Goal: Task Accomplishment & Management: Manage account settings

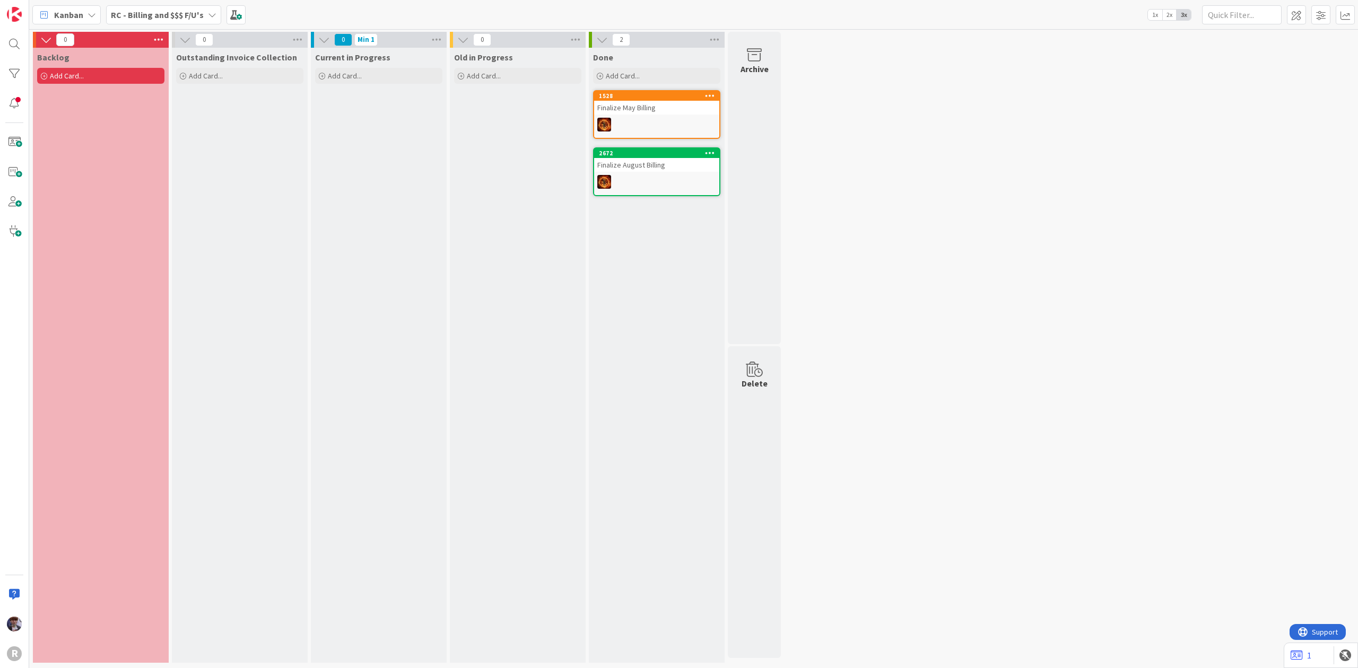
click at [203, 15] on div "RC - Billing and $$$ F/U's" at bounding box center [163, 14] width 115 height 19
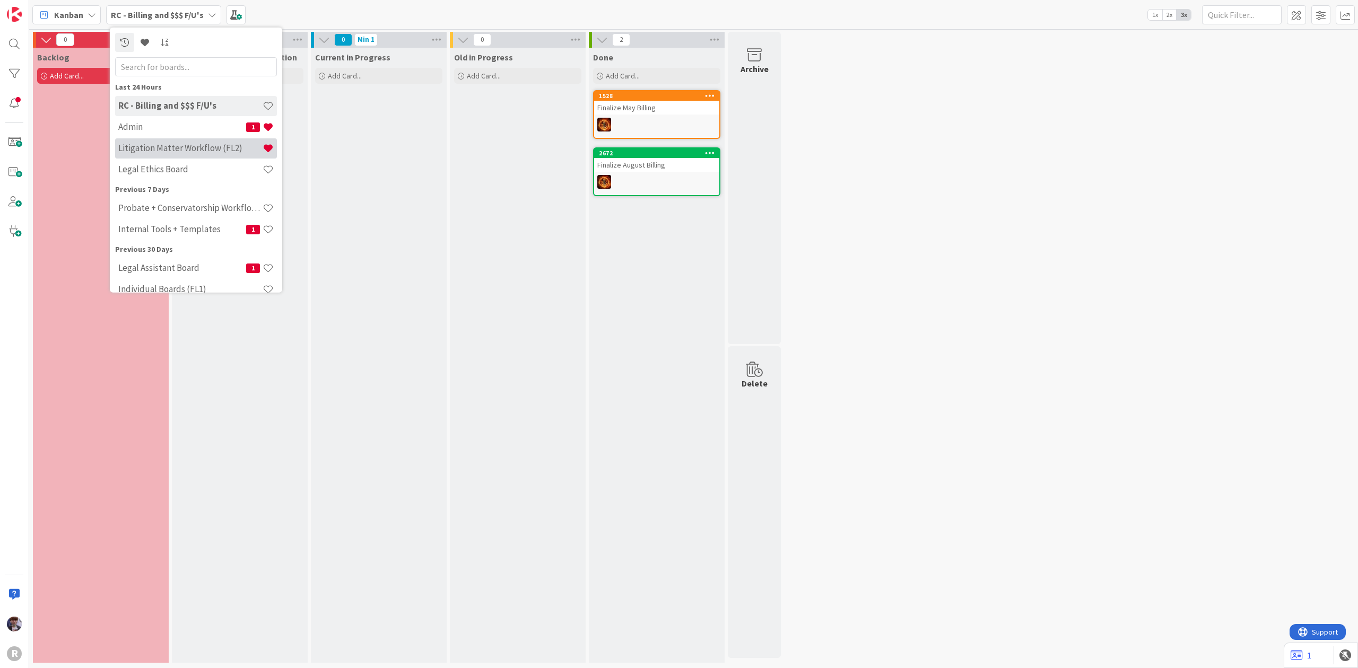
click at [149, 151] on h4 "Litigation Matter Workflow (FL2)" at bounding box center [190, 148] width 144 height 11
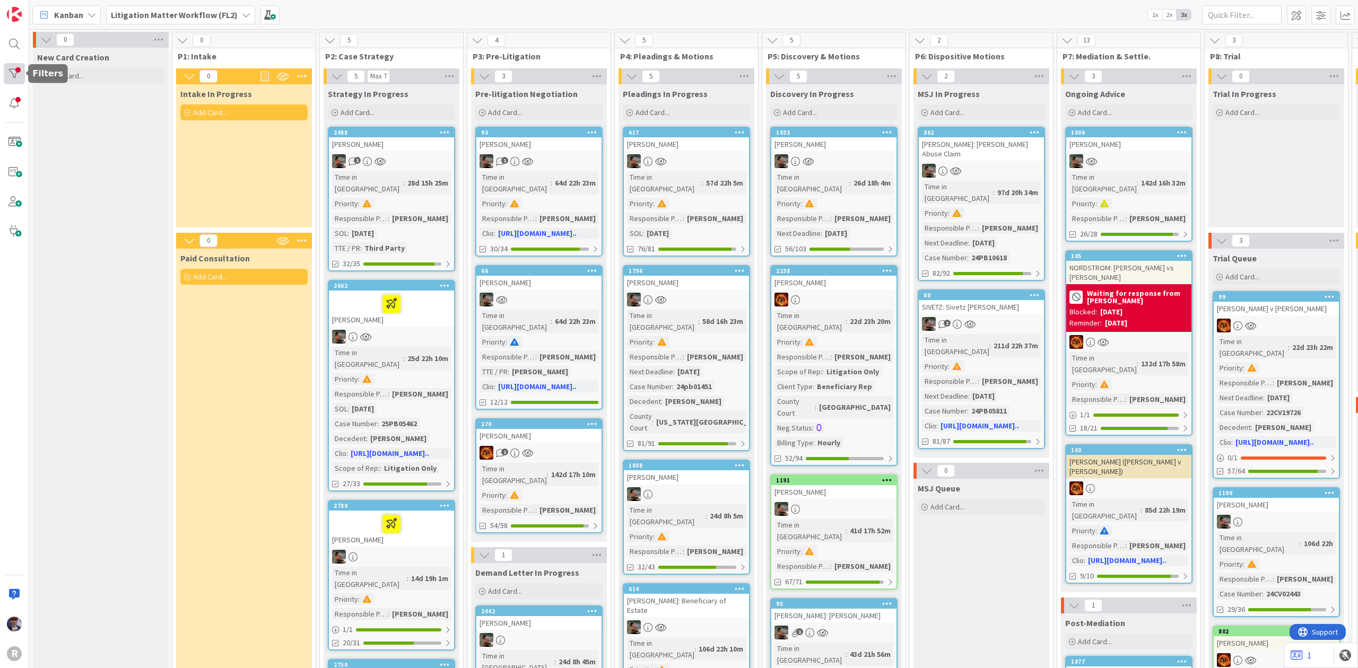
click at [22, 71] on div at bounding box center [14, 73] width 21 height 21
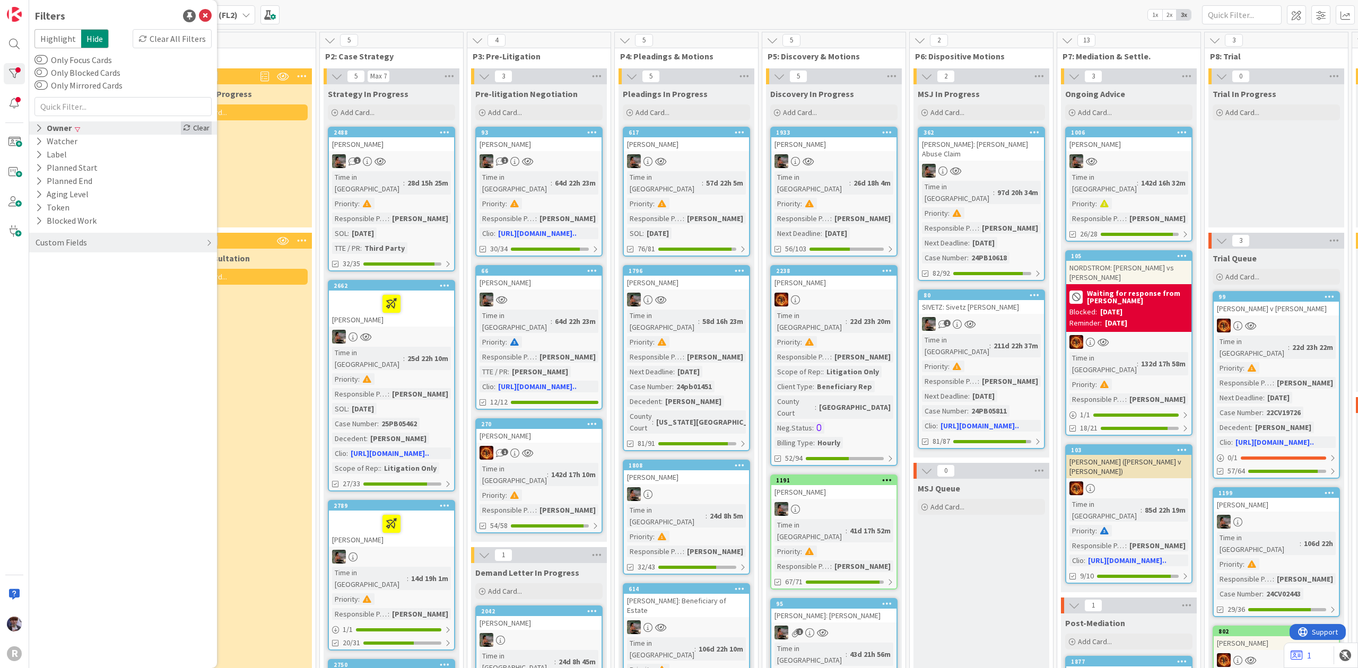
click at [205, 134] on div "Clear" at bounding box center [196, 127] width 31 height 13
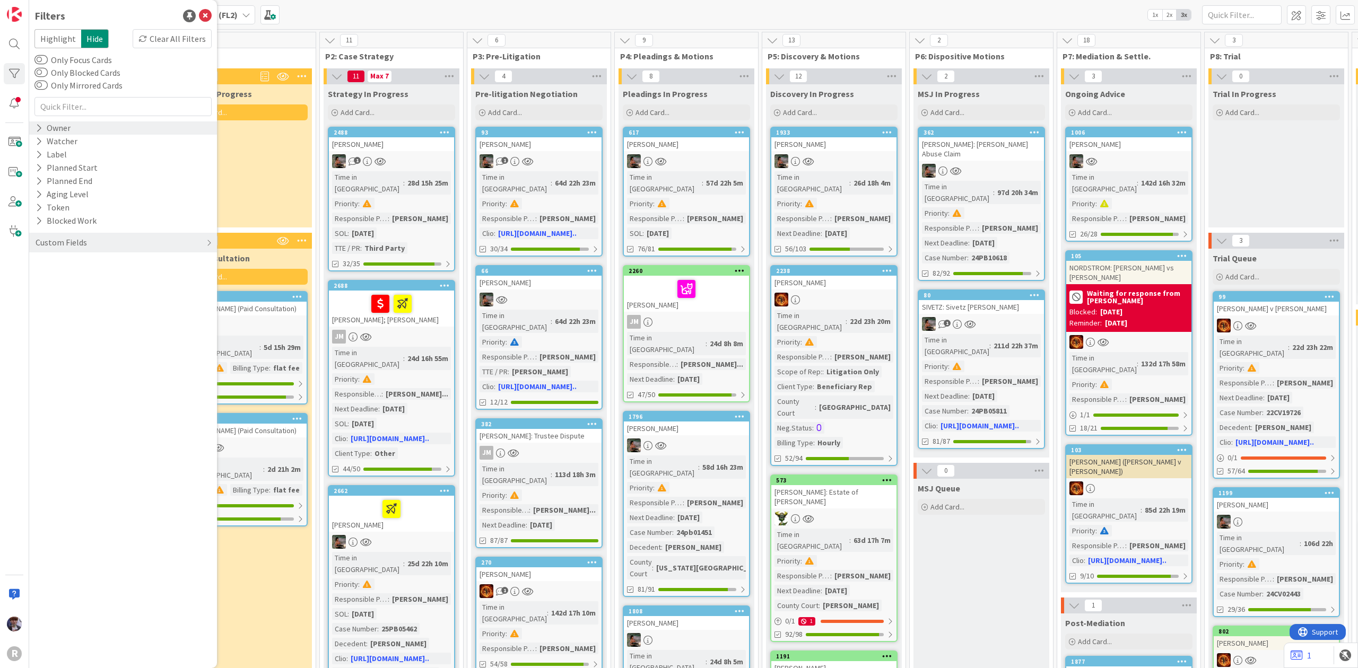
click at [253, 166] on div "Intake In Progress Add Card..." at bounding box center [244, 155] width 136 height 143
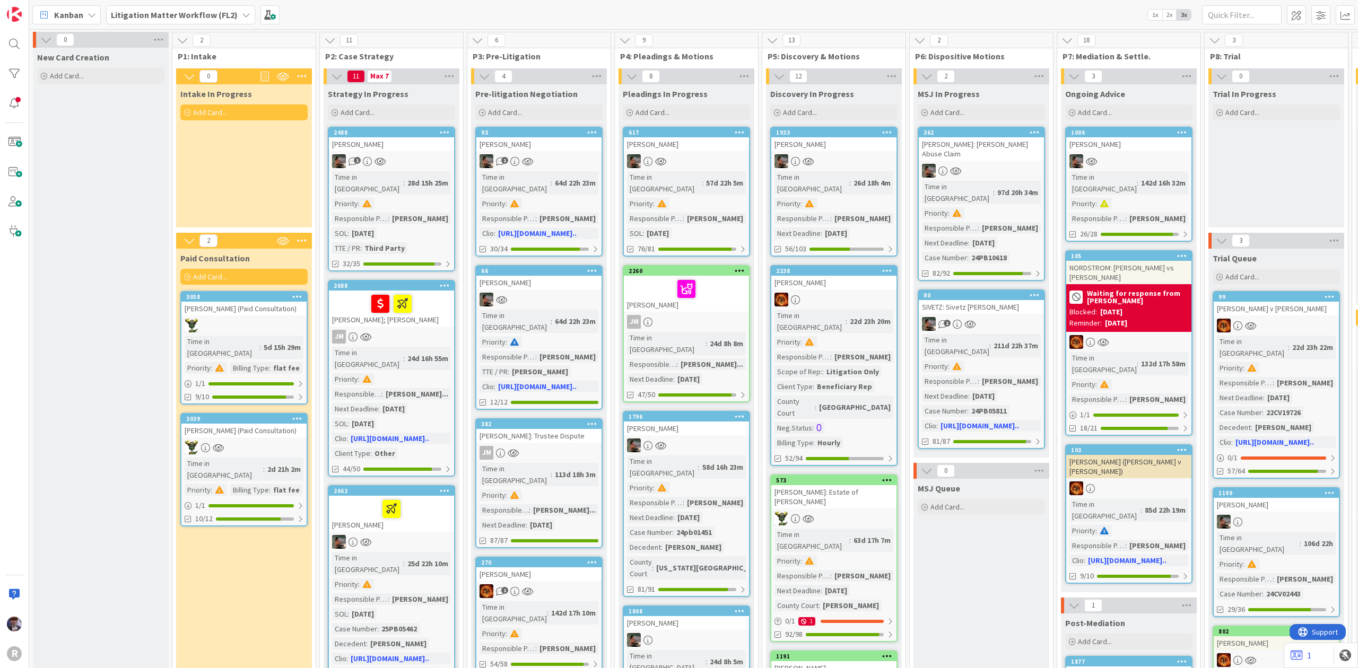
click at [241, 317] on div "3058 [PERSON_NAME] (Paid Consultation) Time in Column : 5d 15h 29m Priority : B…" at bounding box center [243, 348] width 127 height 114
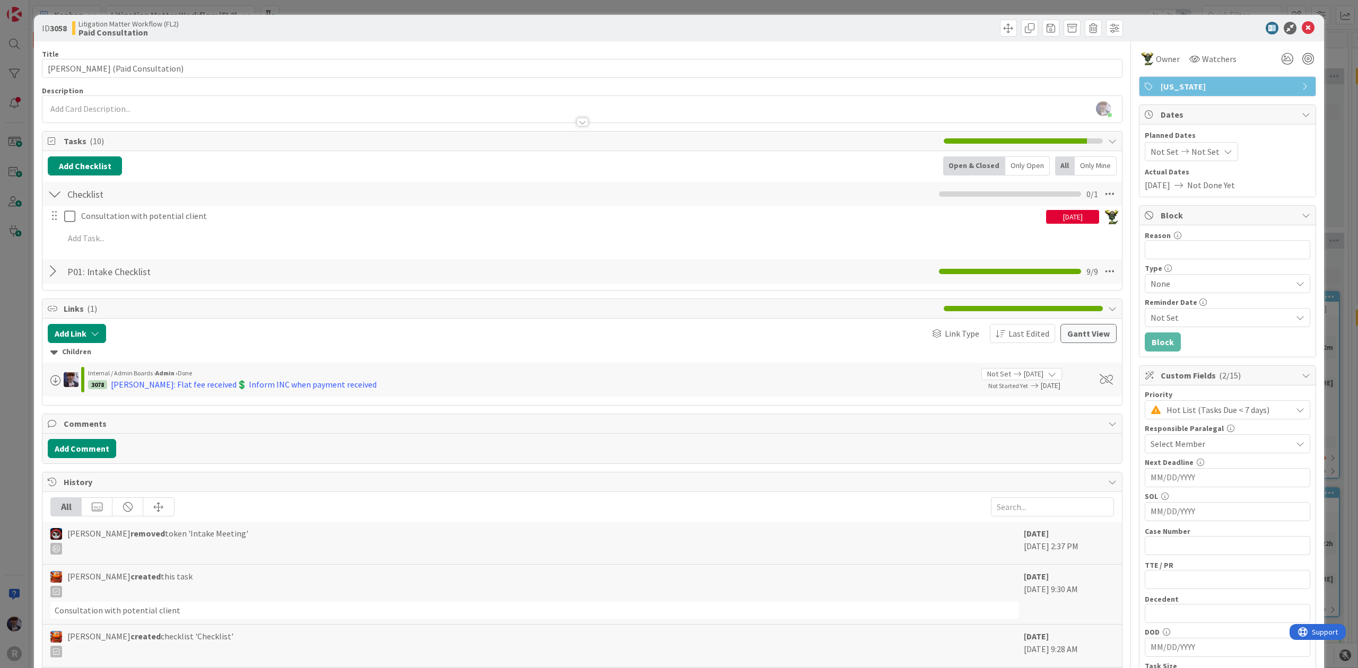
click at [22, 290] on div "ID 3058 Litigation Matter Workflow (FL2) Paid Consultation Title 34 / 128 [PERS…" at bounding box center [679, 334] width 1358 height 668
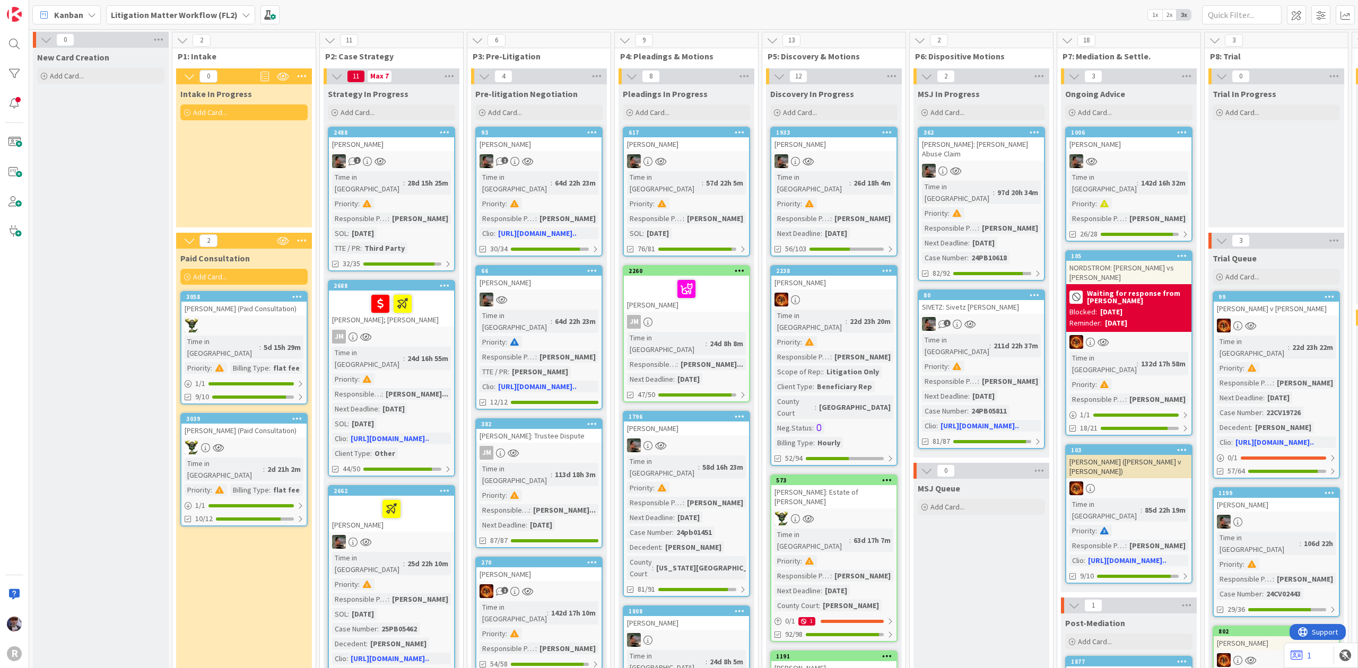
click at [136, 13] on b "Litigation Matter Workflow (FL2)" at bounding box center [174, 15] width 127 height 11
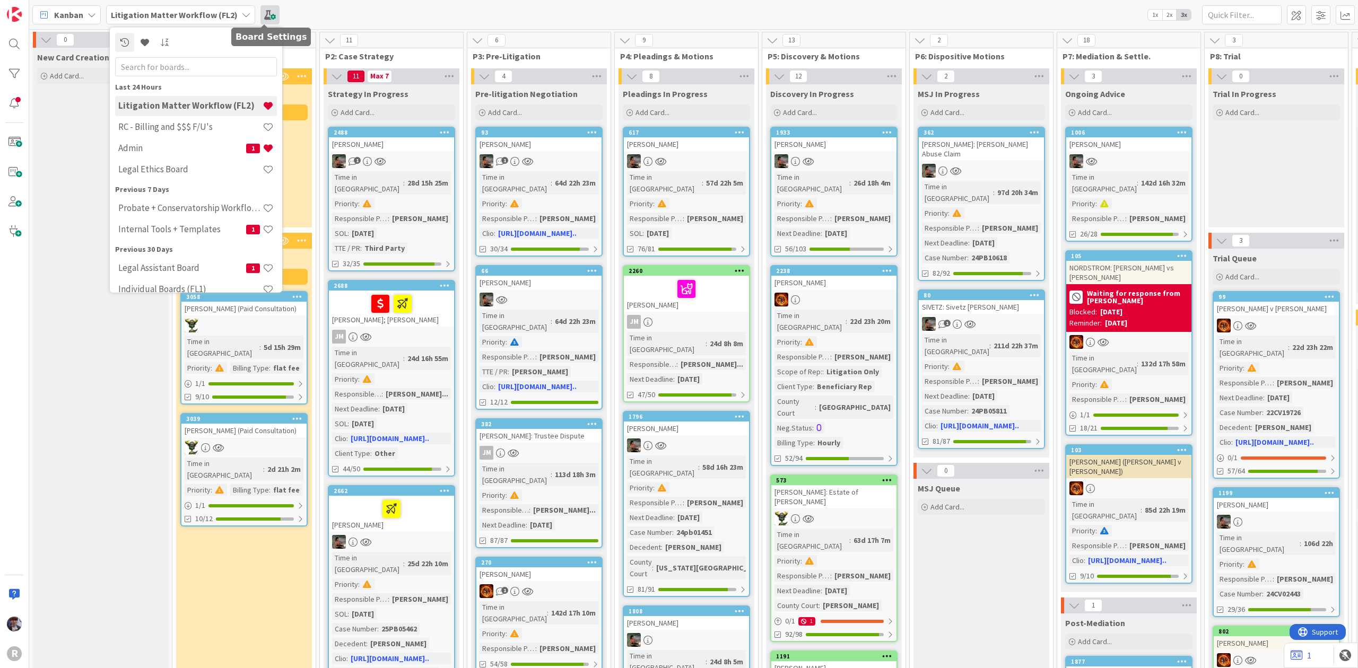
click at [263, 10] on span at bounding box center [269, 14] width 19 height 19
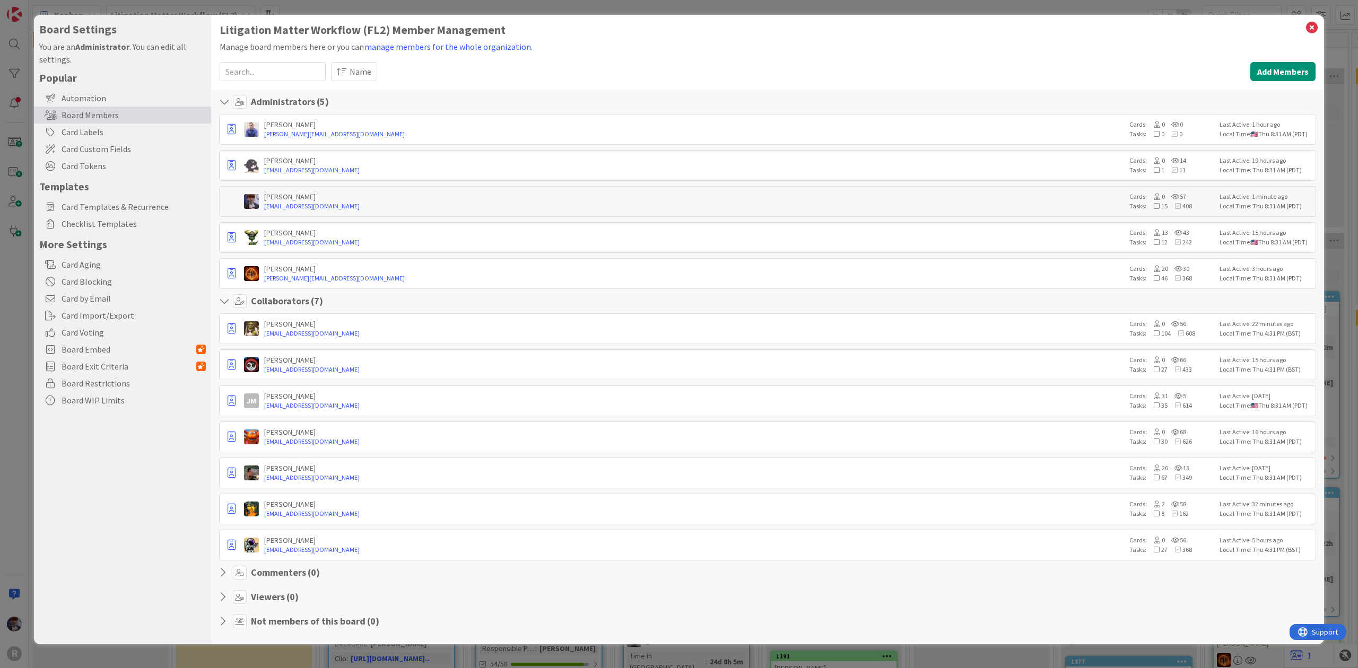
click at [5, 293] on div "Board Settings You are an Administrator . You can edit all settings. Popular Au…" at bounding box center [679, 334] width 1358 height 668
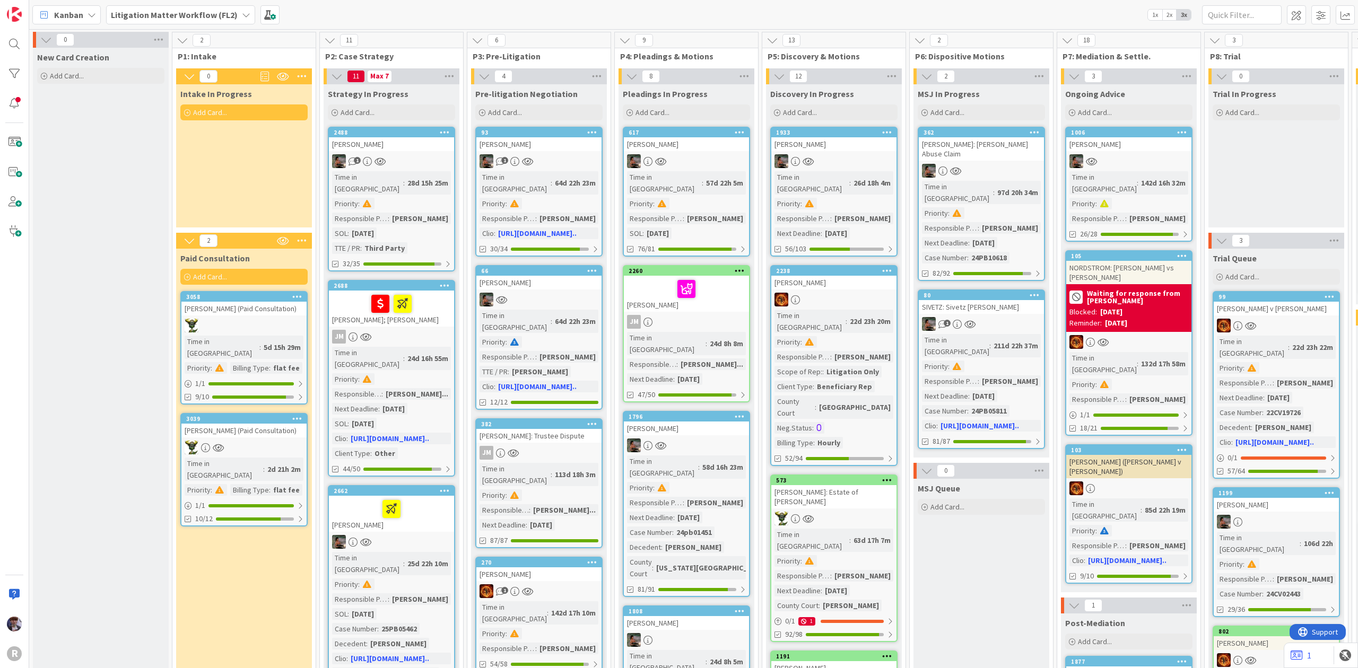
click at [204, 10] on b "Litigation Matter Workflow (FL2)" at bounding box center [174, 15] width 127 height 11
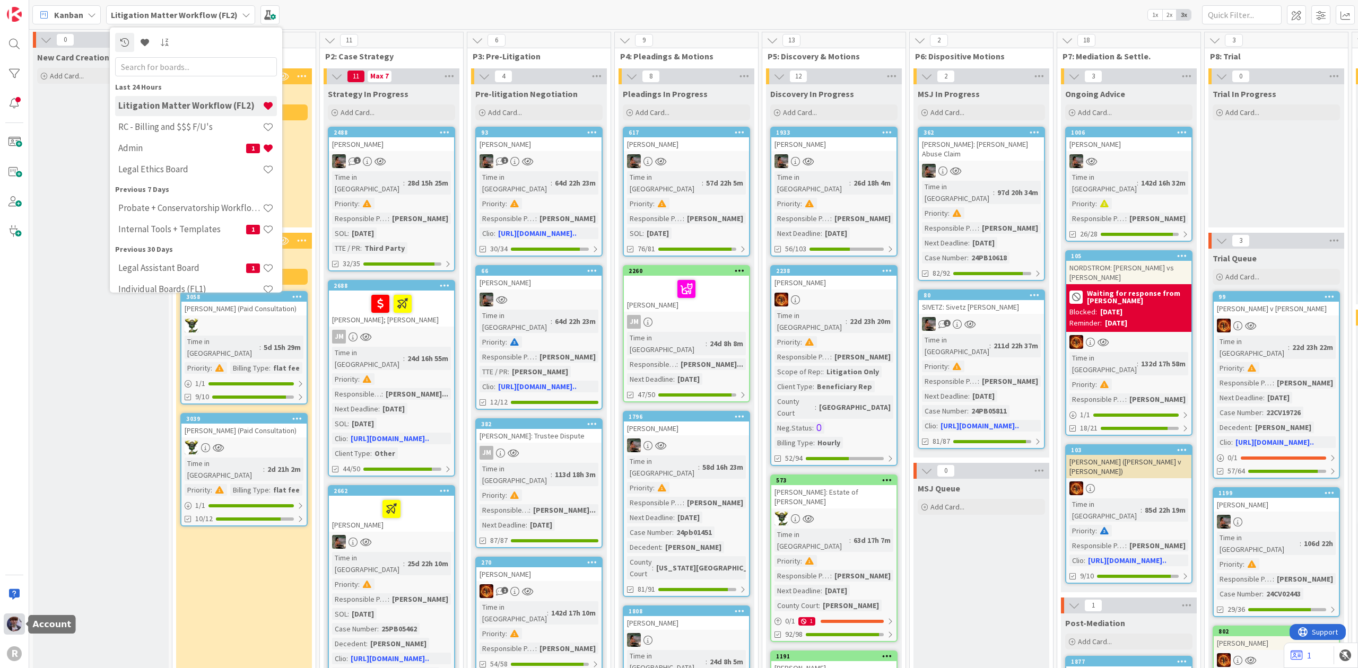
click at [13, 622] on img at bounding box center [14, 624] width 15 height 15
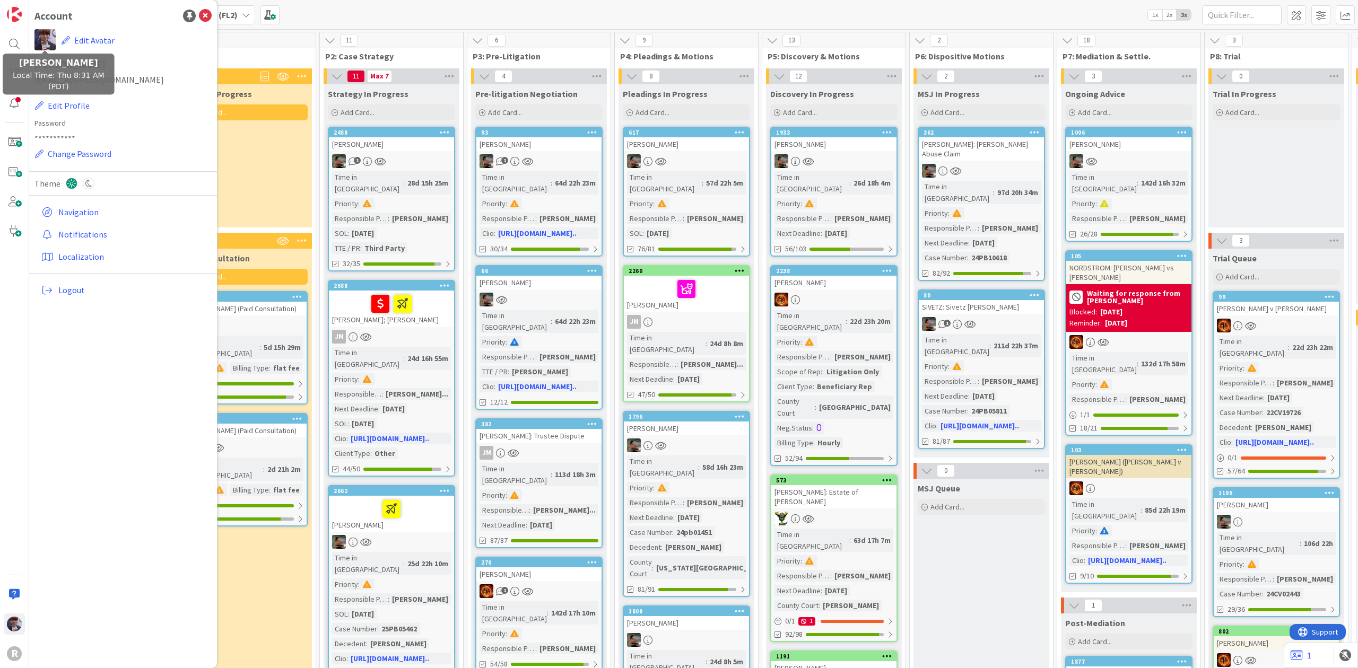
click at [49, 42] on img at bounding box center [44, 39] width 21 height 21
click at [62, 40] on icon "button" at bounding box center [66, 40] width 8 height 8
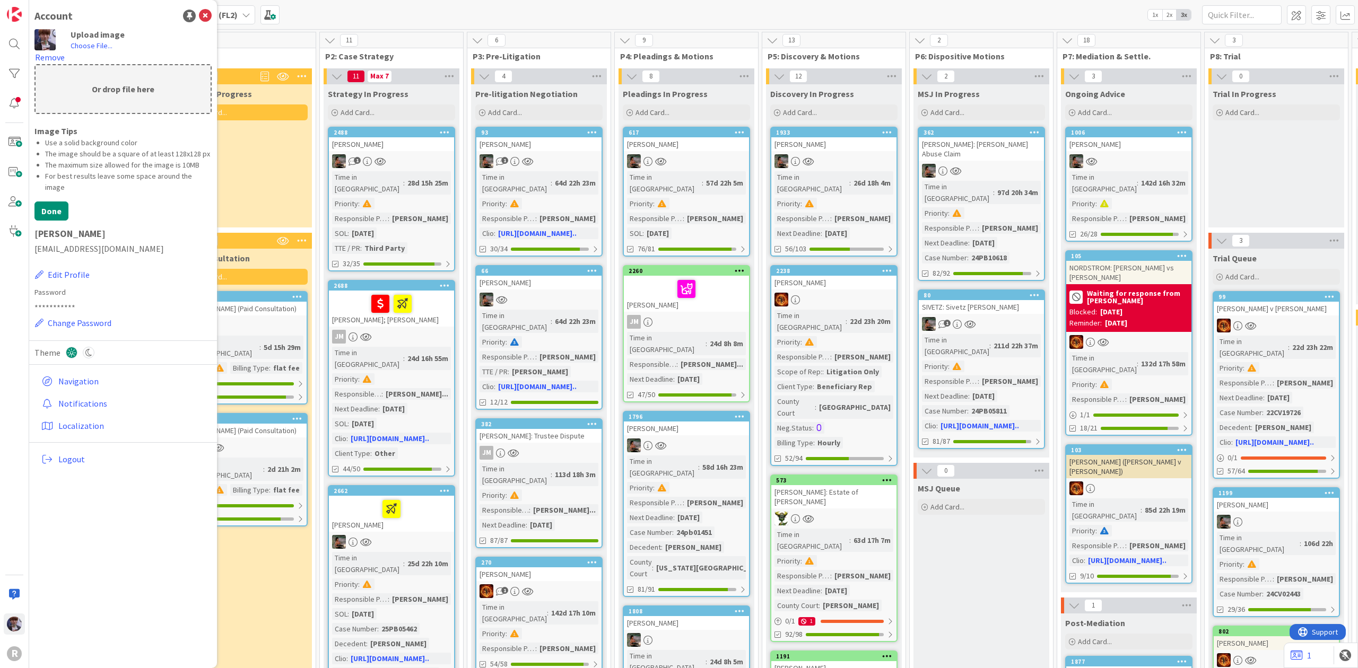
click at [45, 43] on img at bounding box center [44, 39] width 21 height 21
click at [46, 37] on img at bounding box center [44, 39] width 21 height 21
click at [62, 202] on button "Done" at bounding box center [51, 211] width 34 height 19
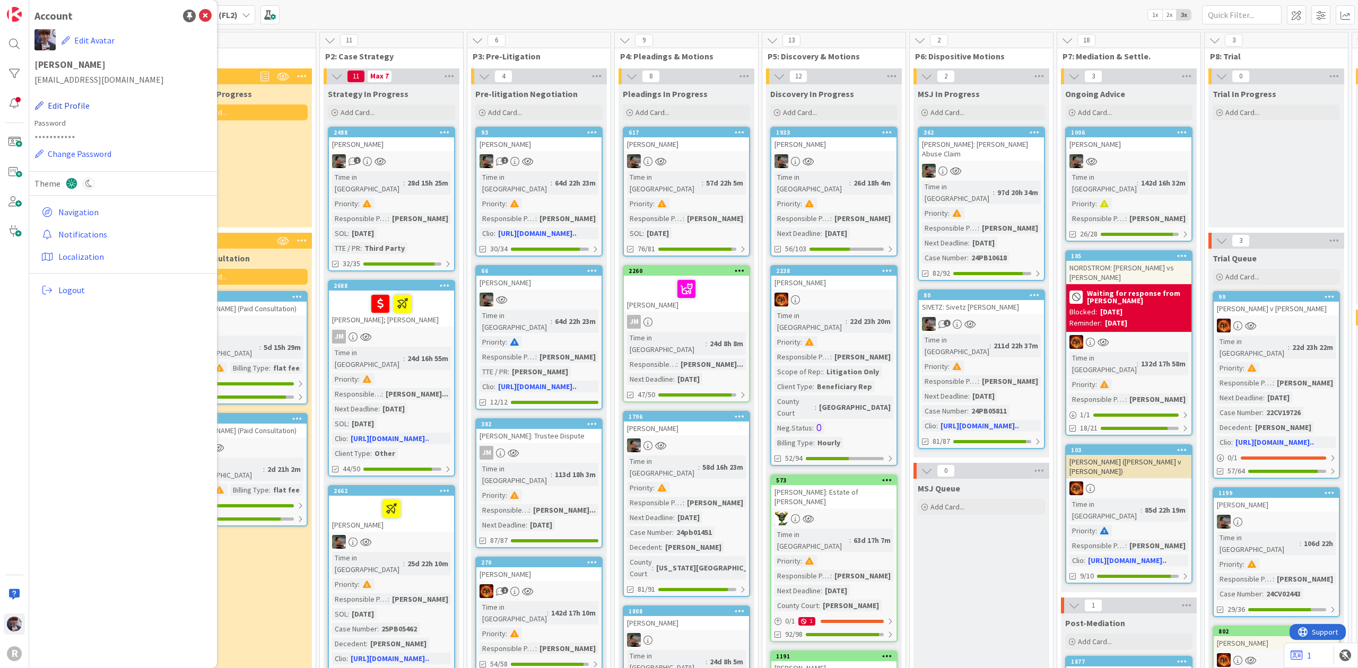
click at [54, 100] on button "Edit Profile" at bounding box center [62, 106] width 56 height 14
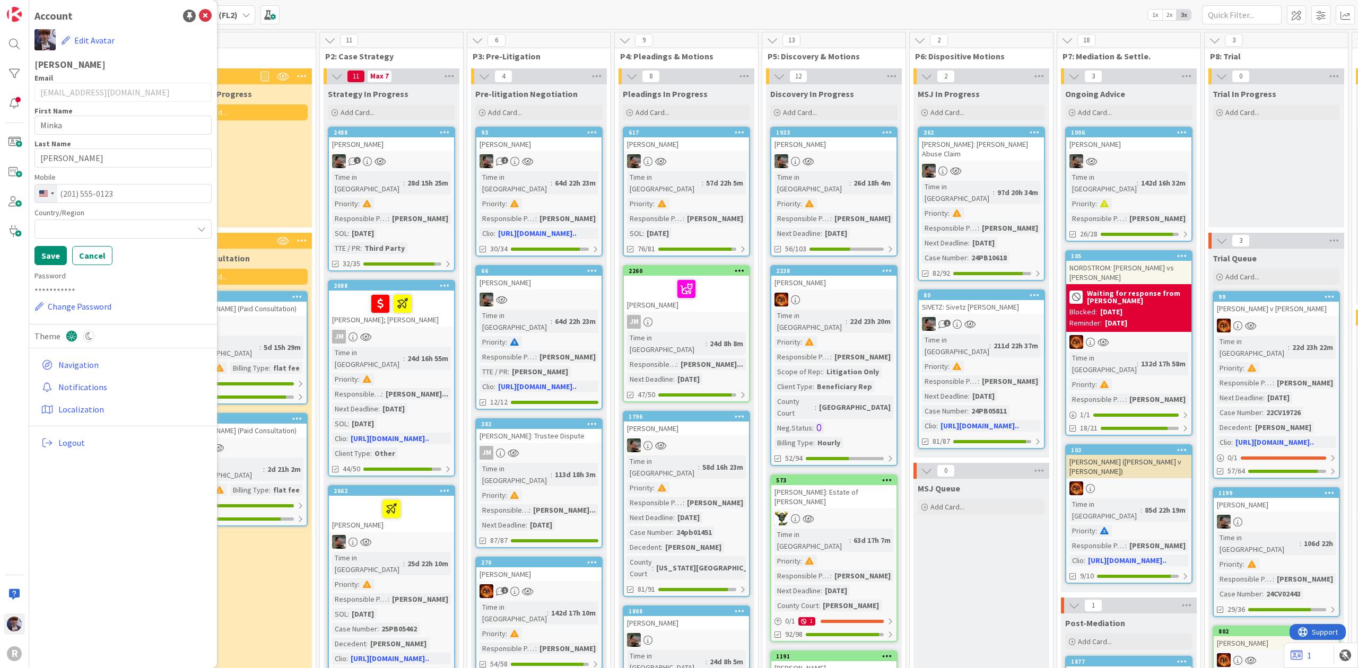
click at [133, 234] on div at bounding box center [122, 229] width 177 height 19
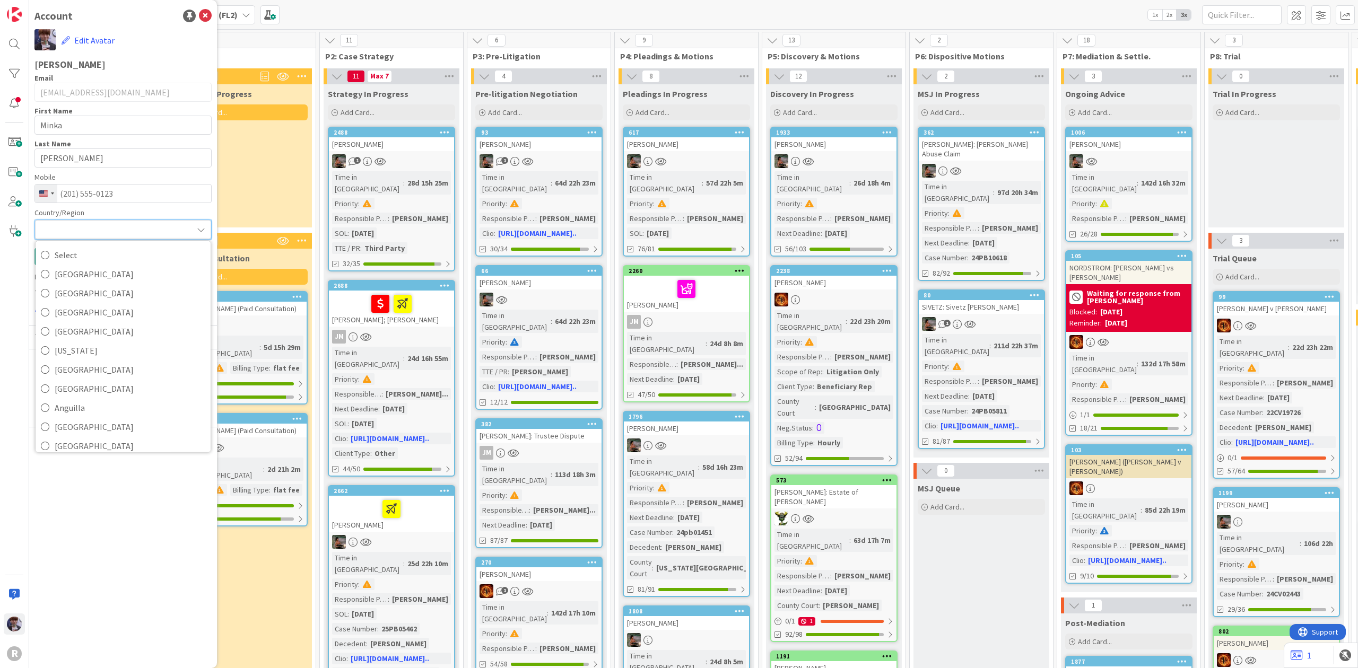
click at [154, 231] on div at bounding box center [123, 229] width 176 height 19
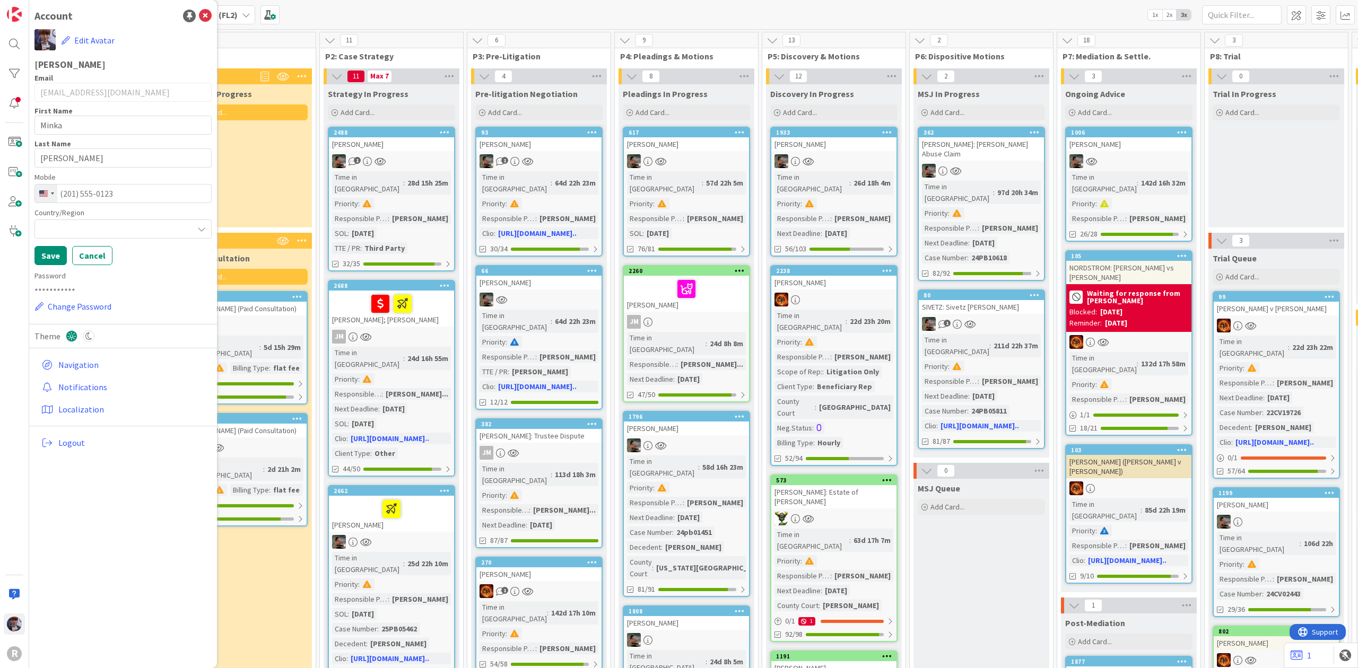
click at [153, 231] on div at bounding box center [122, 229] width 177 height 19
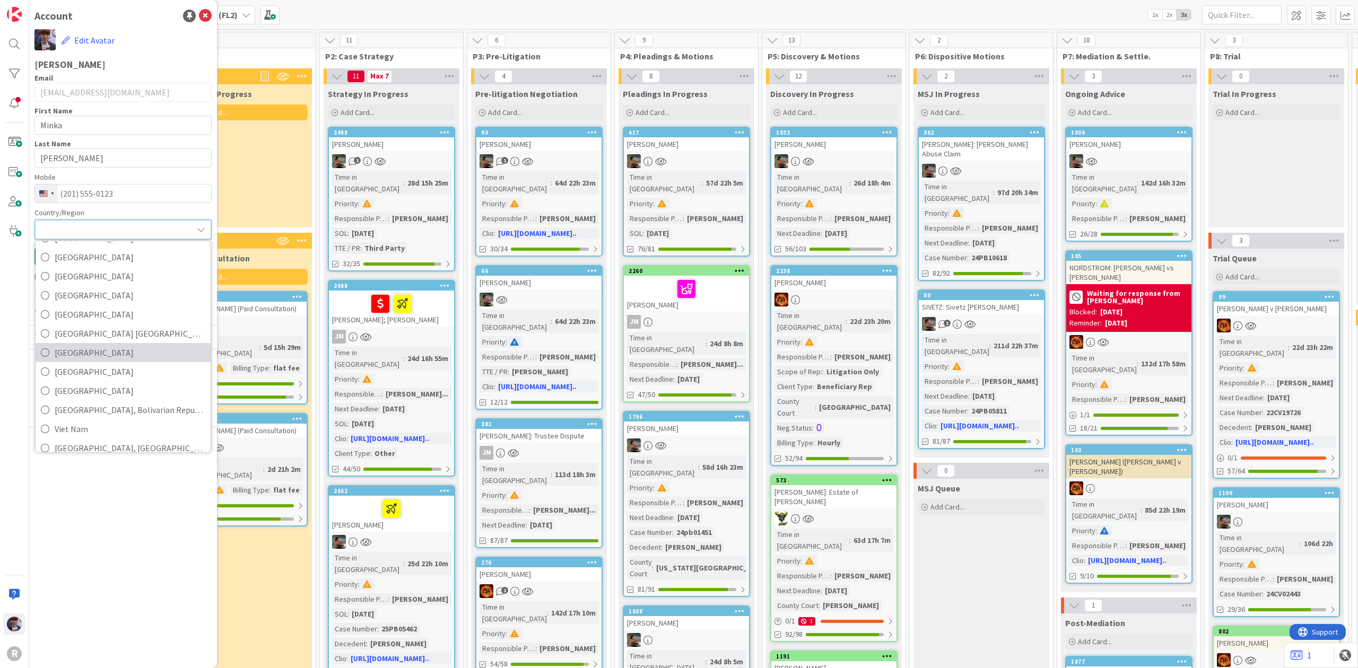
scroll to position [4431, 0]
click at [116, 335] on span "[GEOGRAPHIC_DATA]" at bounding box center [130, 332] width 151 height 16
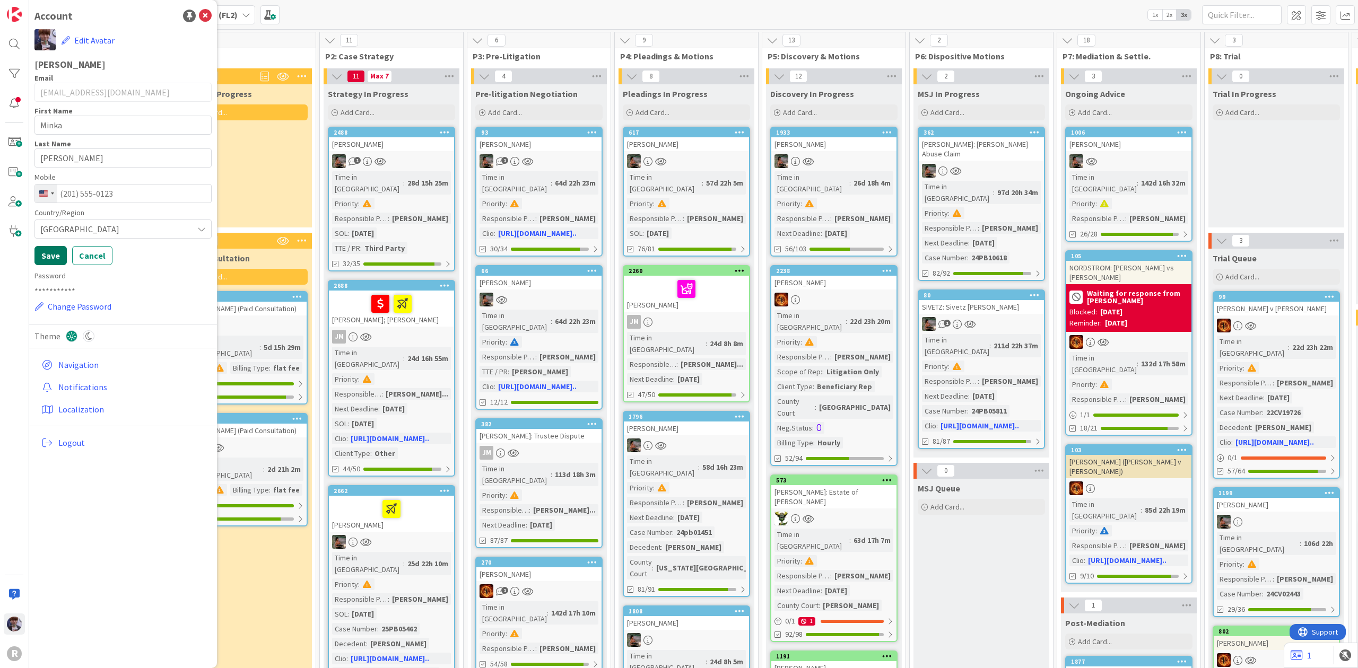
click at [46, 254] on button "Save" at bounding box center [50, 255] width 32 height 19
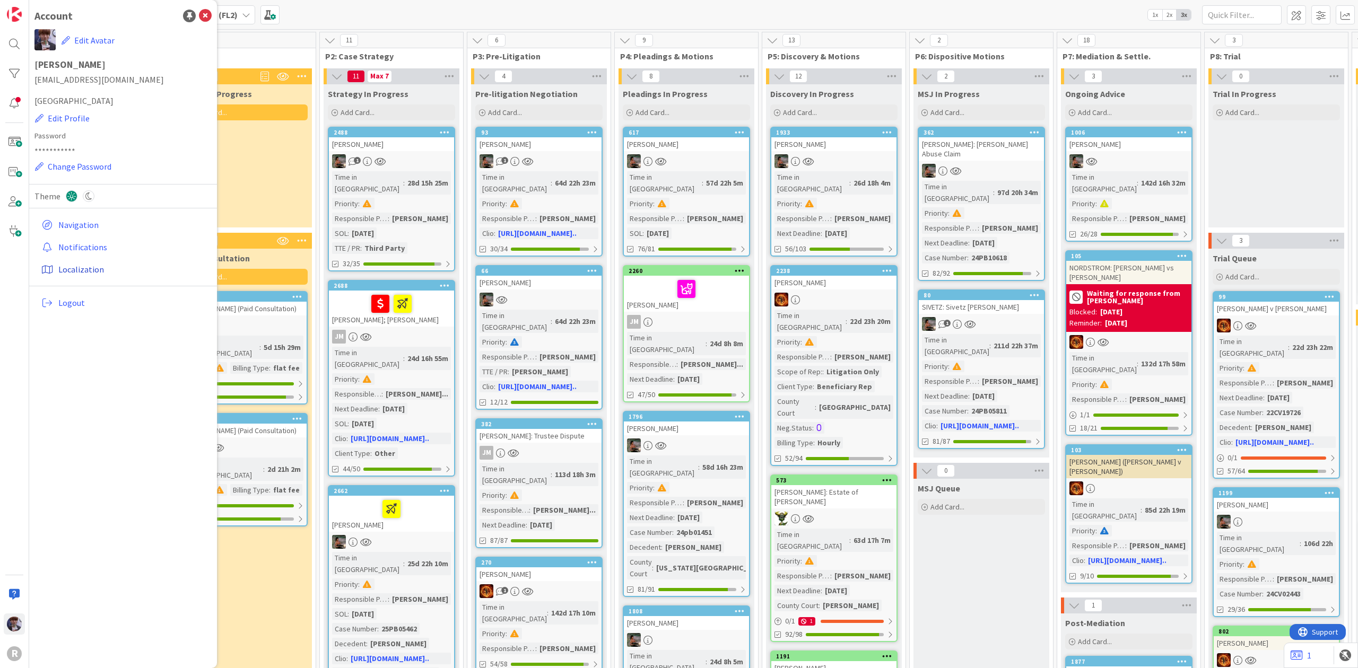
click at [85, 268] on link "Localization" at bounding box center [124, 269] width 175 height 19
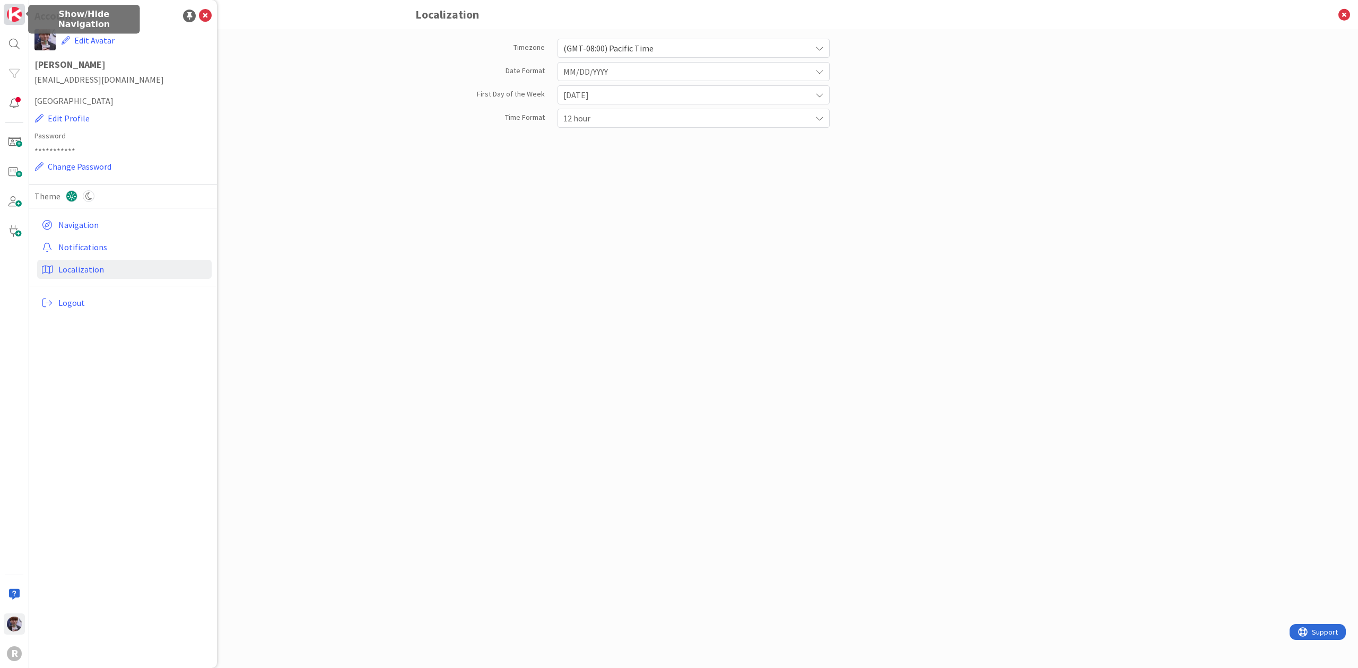
click at [22, 17] on link at bounding box center [14, 14] width 21 height 21
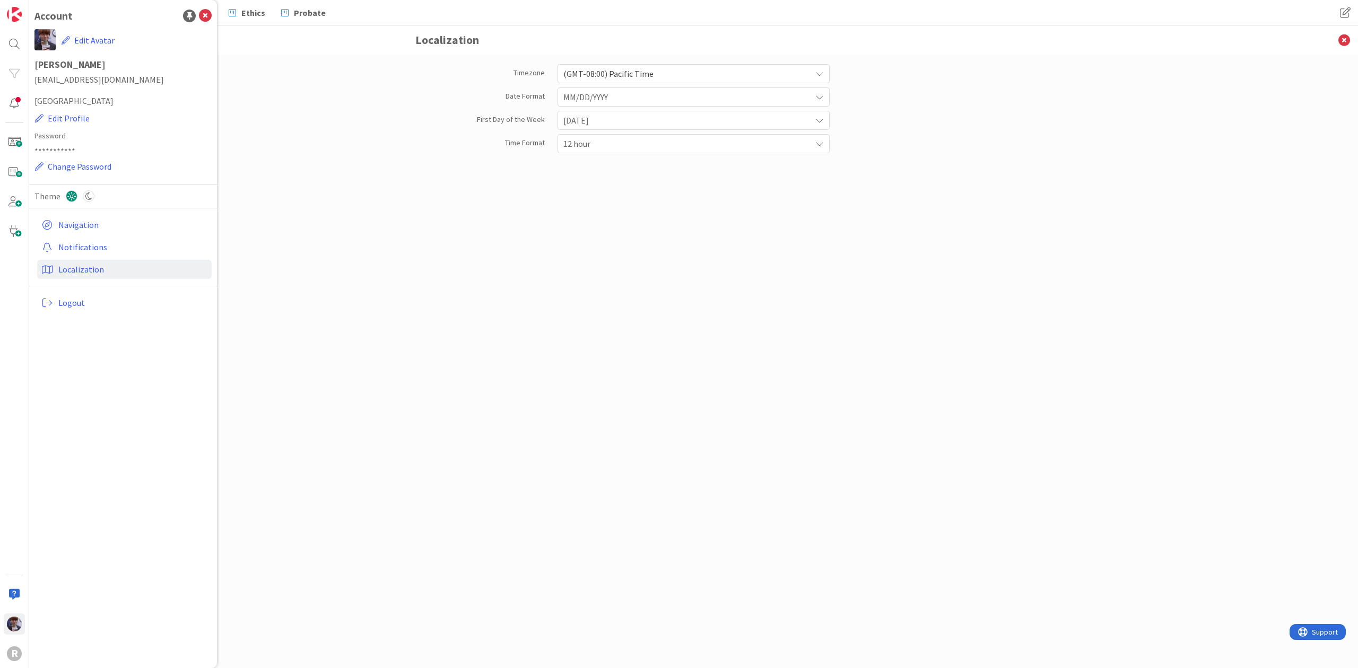
click at [208, 23] on div "Account" at bounding box center [122, 16] width 177 height 16
click at [206, 17] on icon at bounding box center [205, 16] width 13 height 13
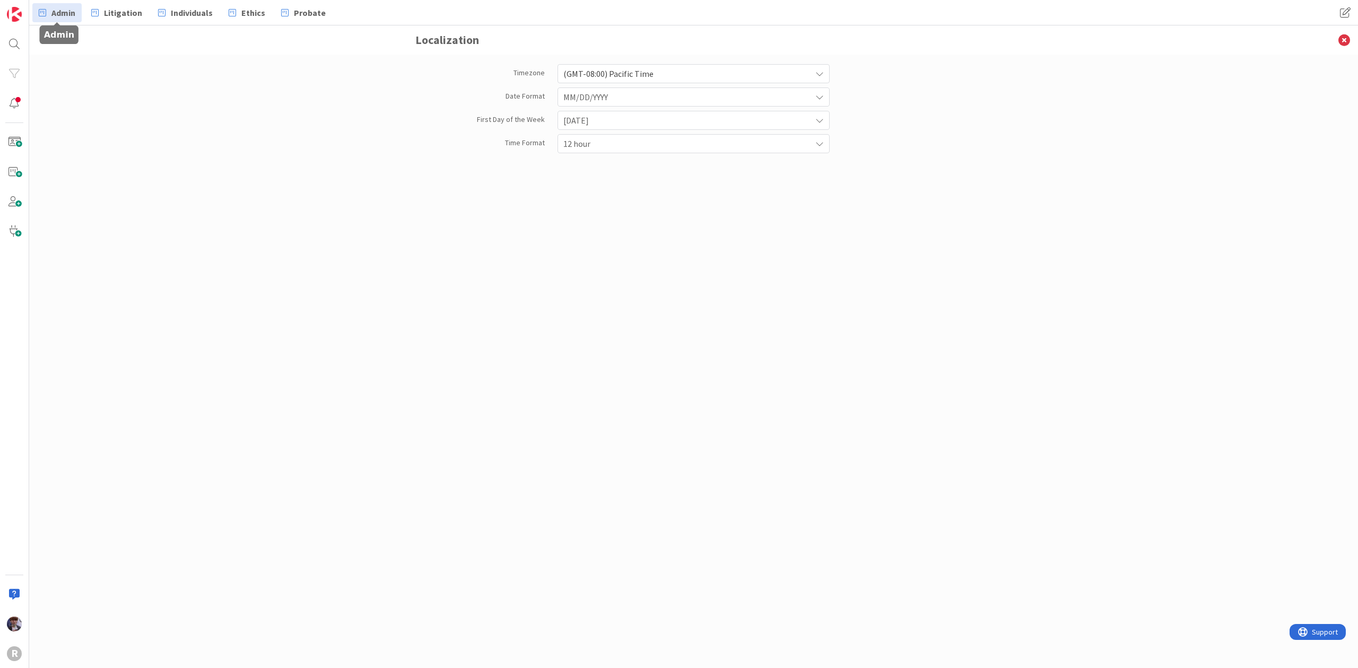
click at [55, 7] on span "Admin" at bounding box center [63, 12] width 24 height 13
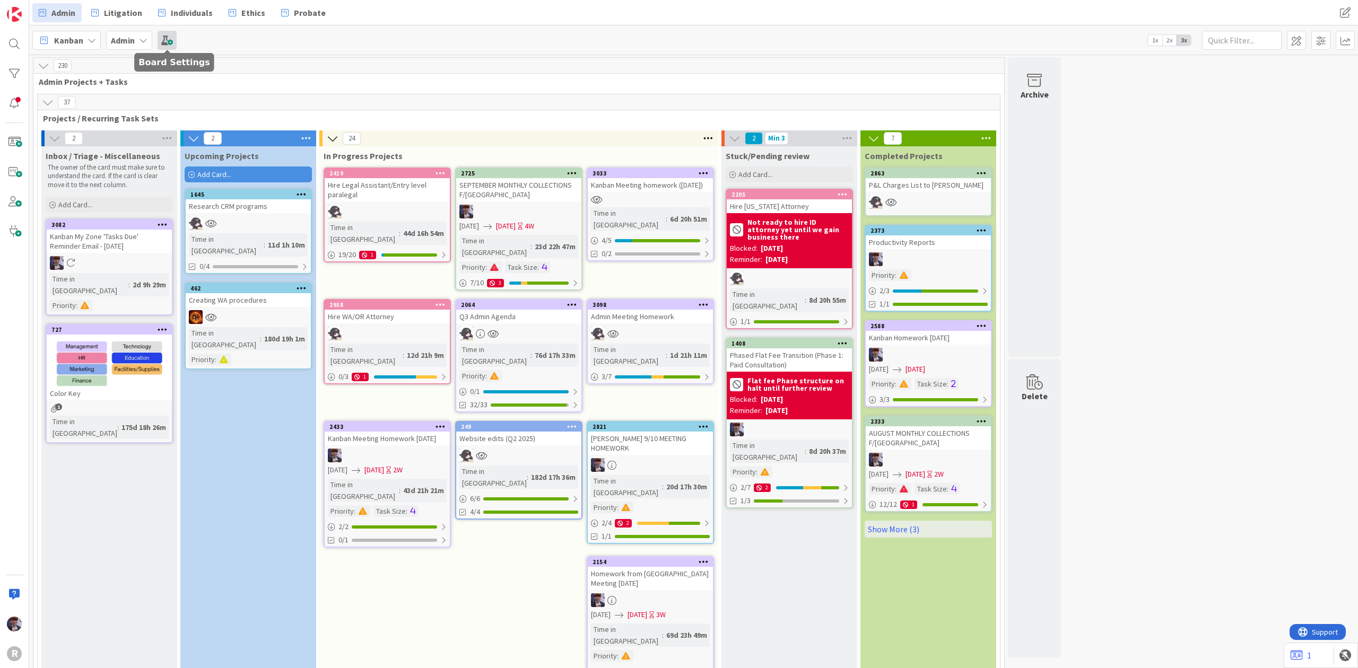
click at [171, 47] on span at bounding box center [167, 40] width 19 height 19
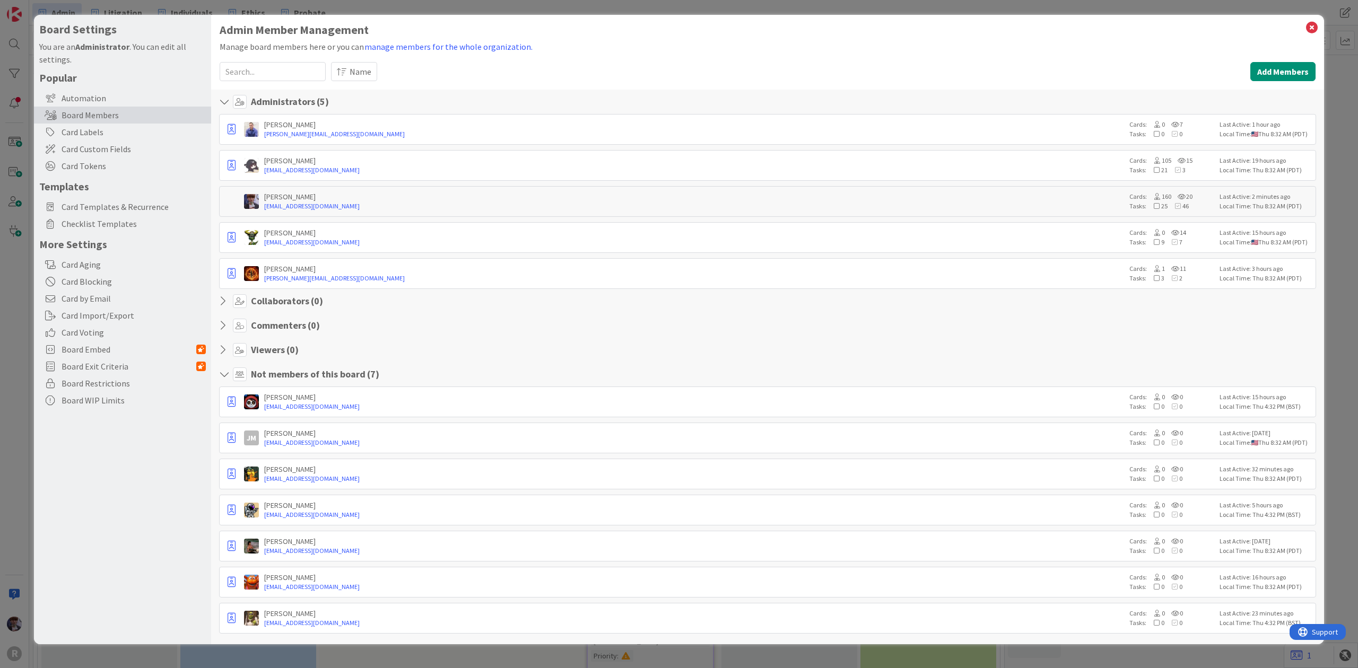
click at [23, 247] on div "Board Settings You are an Administrator . You can edit all settings. Popular Au…" at bounding box center [679, 334] width 1358 height 668
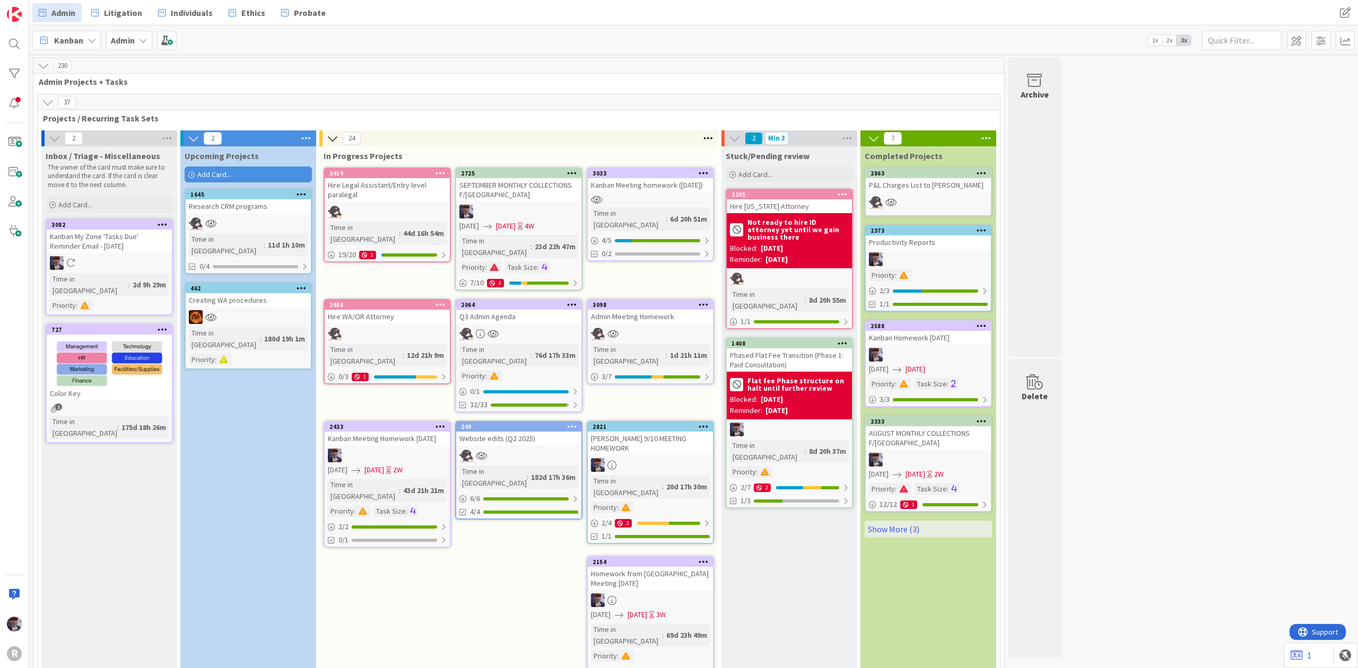
click at [82, 38] on span "Kanban" at bounding box center [68, 40] width 29 height 13
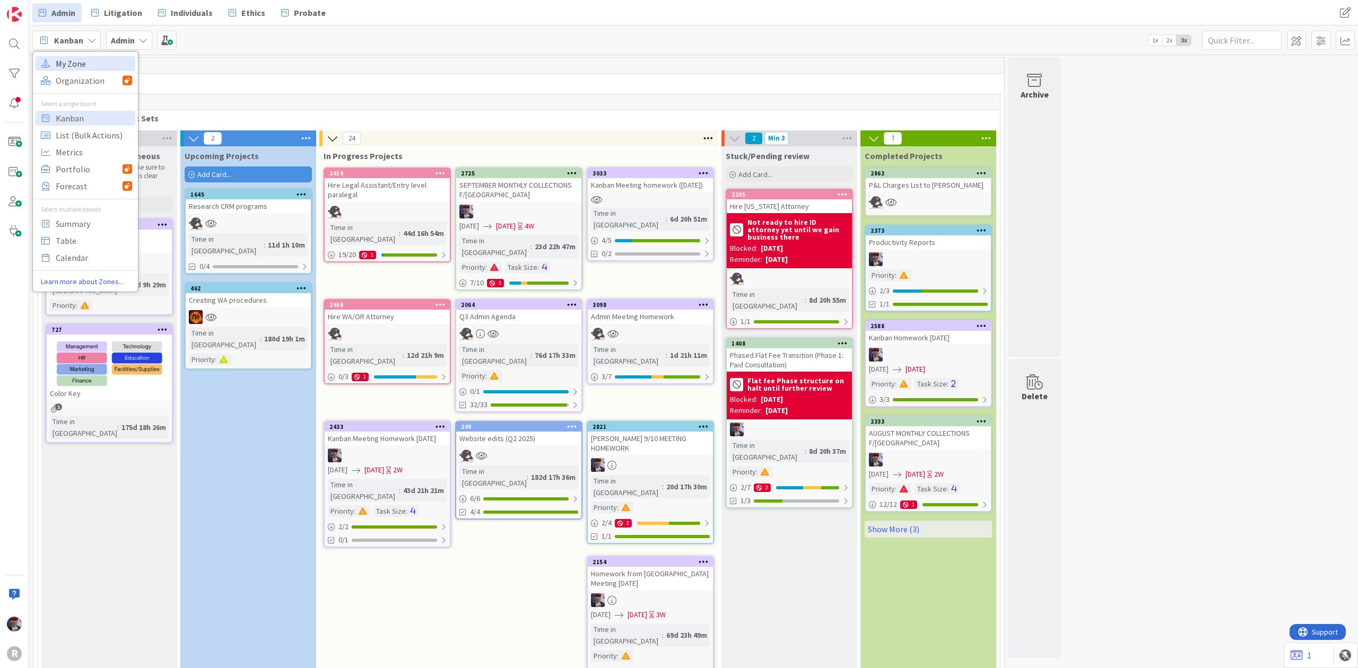
click at [82, 66] on span "My Zone" at bounding box center [94, 63] width 76 height 16
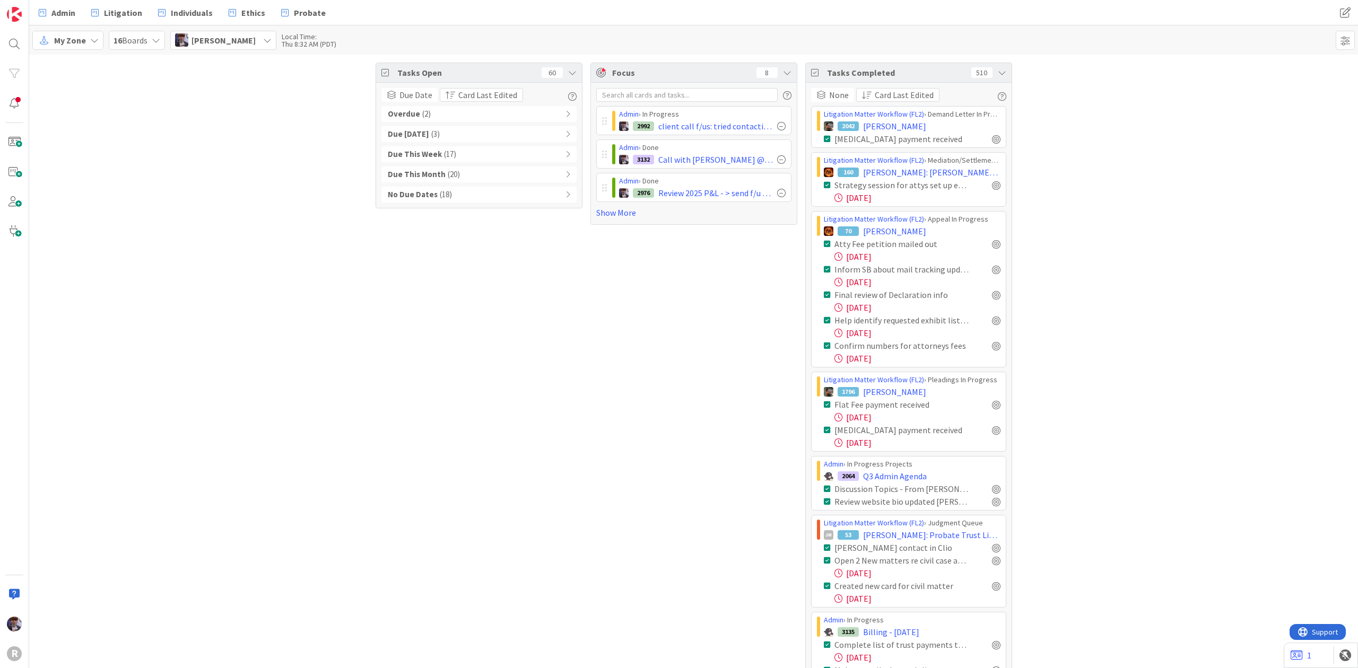
click at [504, 116] on div "Overdue ( 2 )" at bounding box center [478, 114] width 195 height 16
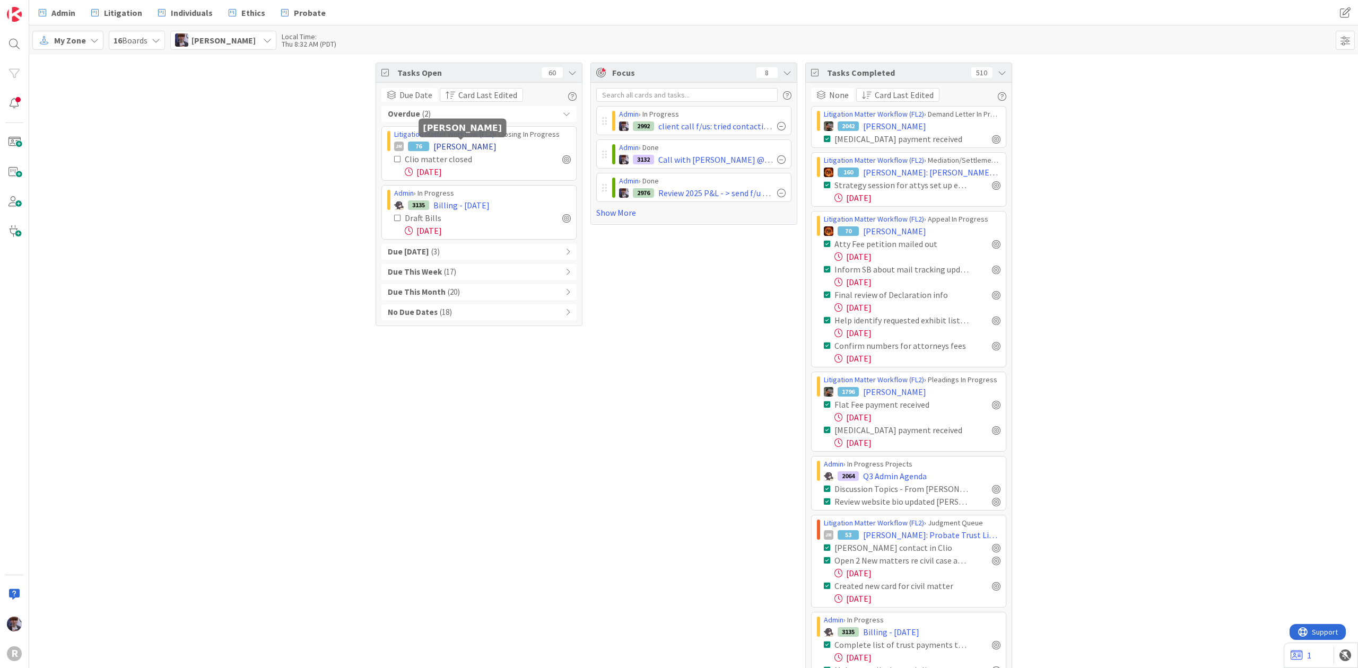
click at [478, 147] on span "[PERSON_NAME]" at bounding box center [464, 146] width 63 height 13
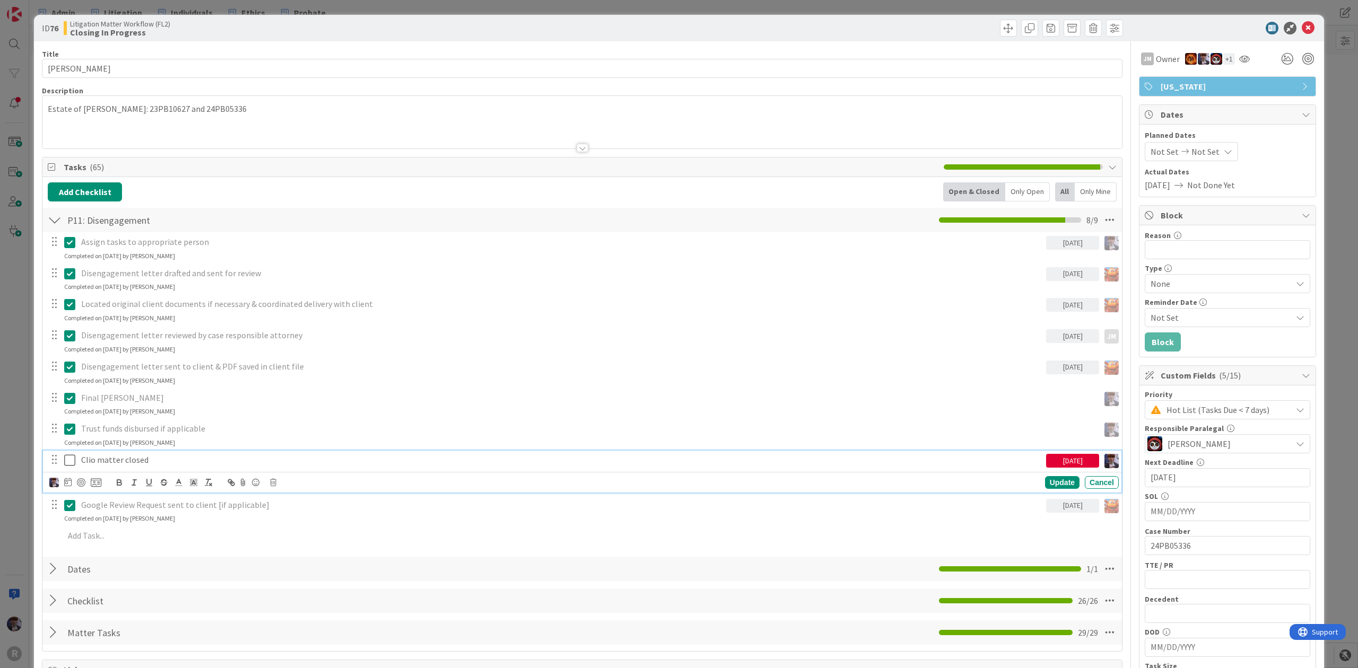
click at [105, 459] on p "Clio matter closed" at bounding box center [561, 460] width 961 height 12
click at [69, 459] on icon at bounding box center [69, 460] width 11 height 13
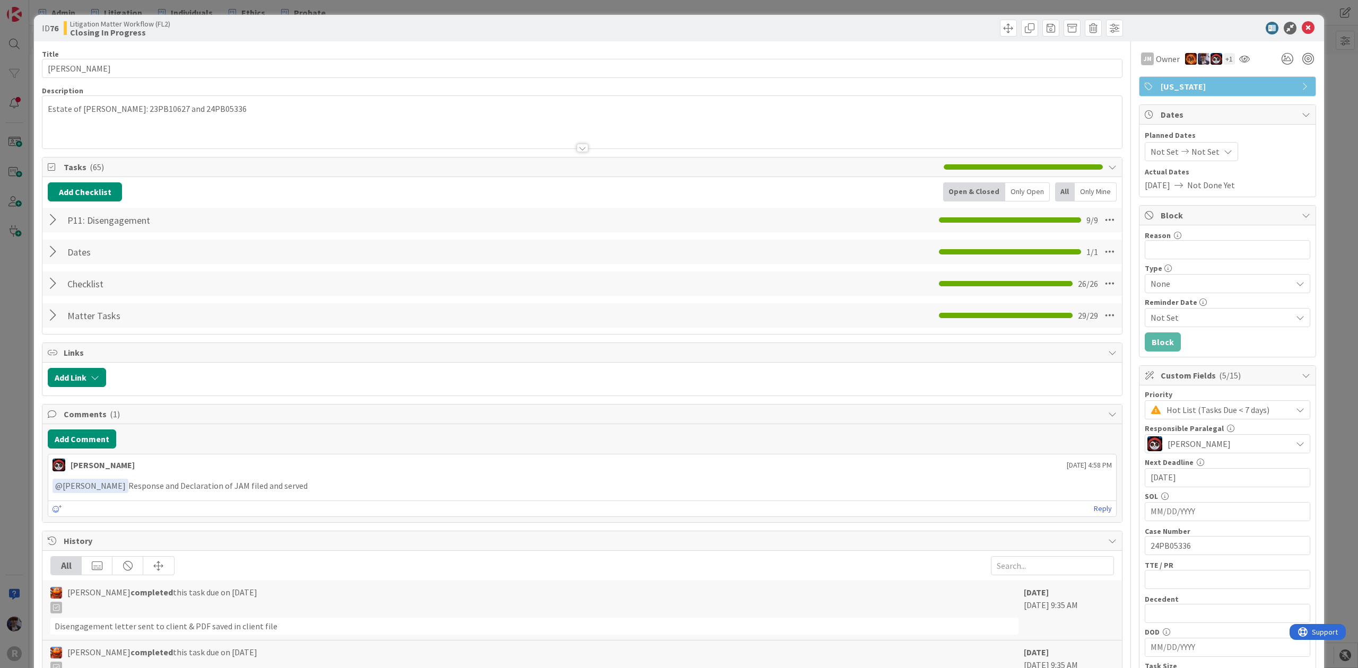
click at [1306, 105] on div "JM Owner + 1 [US_STATE] Dates Planned Dates Not Set Not Set Actual Dates [DATE]…" at bounding box center [1227, 635] width 177 height 1189
click at [1325, 96] on div "ID 76 Litigation Matter Workflow (FL2) Closing In Progress Title 15 / 128 [PERS…" at bounding box center [679, 334] width 1358 height 668
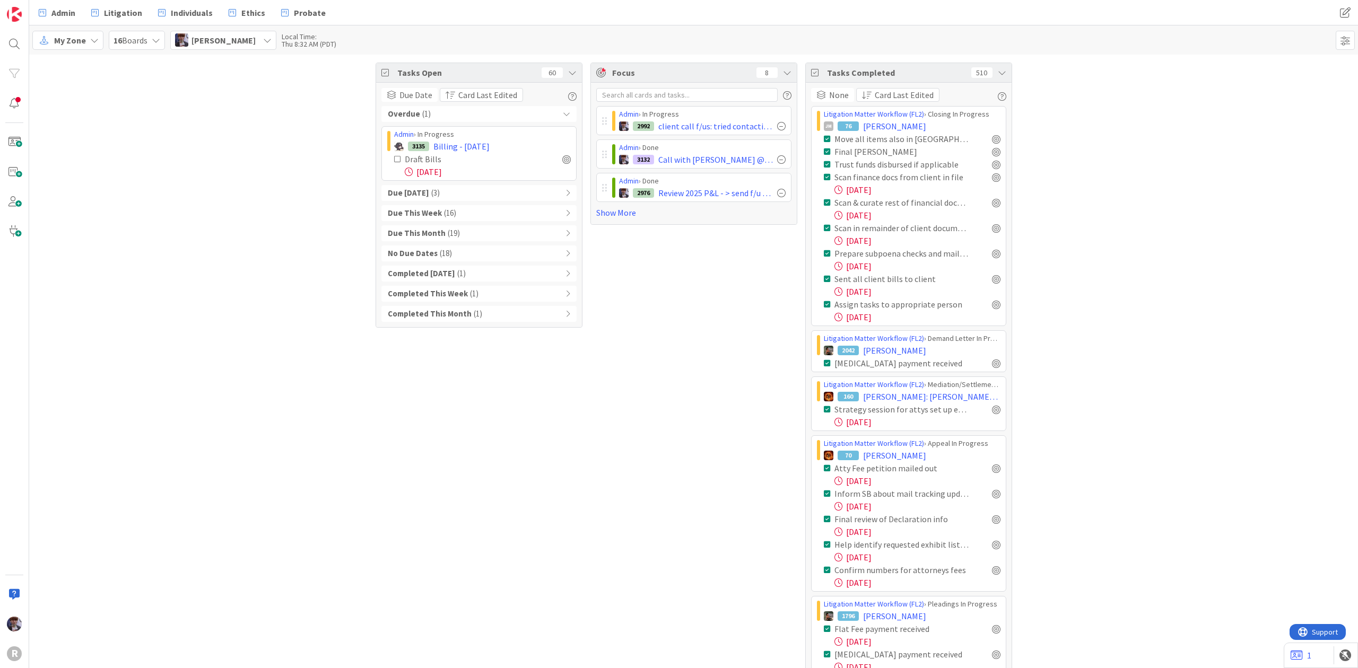
click at [568, 69] on icon at bounding box center [572, 72] width 8 height 8
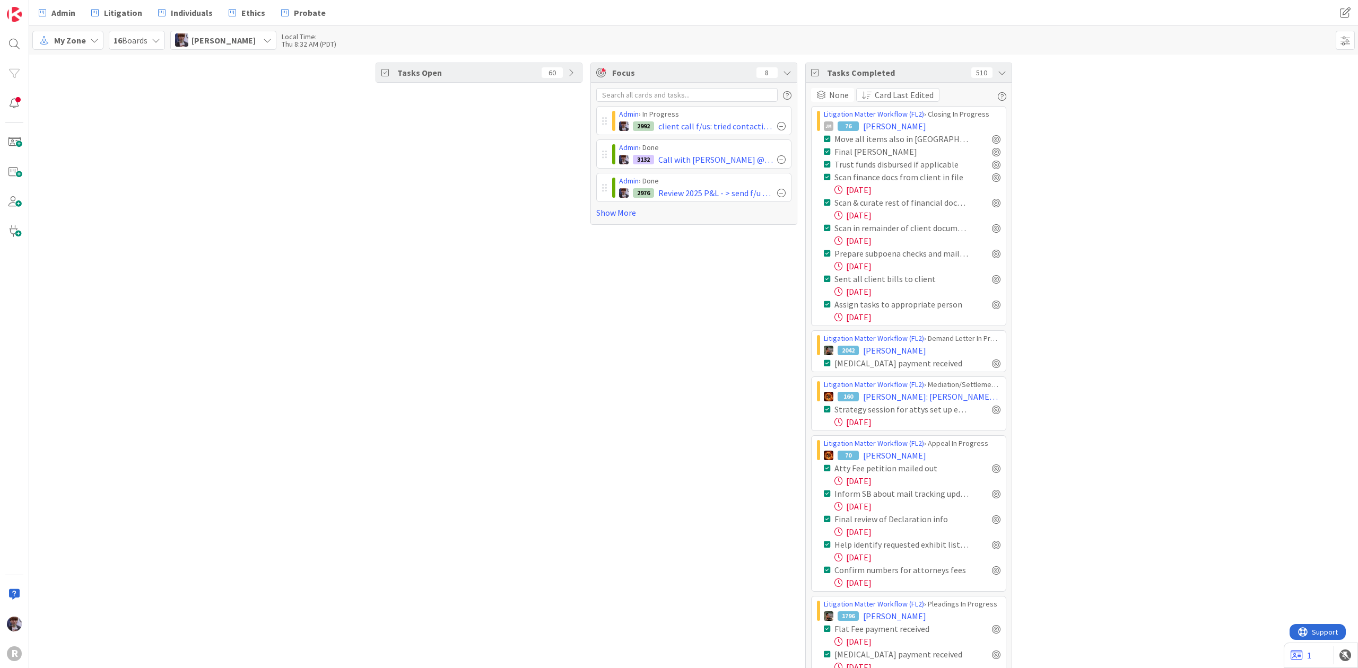
click at [998, 71] on icon at bounding box center [1002, 72] width 8 height 8
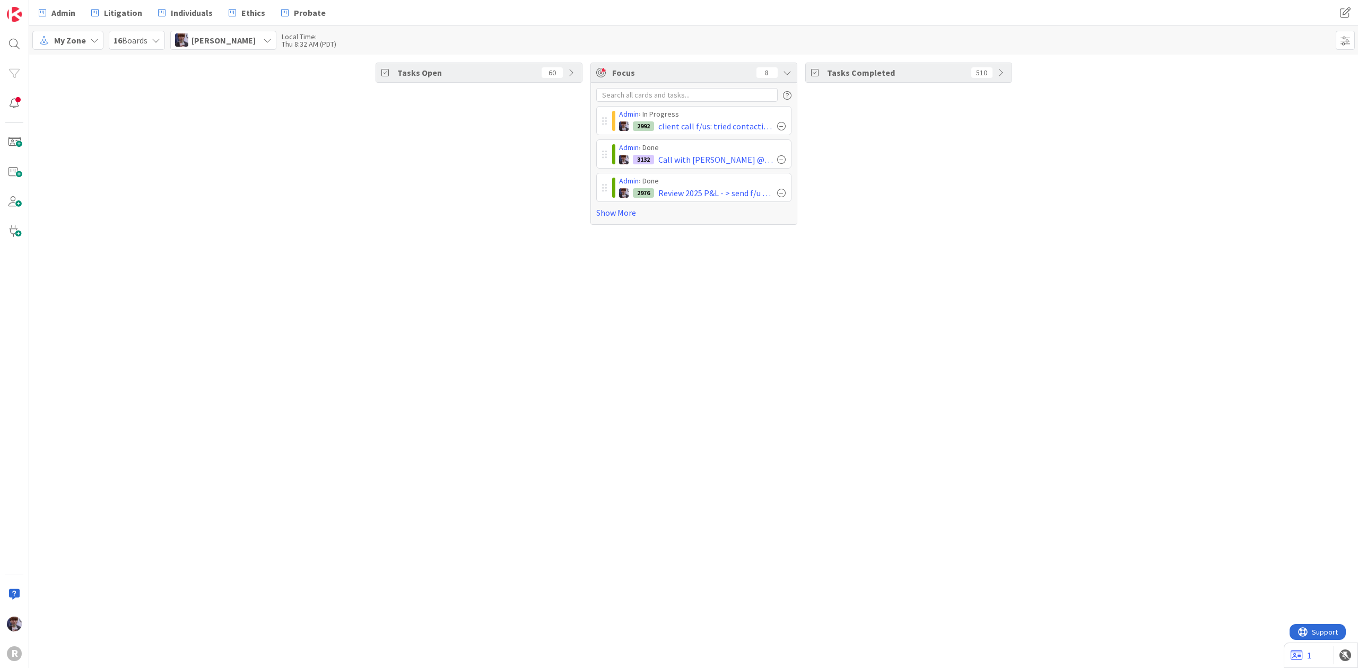
click at [569, 71] on icon at bounding box center [572, 72] width 8 height 8
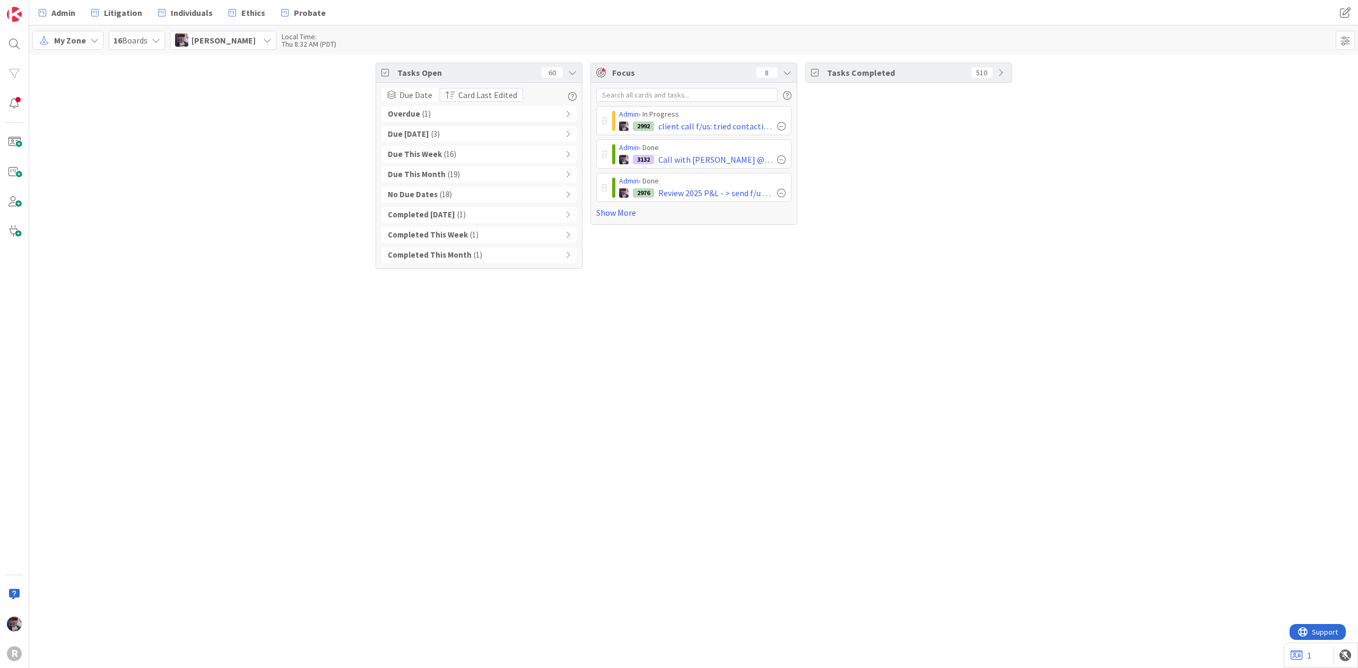
click at [569, 70] on icon at bounding box center [572, 72] width 8 height 8
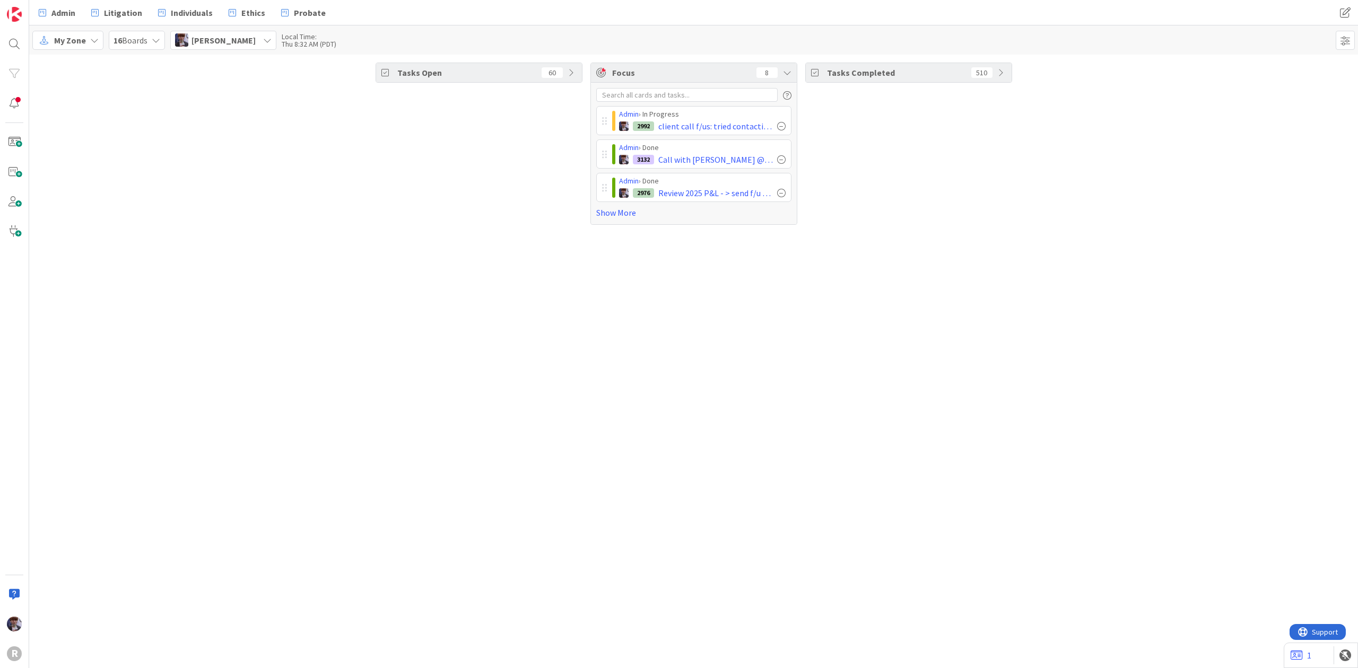
click at [256, 41] on span "[PERSON_NAME]" at bounding box center [224, 40] width 64 height 13
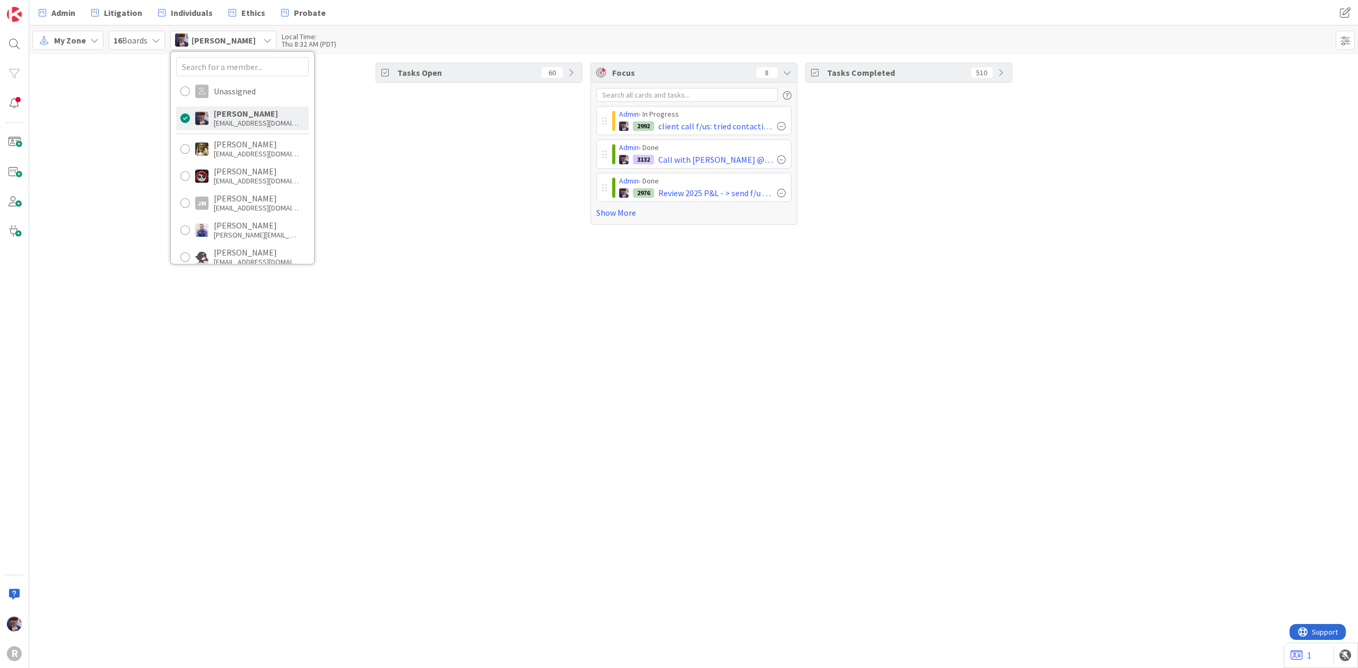
click at [126, 90] on div "Tasks Open 60 Focus 8 Admin › In Progress 2992 client call f/us: tried contacti…" at bounding box center [693, 144] width 1329 height 178
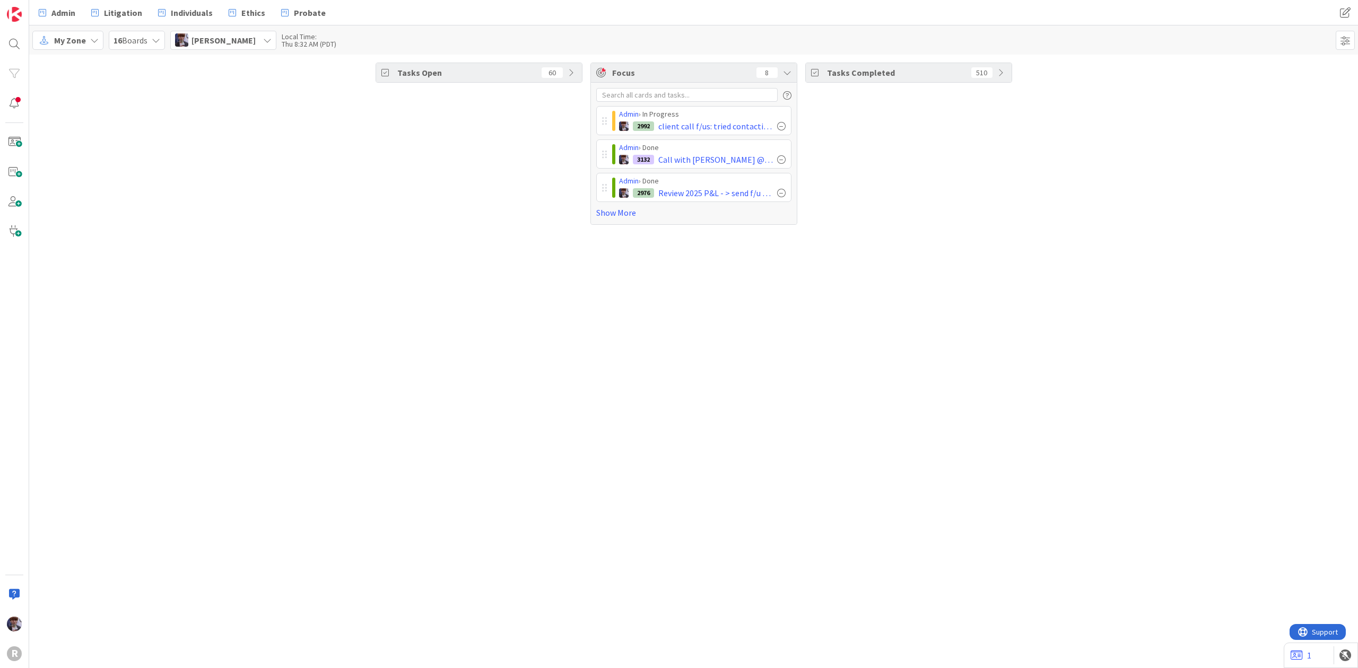
click at [73, 37] on span "My Zone" at bounding box center [70, 40] width 32 height 13
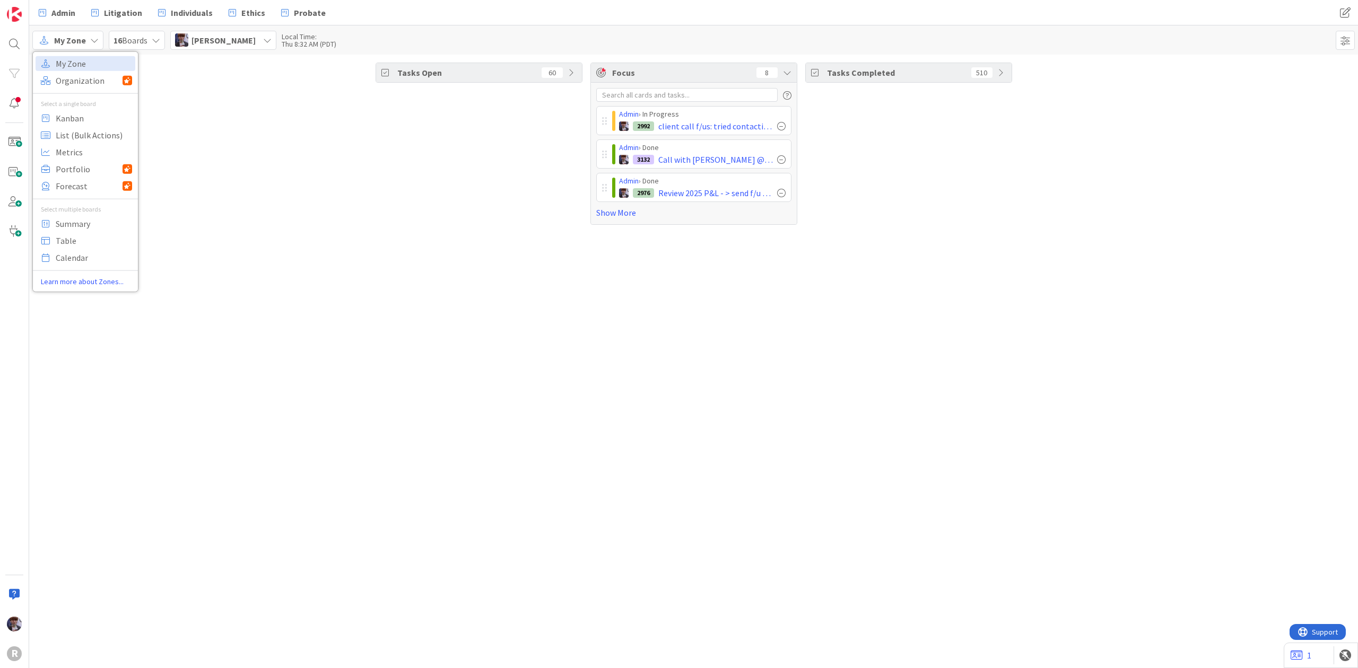
click at [83, 11] on div "Admin Litigation Individuals Ethics Probate" at bounding box center [430, 12] width 796 height 19
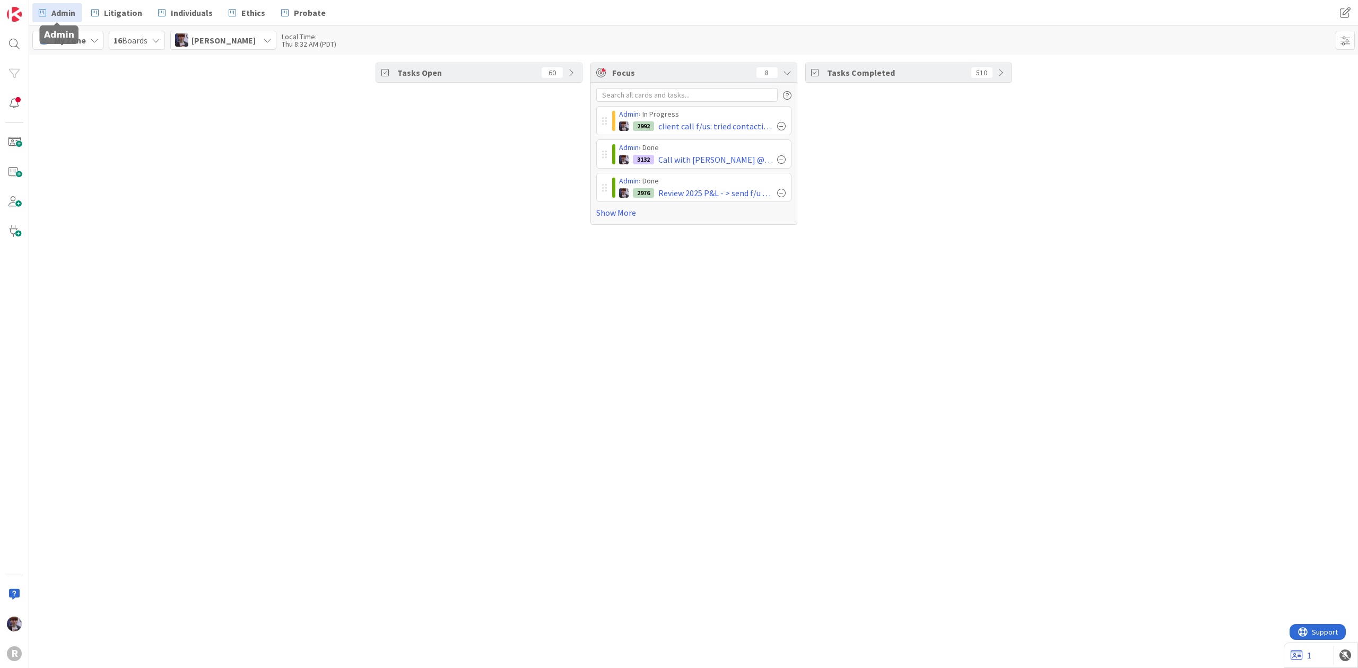
click at [77, 6] on link "Admin" at bounding box center [56, 12] width 49 height 19
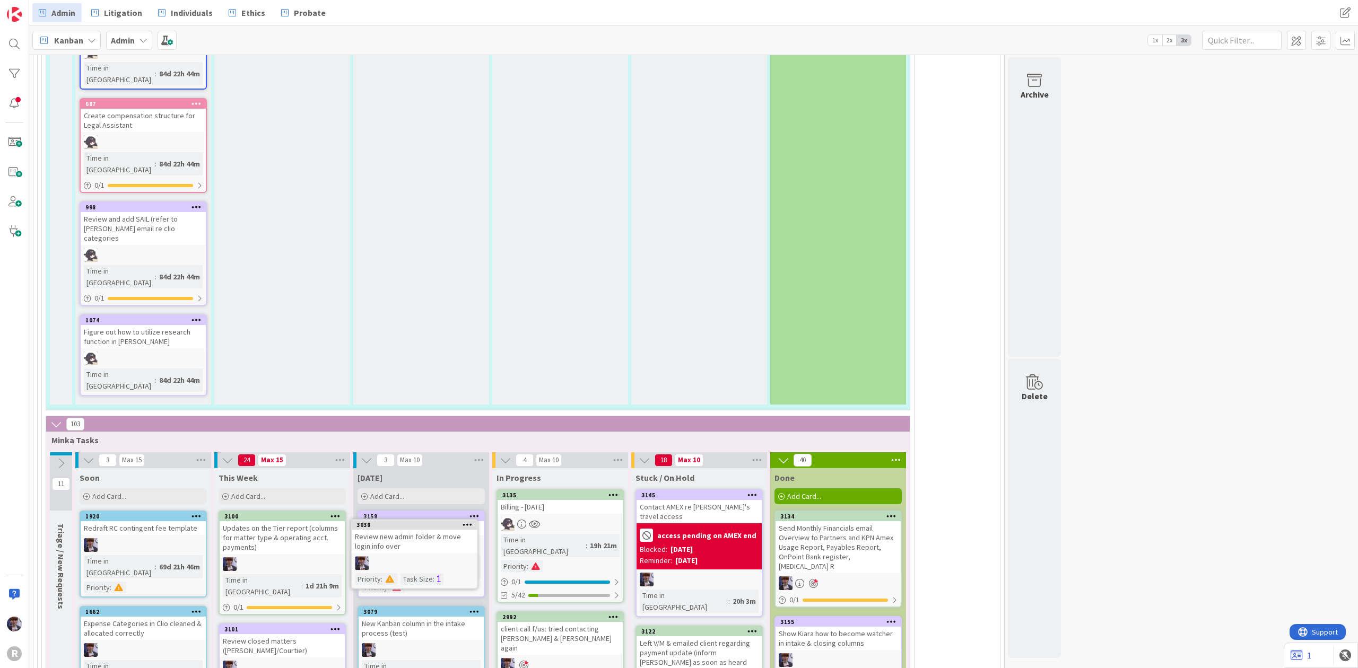
scroll to position [2426, 0]
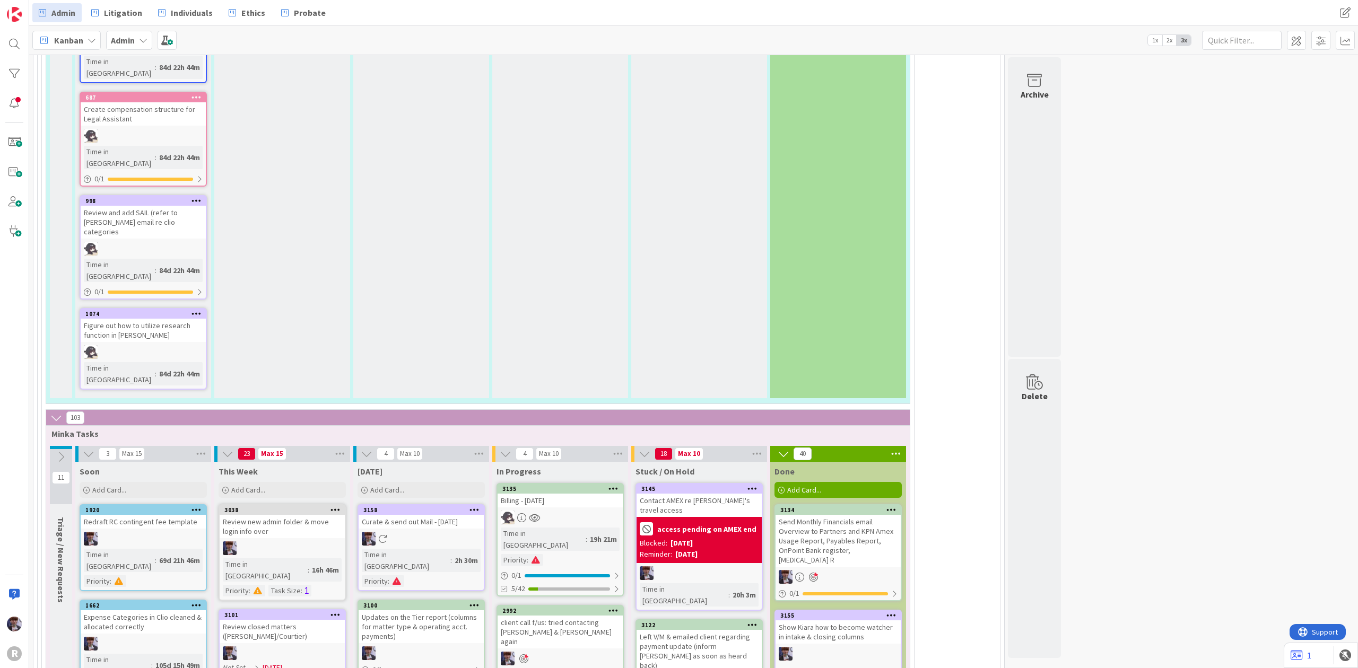
click at [476, 602] on icon at bounding box center [474, 605] width 10 height 7
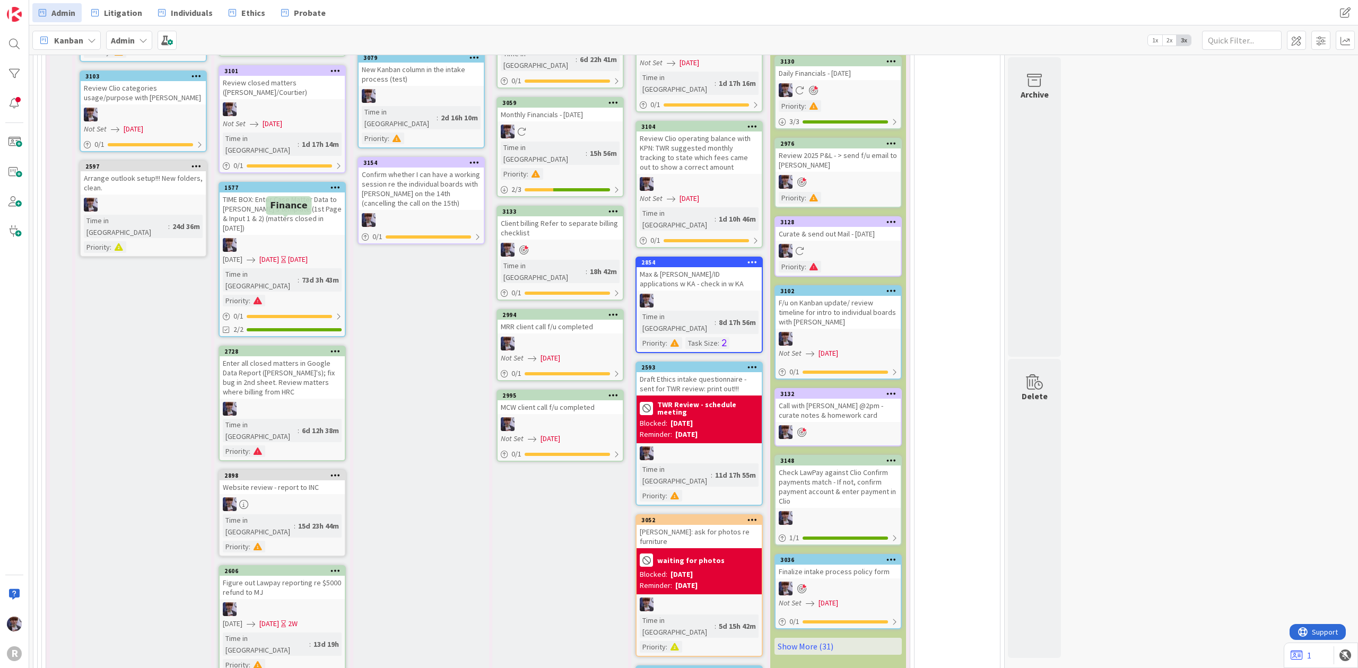
scroll to position [3086, 0]
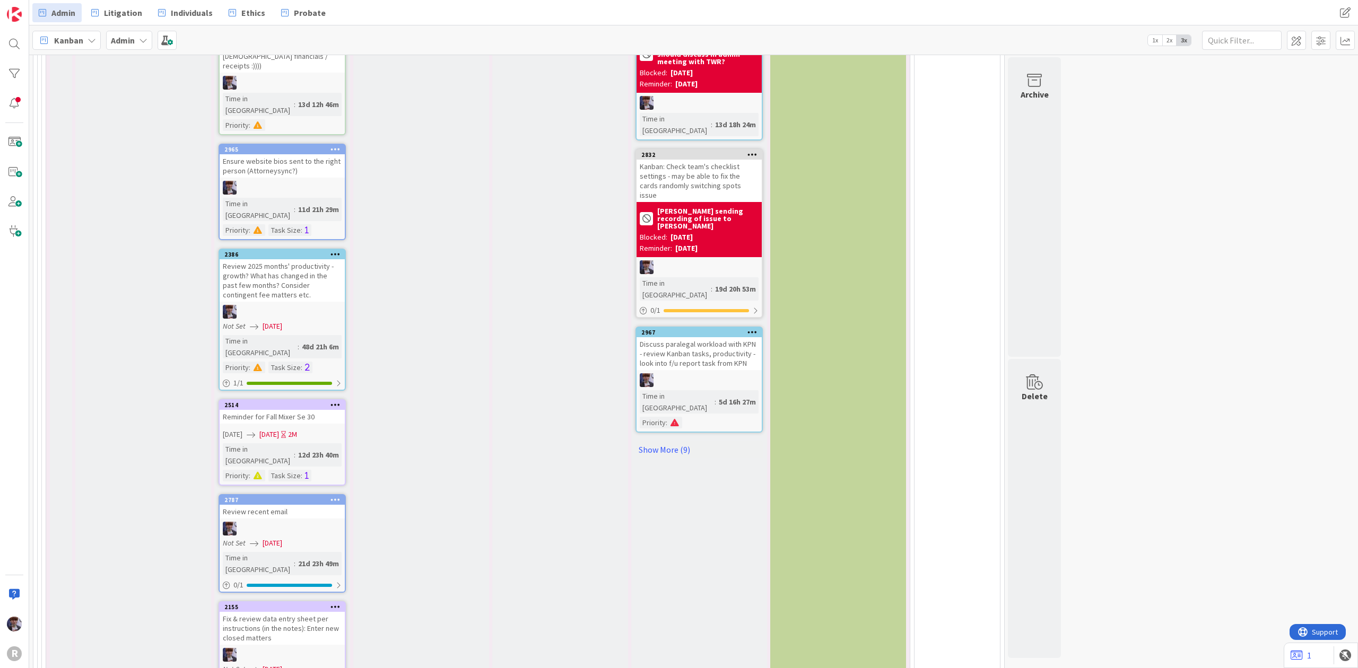
scroll to position [3765, 0]
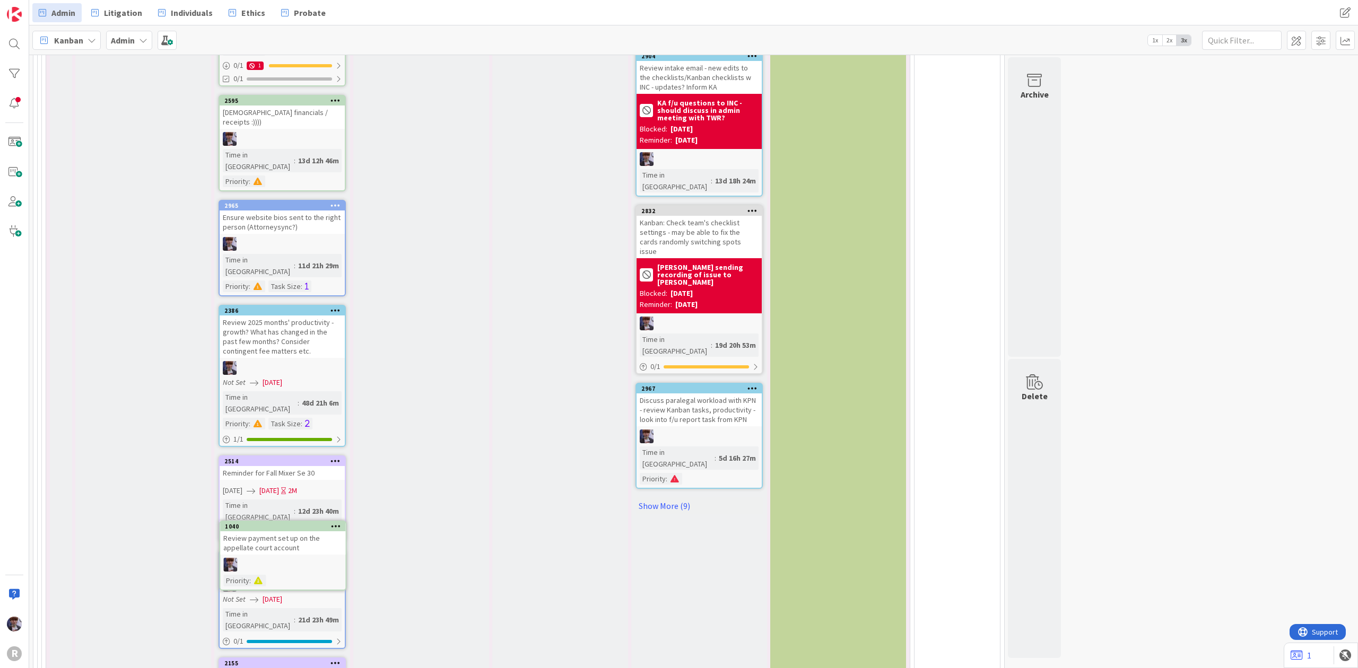
scroll to position [3584, 0]
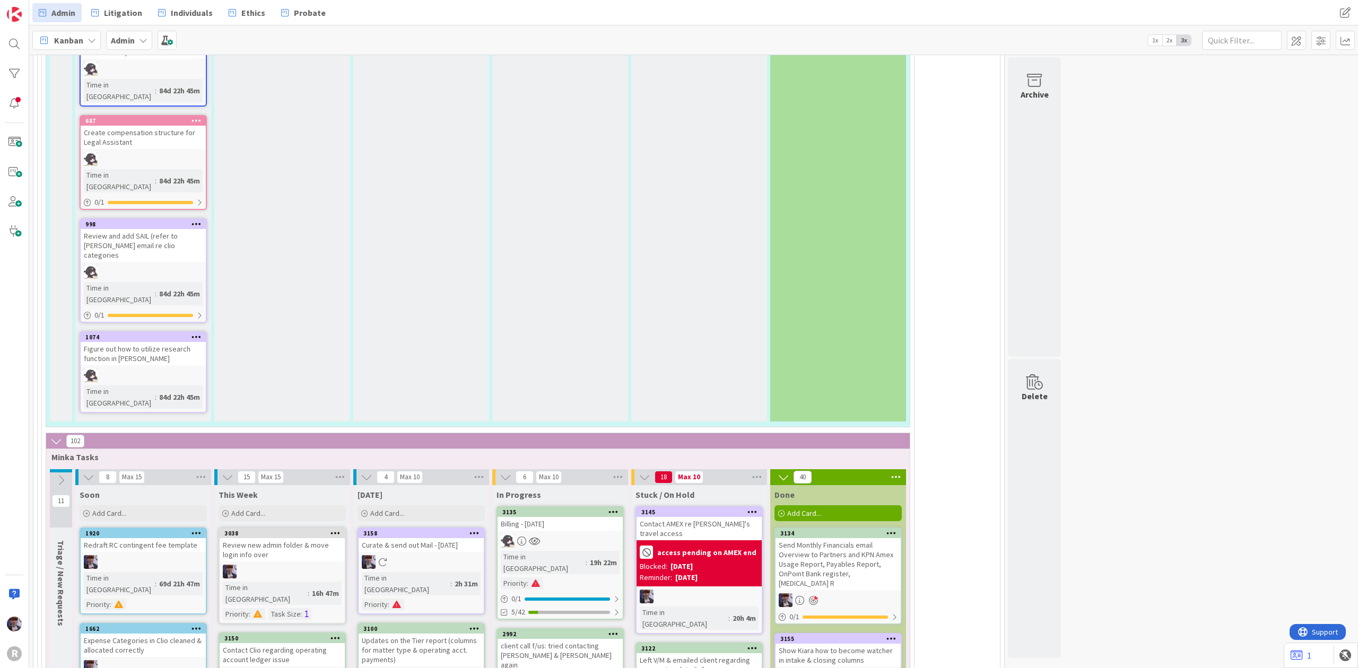
scroll to position [2308, 0]
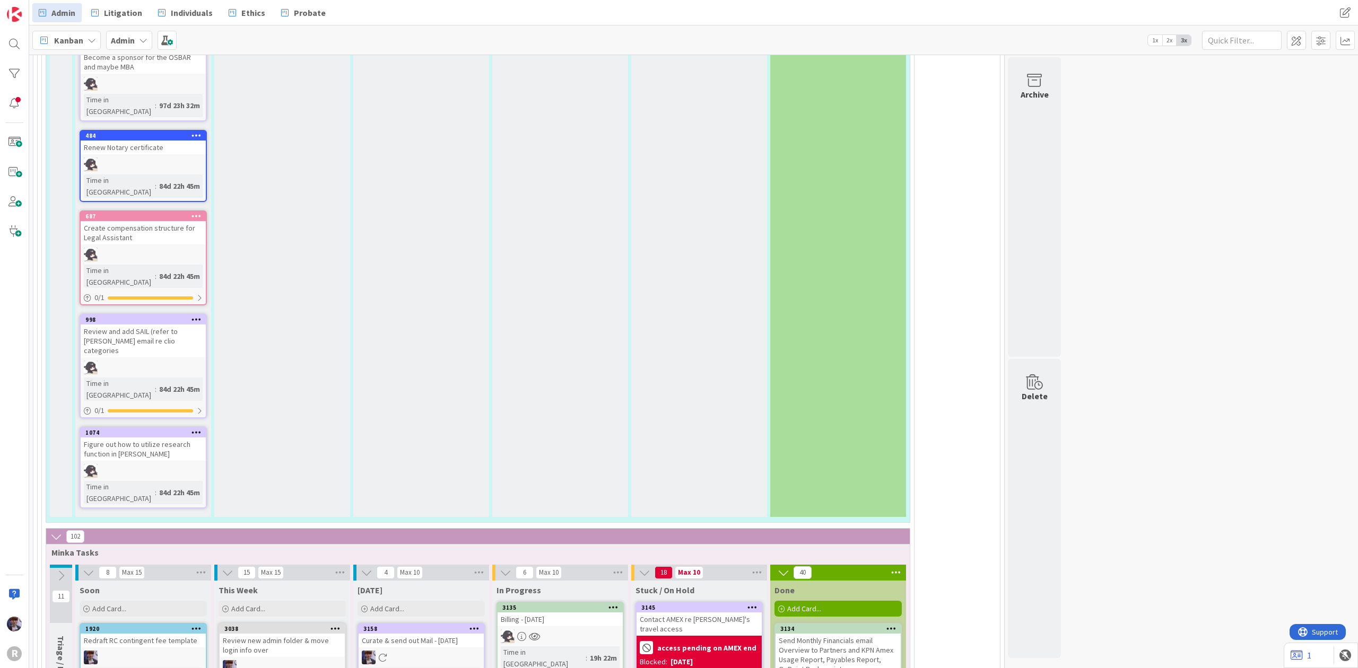
click at [712, 645] on b "access pending on AMEX end" at bounding box center [706, 648] width 99 height 7
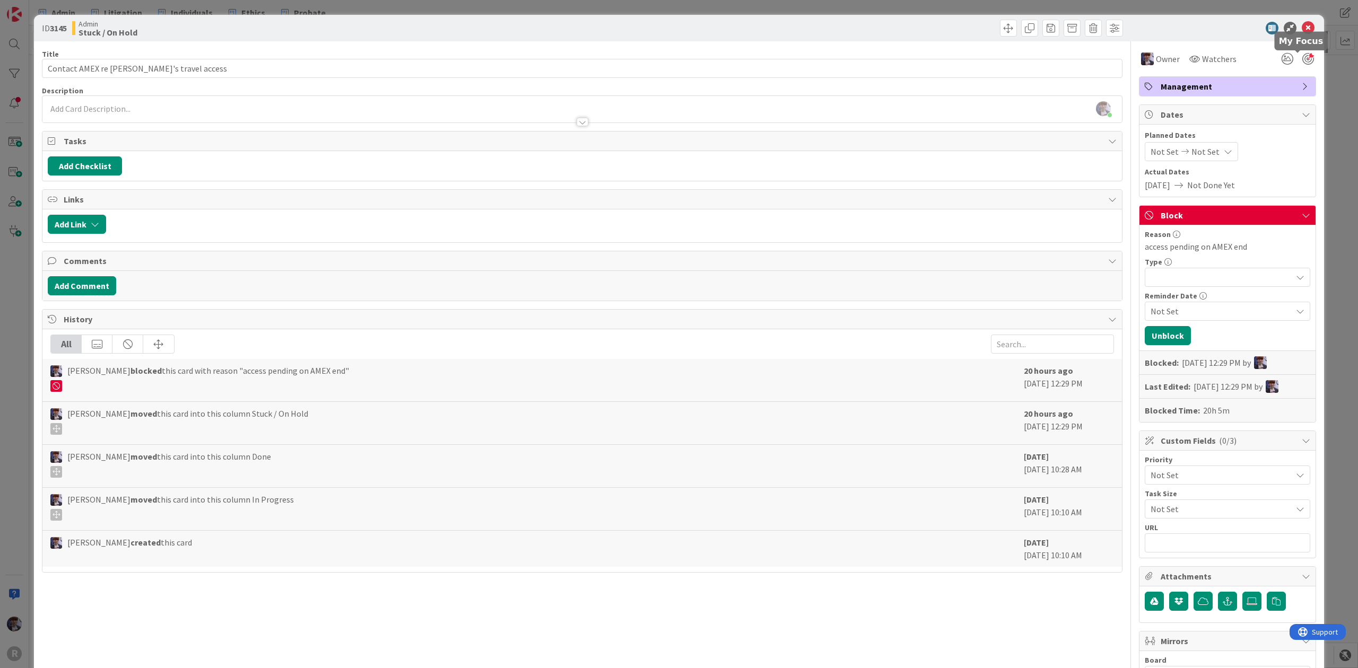
click at [1302, 54] on div at bounding box center [1308, 59] width 12 height 12
click at [1322, 73] on div "ID 3145 Admin Stuck / On Hold Title 37 / 128 Contact AMEX re [PERSON_NAME]'s tr…" at bounding box center [679, 334] width 1358 height 668
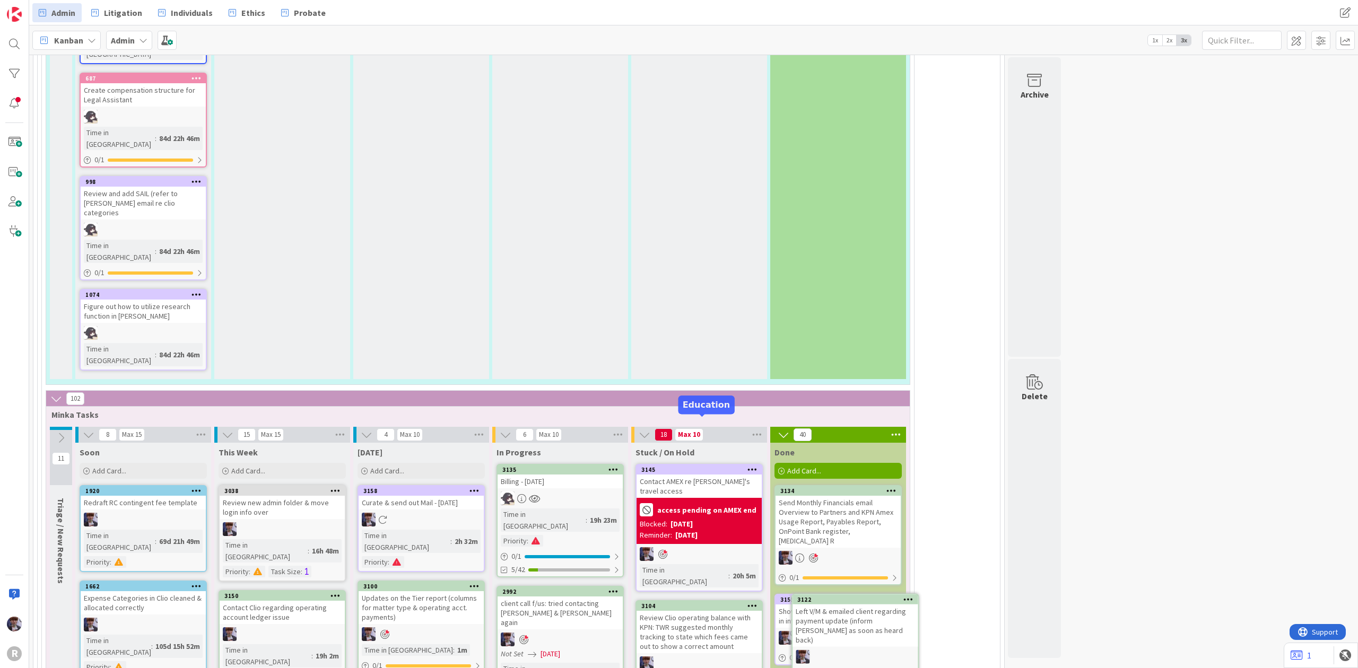
scroll to position [2467, 0]
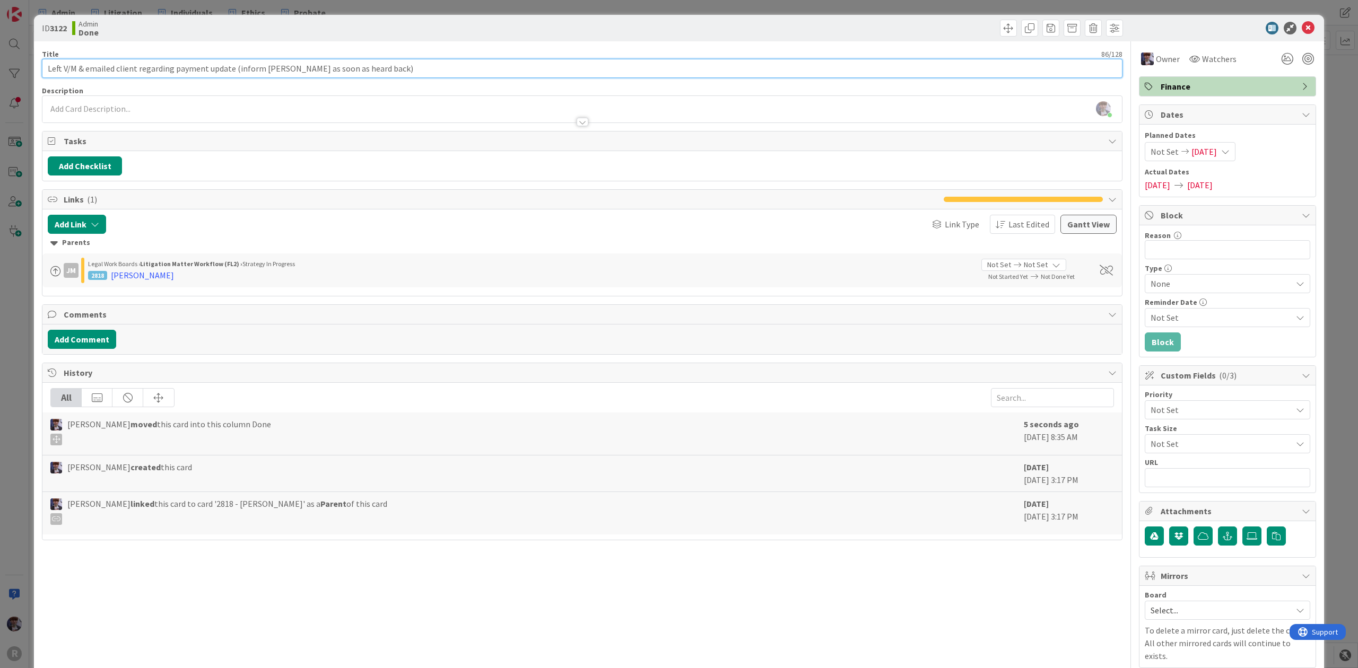
drag, startPoint x: 378, startPoint y: 73, endPoint x: 115, endPoint y: 73, distance: 262.6
click at [115, 73] on input "Left V/M & emailed client regarding payment update (inform [PERSON_NAME] as soo…" at bounding box center [582, 68] width 1081 height 19
type input "Left V/M & emailed [PERSON_NAME]: client emailed [PERSON_NAME]"
click at [1333, 183] on div "ID 3122 Admin Done Title 52 / 128 Left V/M & emailed [PERSON_NAME]: client emai…" at bounding box center [679, 334] width 1358 height 668
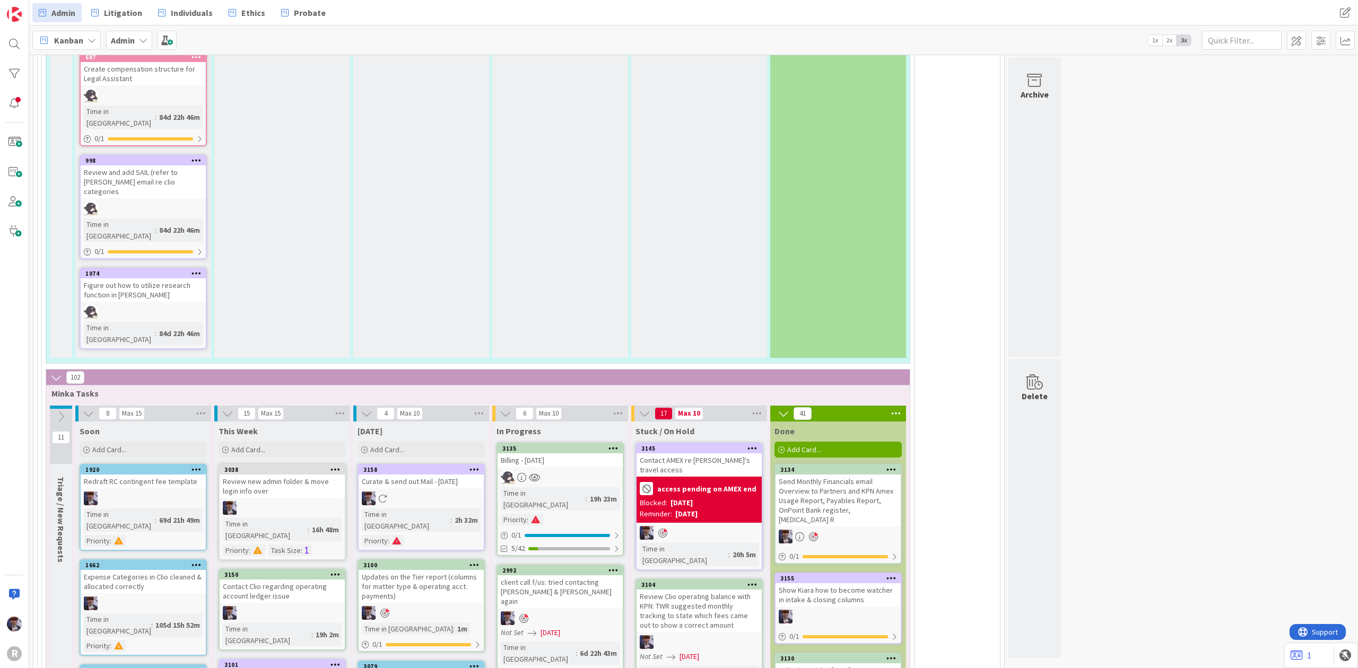
click at [570, 454] on div "Billing - [DATE]" at bounding box center [560, 461] width 125 height 14
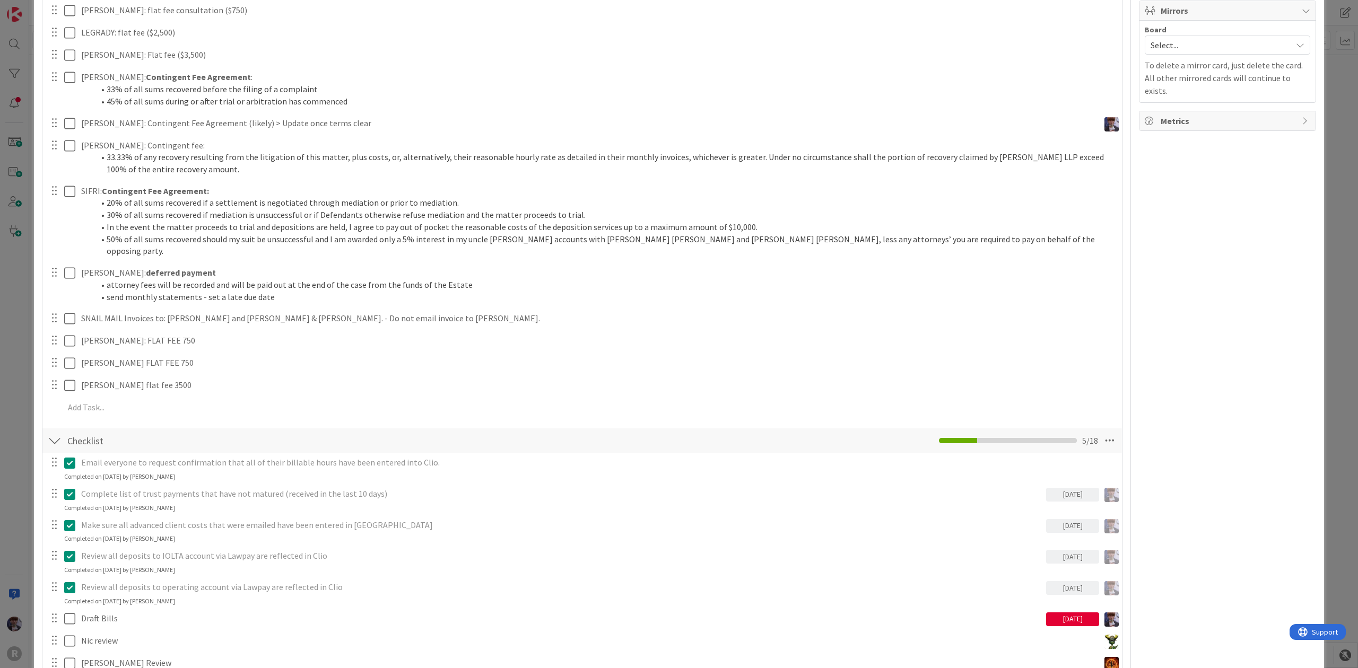
scroll to position [849, 0]
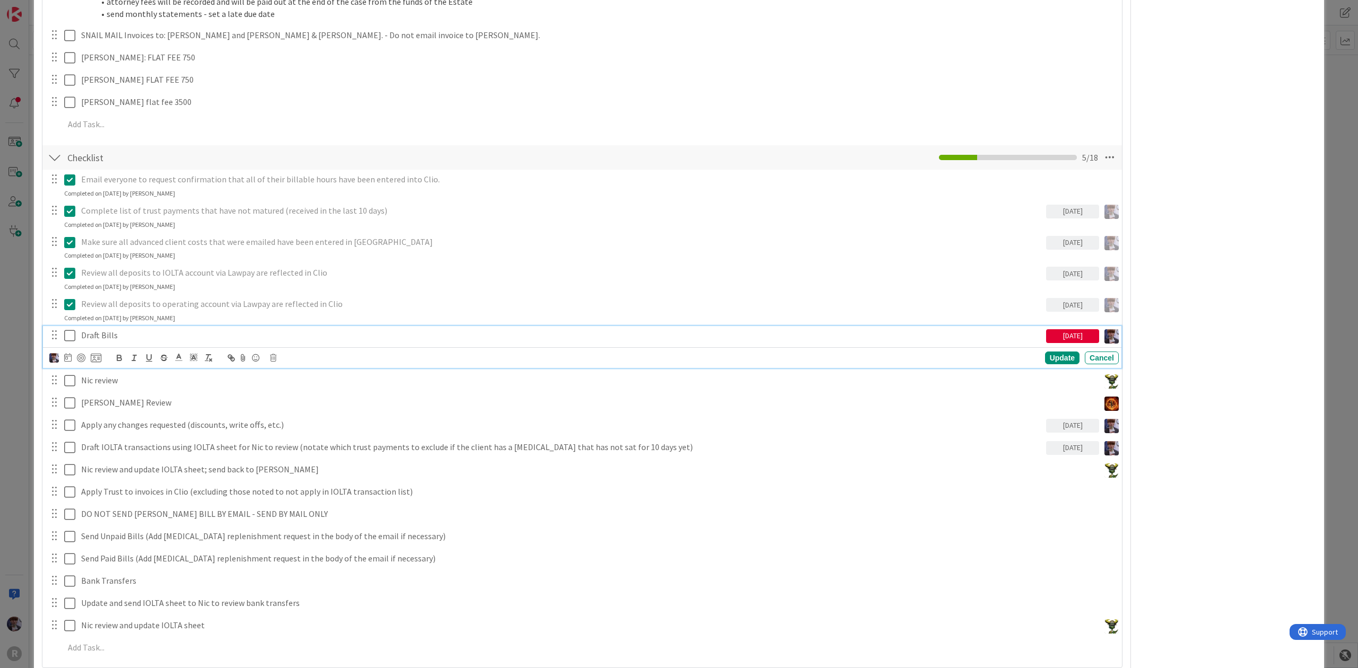
click at [107, 329] on p "Draft Bills" at bounding box center [561, 335] width 961 height 12
click at [67, 353] on icon at bounding box center [67, 357] width 7 height 8
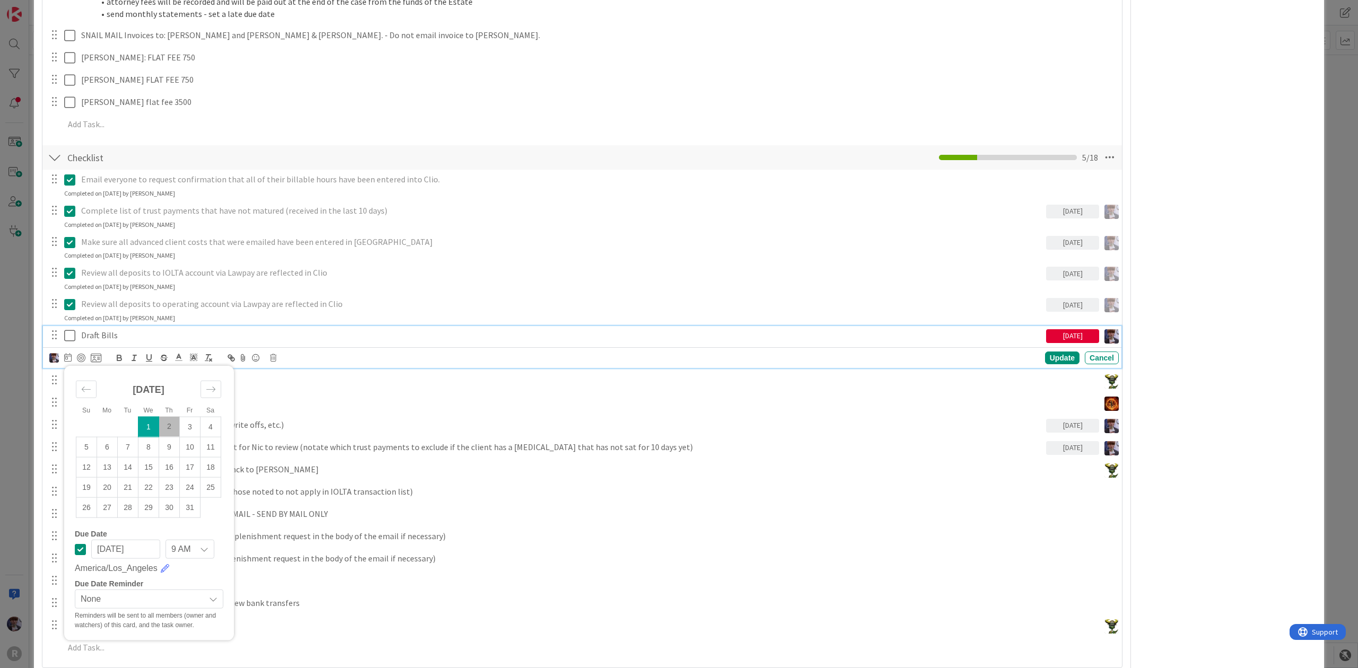
click at [166, 417] on td "2" at bounding box center [169, 427] width 21 height 20
type input "[DATE]"
click at [38, 303] on div "ID 3135 Admin In Progress Title 20 / 128 Billing - [DATE] Description [PERSON_N…" at bounding box center [679, 190] width 1290 height 2048
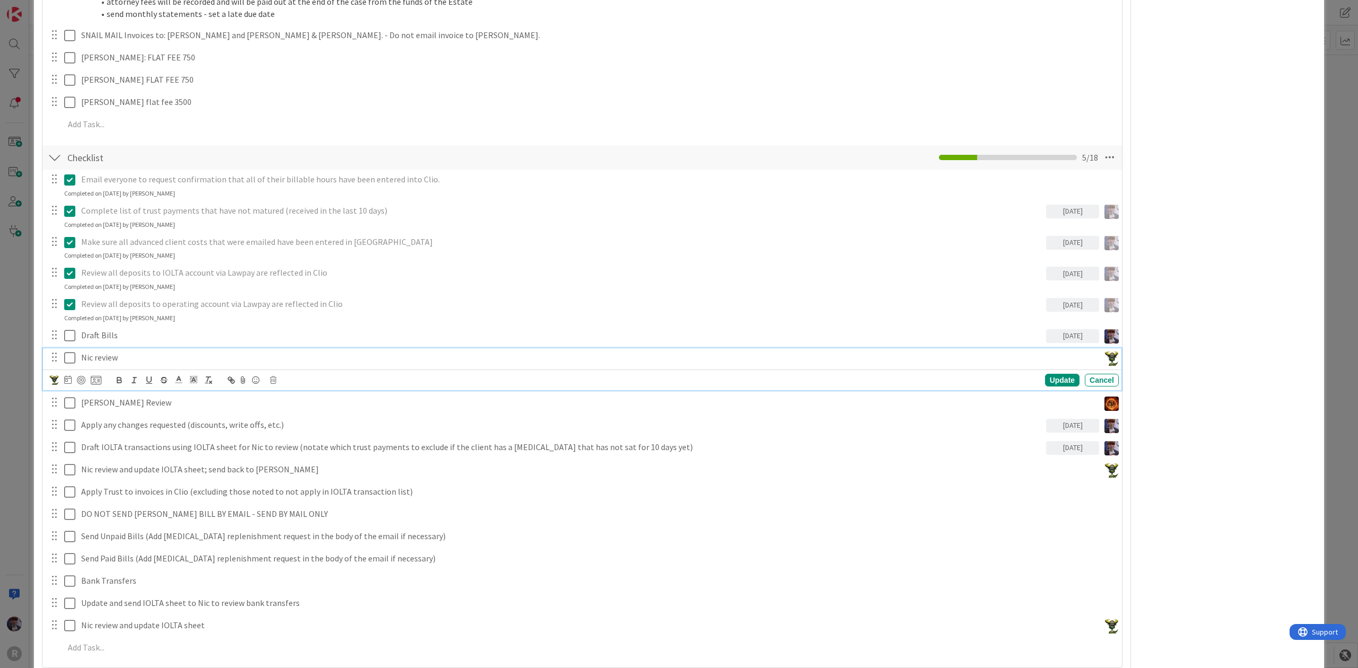
click at [104, 352] on p "Nic review" at bounding box center [588, 358] width 1014 height 12
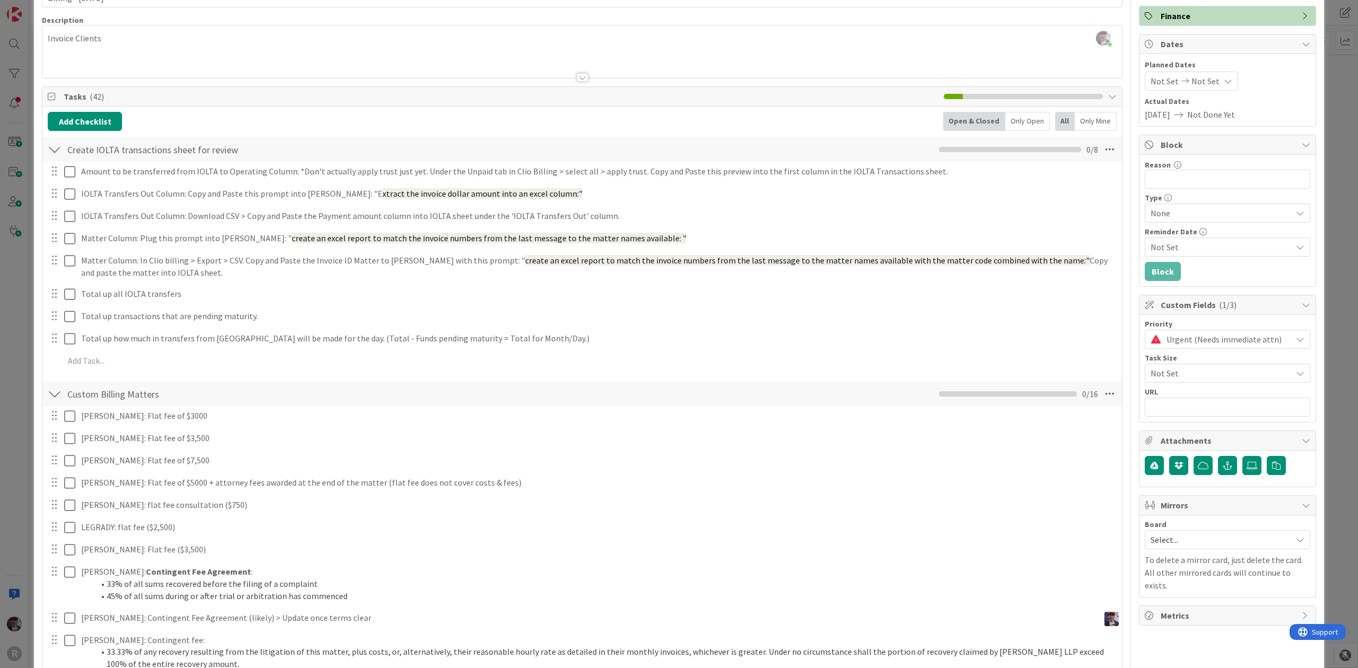
scroll to position [0, 0]
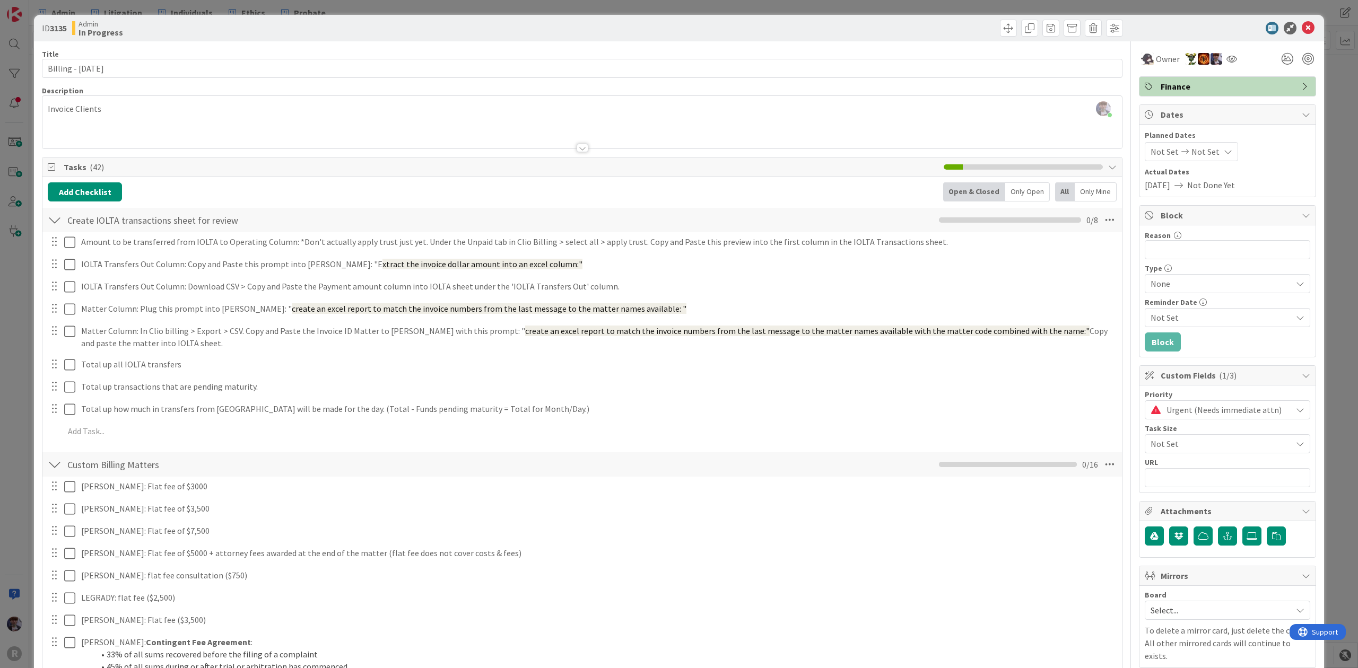
click at [22, 355] on div "ID 3135 Admin In Progress Title 20 / 128 Billing - [DATE] Description [PERSON_N…" at bounding box center [679, 334] width 1358 height 668
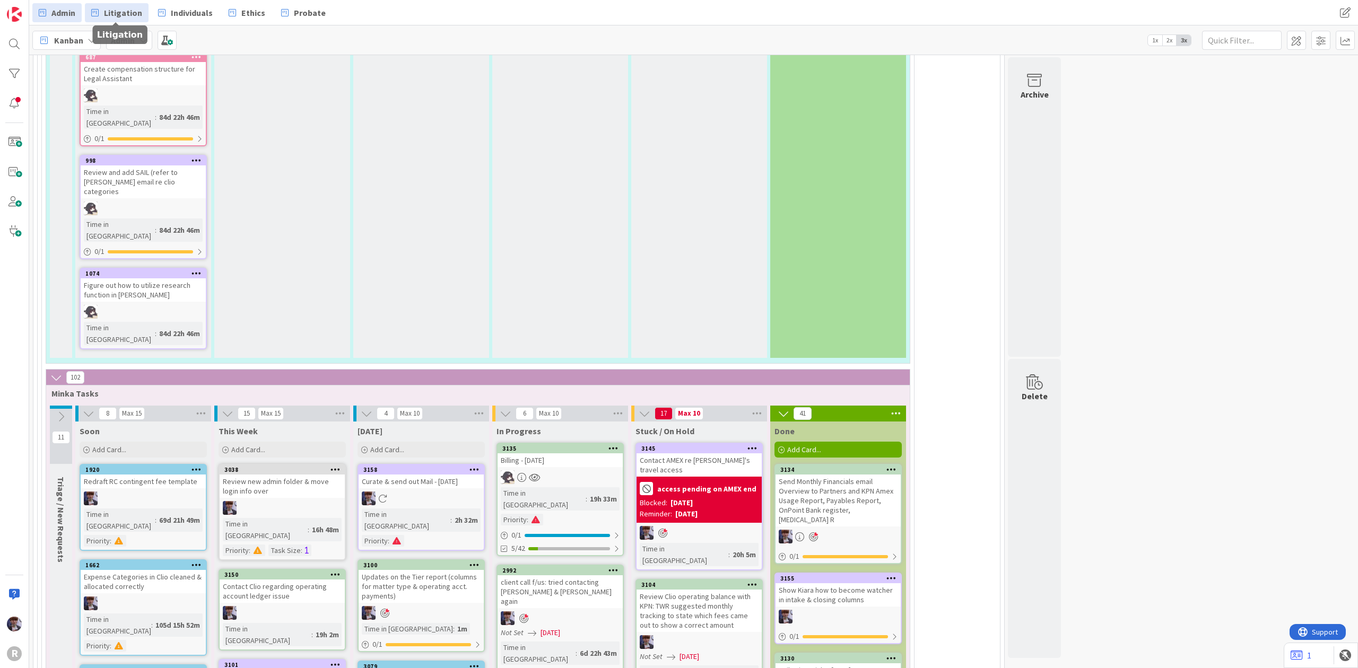
click at [121, 18] on span "Litigation" at bounding box center [123, 12] width 38 height 13
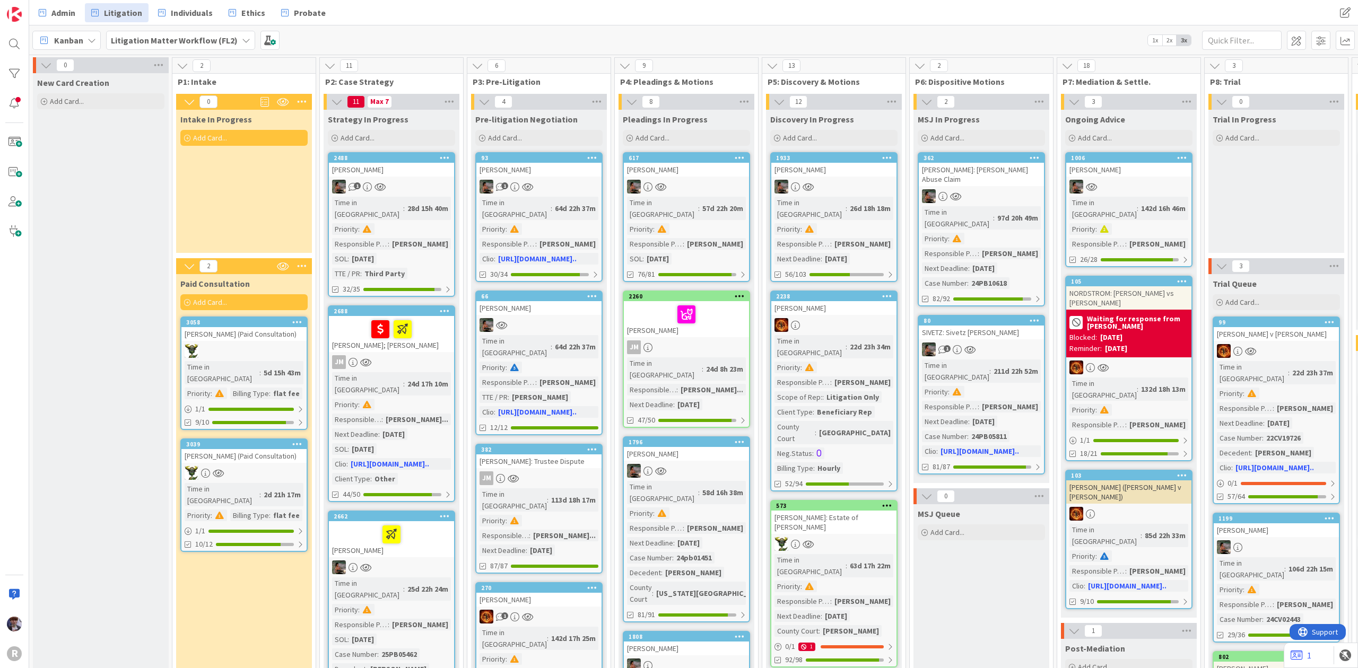
scroll to position [0, 655]
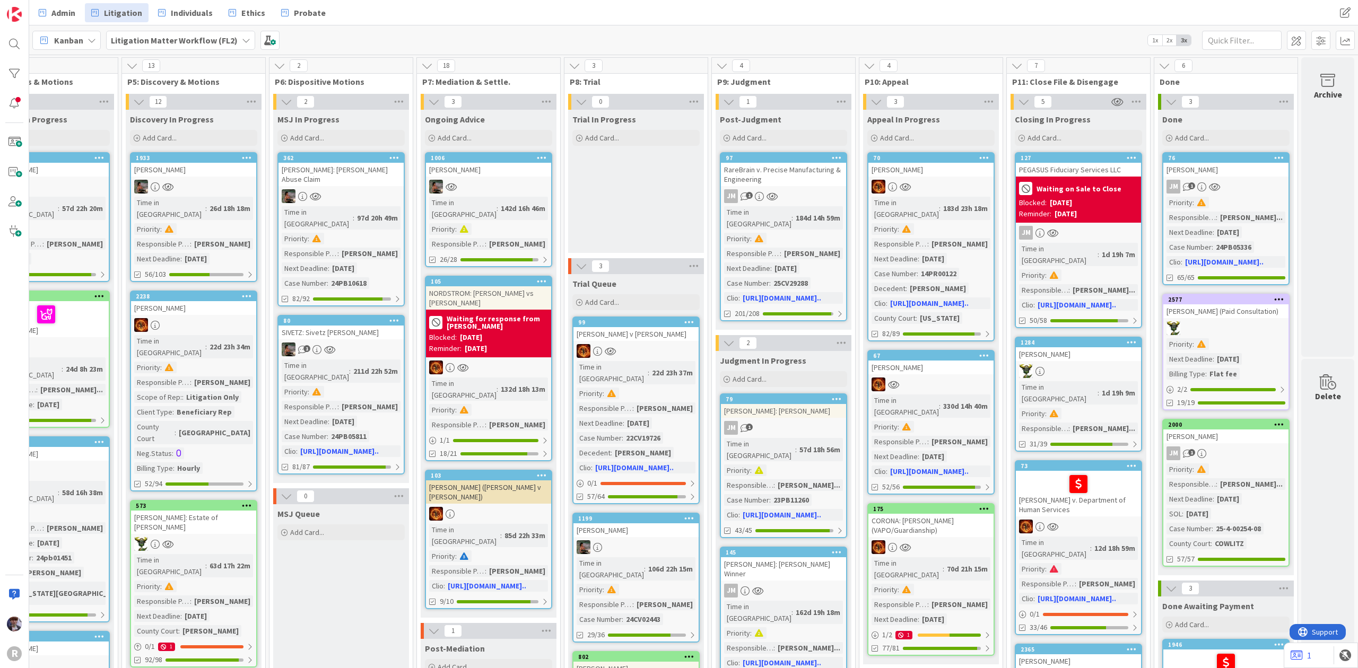
click at [1274, 298] on icon at bounding box center [1279, 298] width 10 height 7
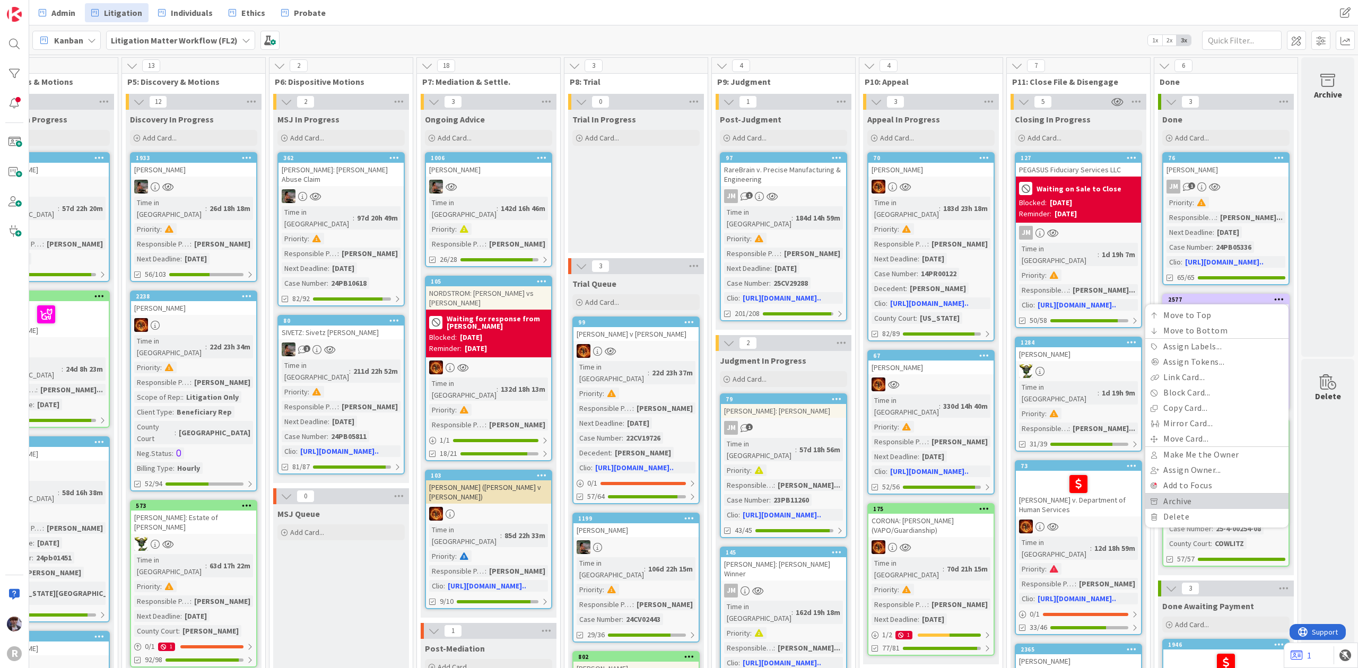
click at [1191, 502] on link "Archive" at bounding box center [1216, 501] width 143 height 15
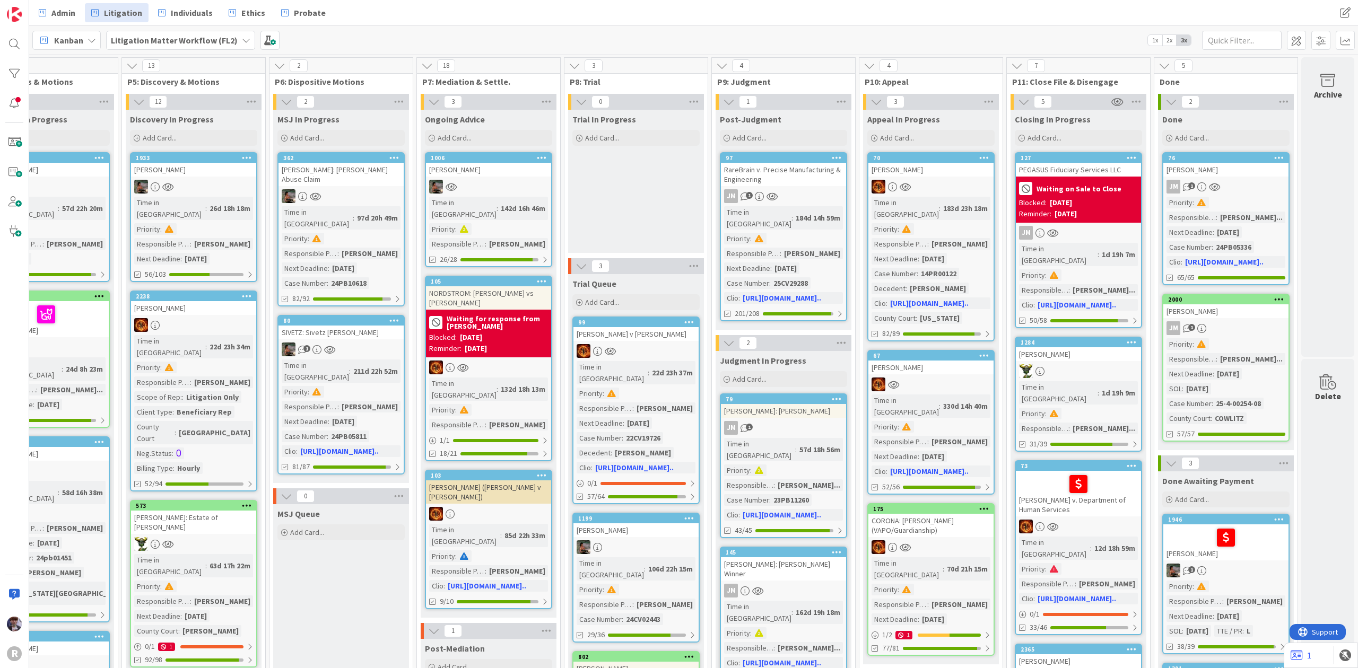
click at [1085, 172] on div "PEGASUS Fiduciary Services LLC" at bounding box center [1078, 170] width 125 height 14
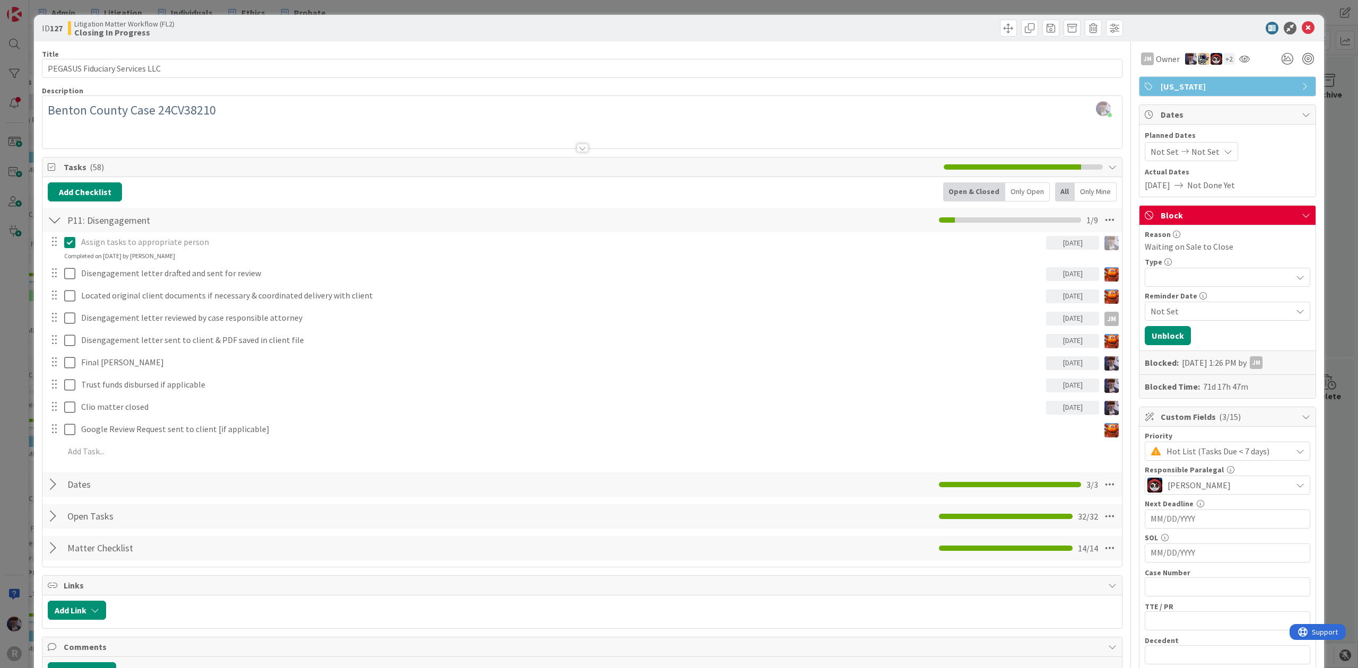
click at [1319, 314] on div "ID 127 Litigation Matter Workflow (FL2) Closing In Progress Title 30 / 128 PEGA…" at bounding box center [679, 334] width 1358 height 668
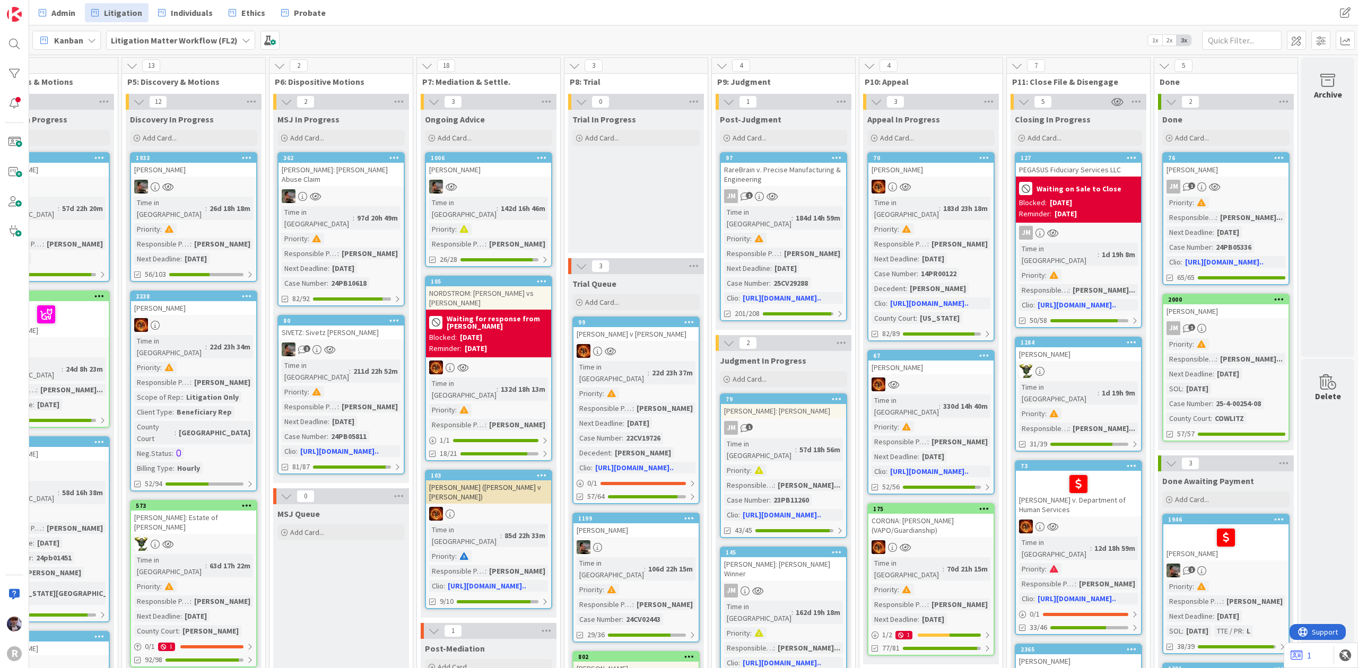
click at [1078, 364] on div at bounding box center [1078, 371] width 125 height 14
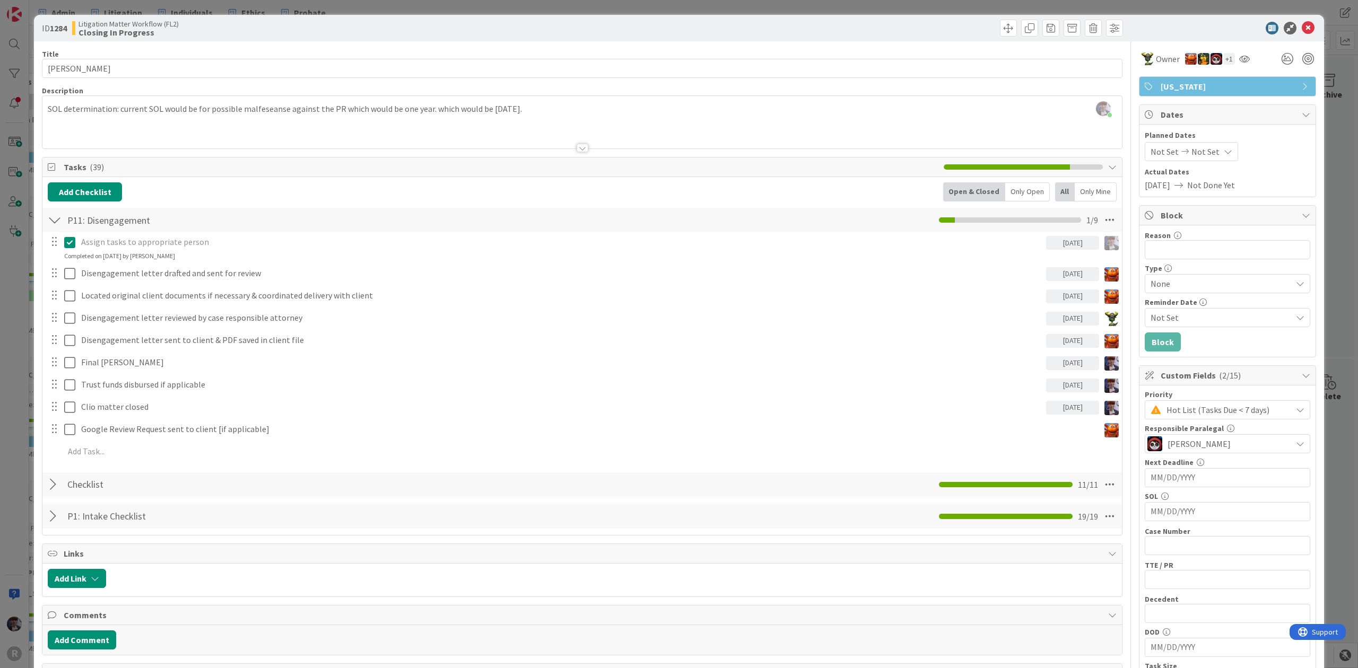
click at [19, 333] on div "ID 1284 Litigation Matter Workflow (FL2) Closing In Progress Title 11 / 128 [PE…" at bounding box center [679, 334] width 1358 height 668
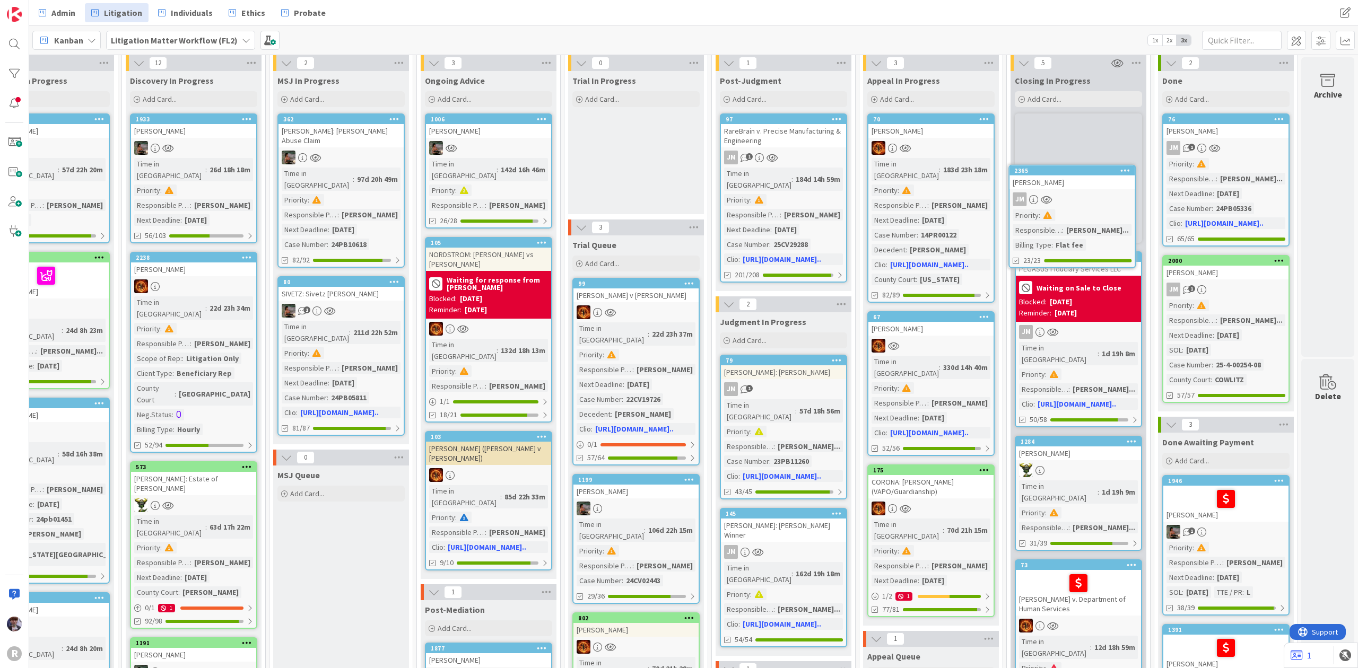
scroll to position [33, 655]
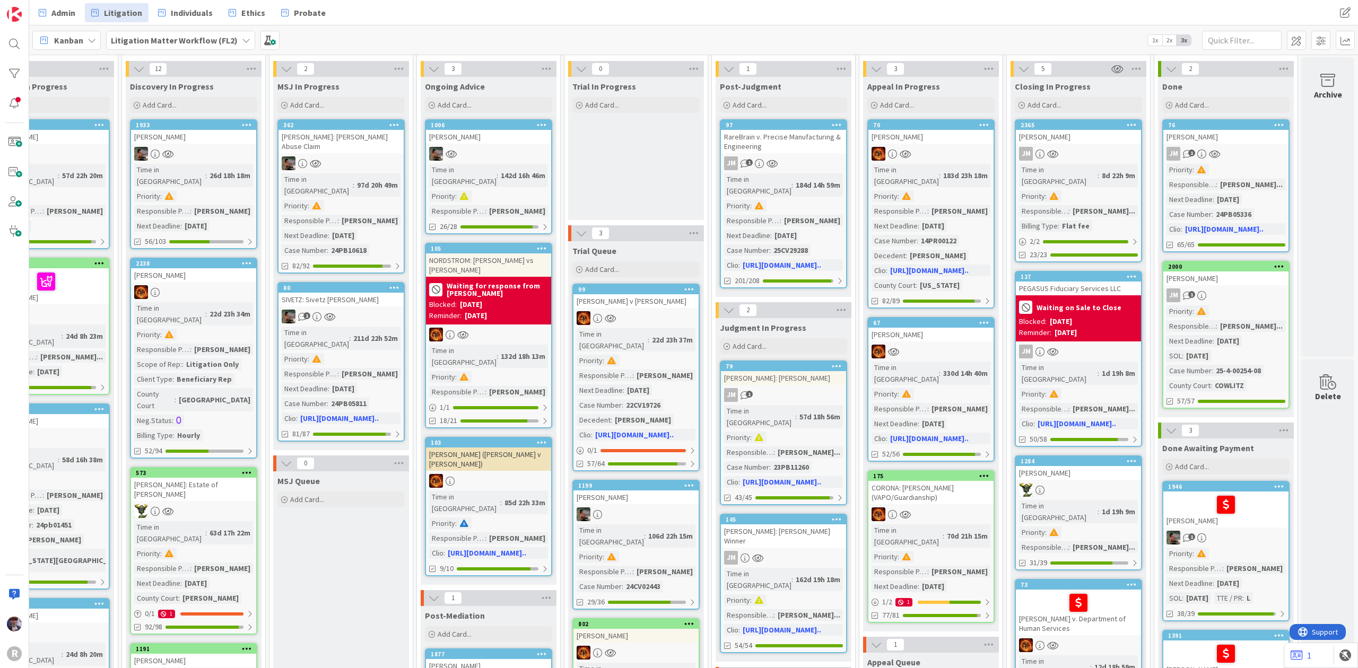
click at [1104, 162] on div "2365 [PERSON_NAME] Time in Column : 8d 22h 9m Priority : Responsible Paralegal …" at bounding box center [1078, 190] width 127 height 143
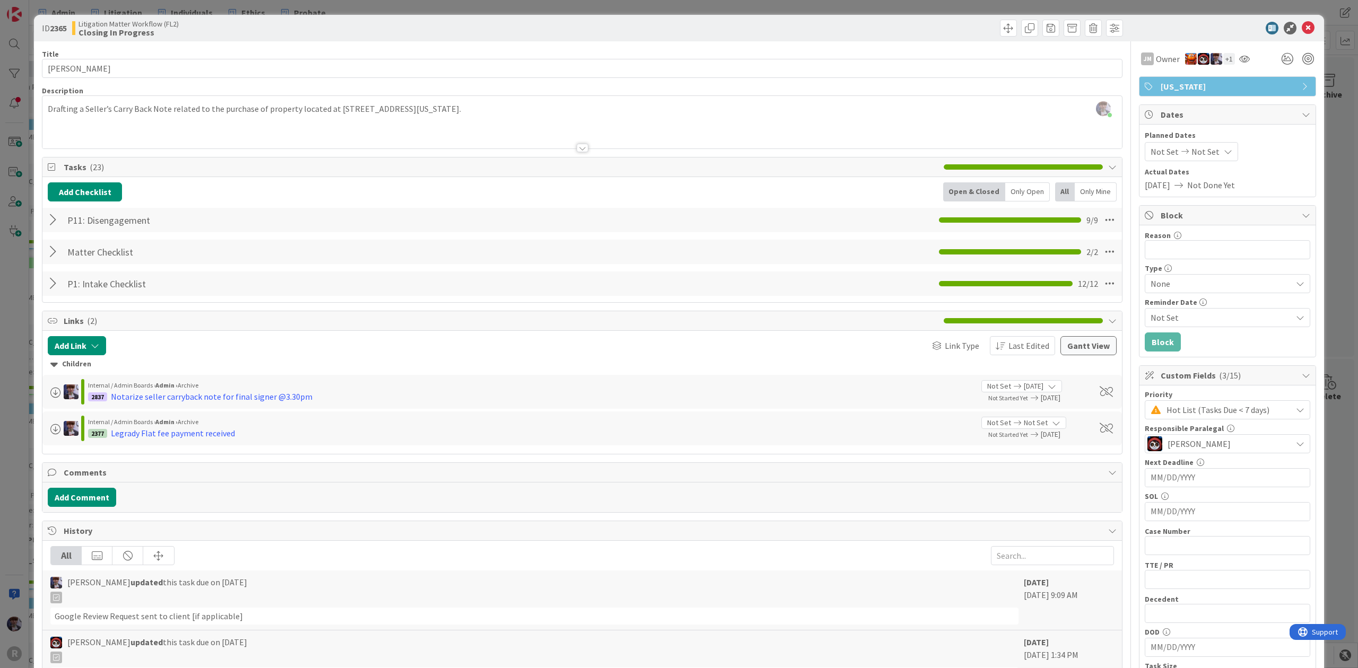
click at [58, 217] on div at bounding box center [55, 220] width 14 height 19
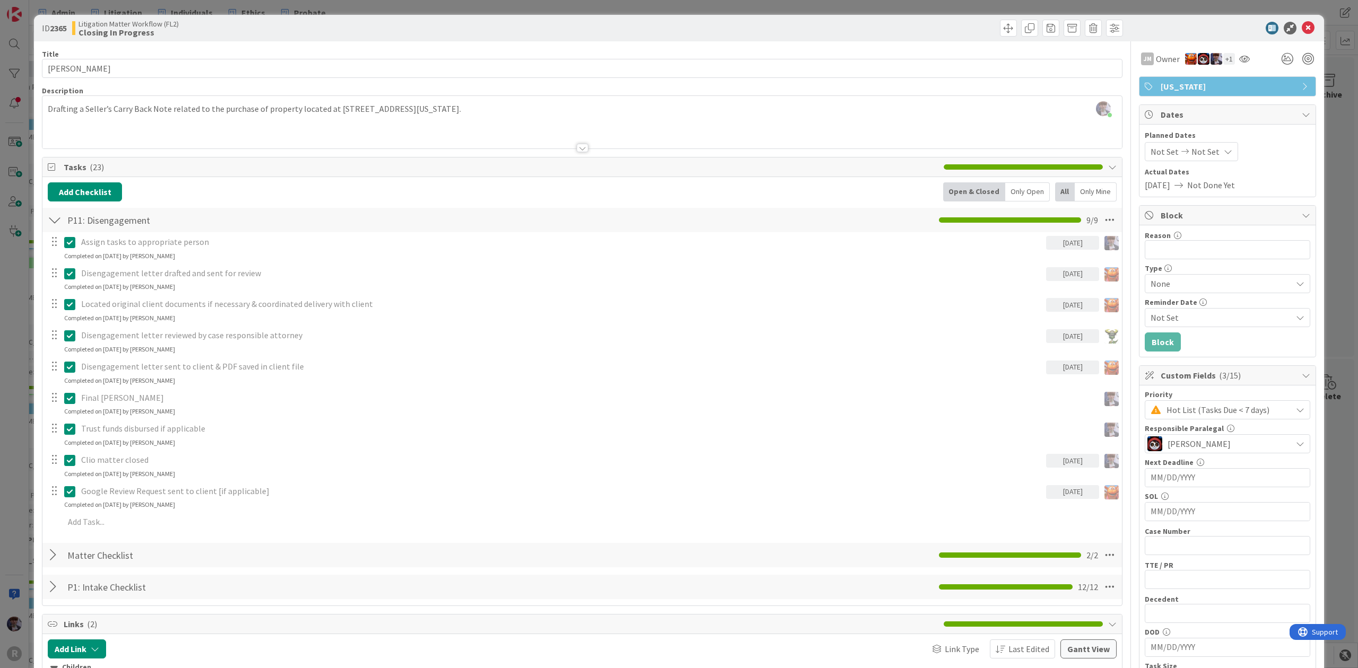
click at [32, 455] on div "ID 2365 Litigation Matter Workflow (FL2) Closing In Progress Title 16 / 128 [PE…" at bounding box center [679, 334] width 1358 height 668
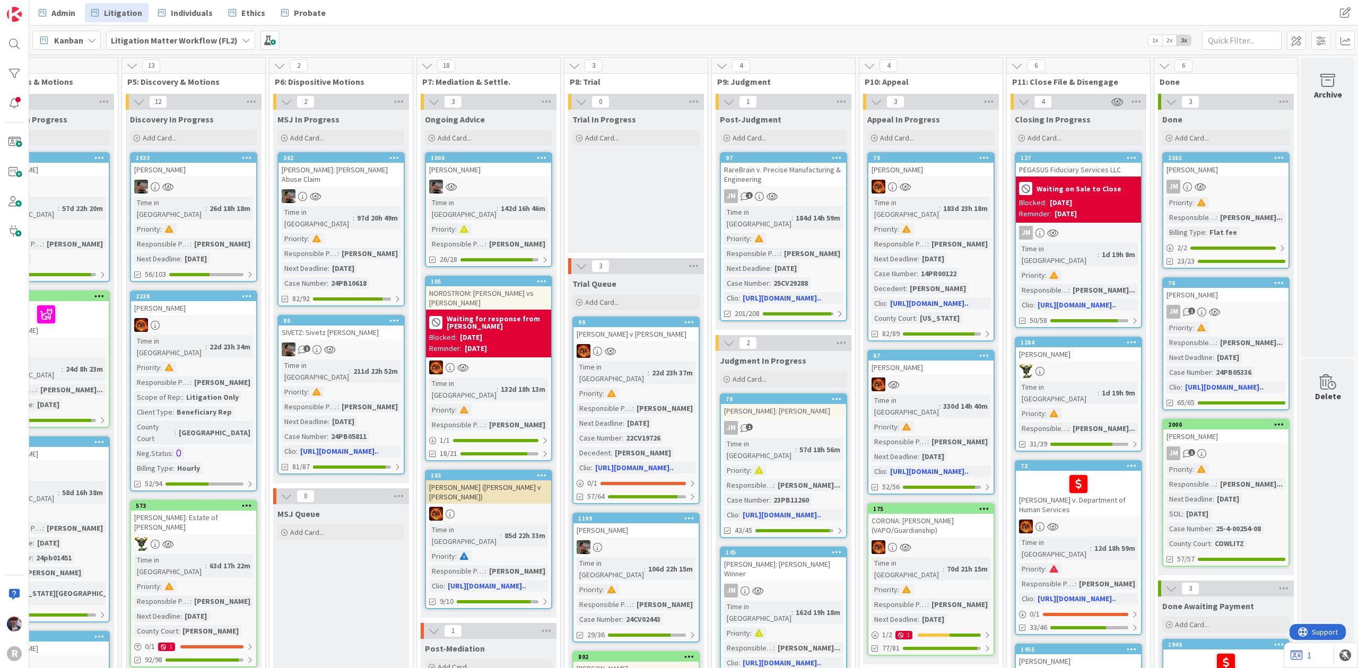
click at [421, 23] on div "Admin Litigation Individuals Ethics Probate Admin Litigation Individuals Ethics…" at bounding box center [693, 12] width 1329 height 25
click at [54, 11] on span "Admin" at bounding box center [63, 12] width 24 height 13
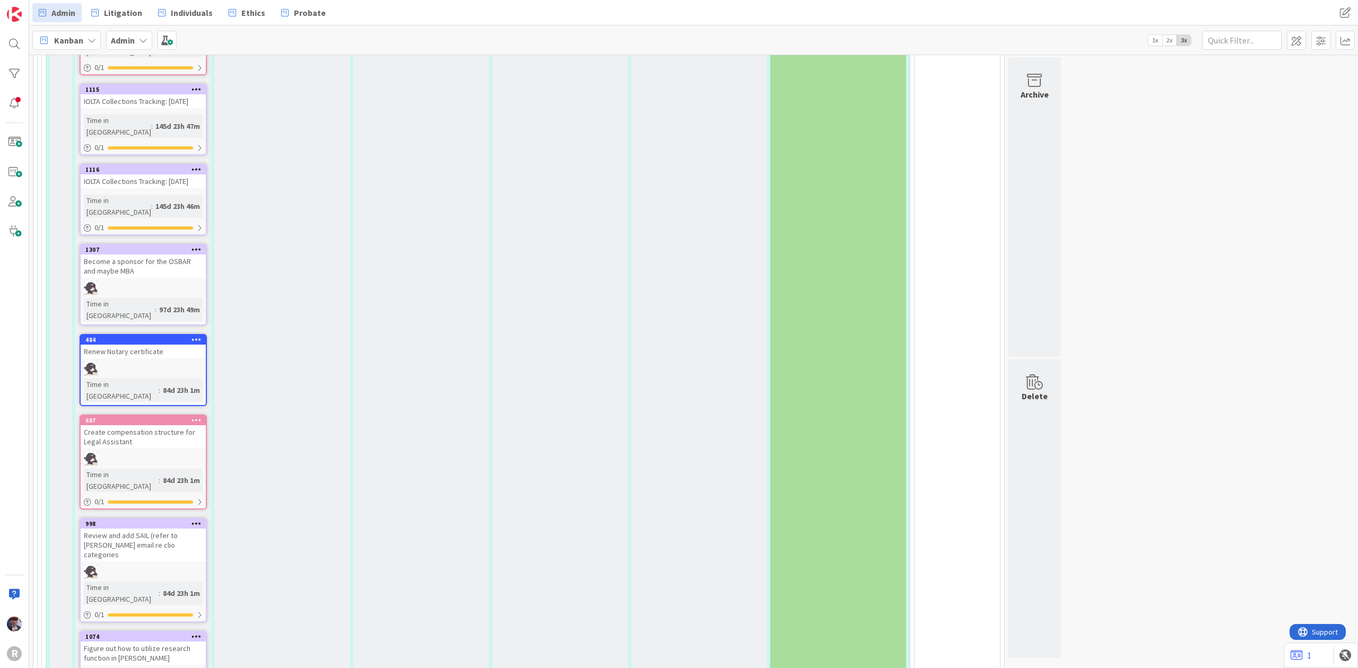
scroll to position [2475, 0]
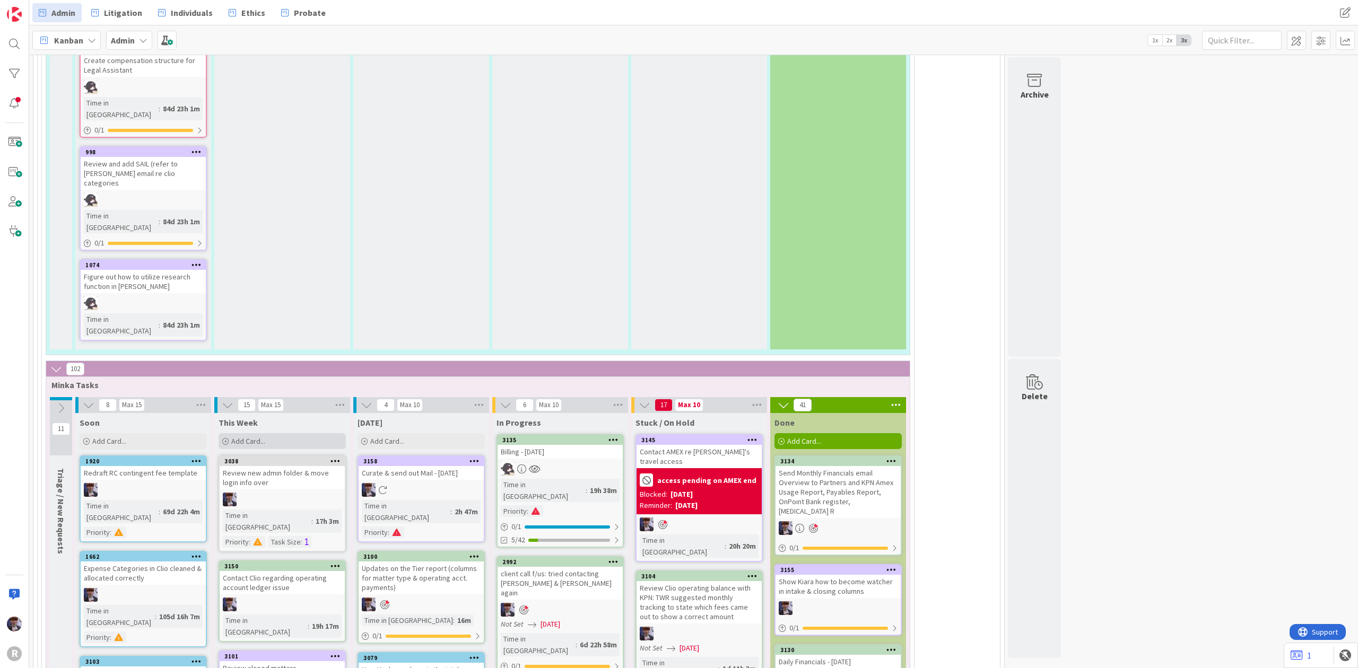
click at [286, 433] on div "Add Card..." at bounding box center [282, 441] width 127 height 16
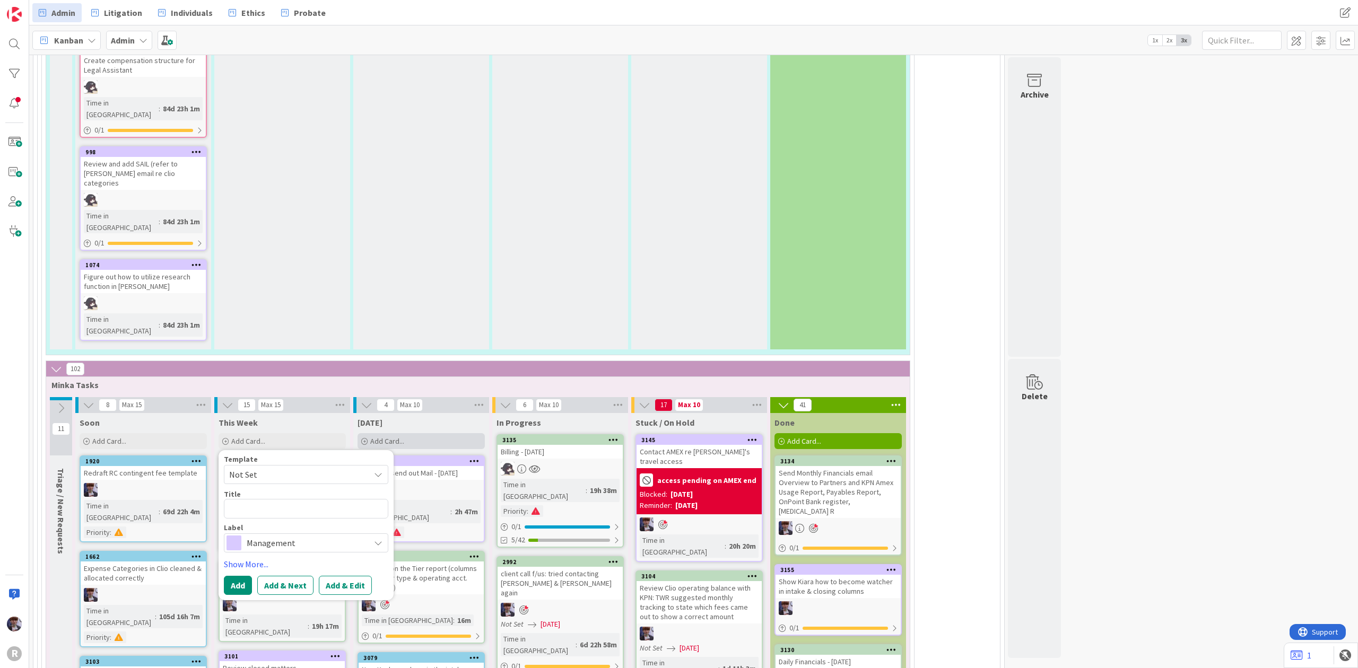
click at [436, 433] on div "Add Card..." at bounding box center [421, 441] width 127 height 16
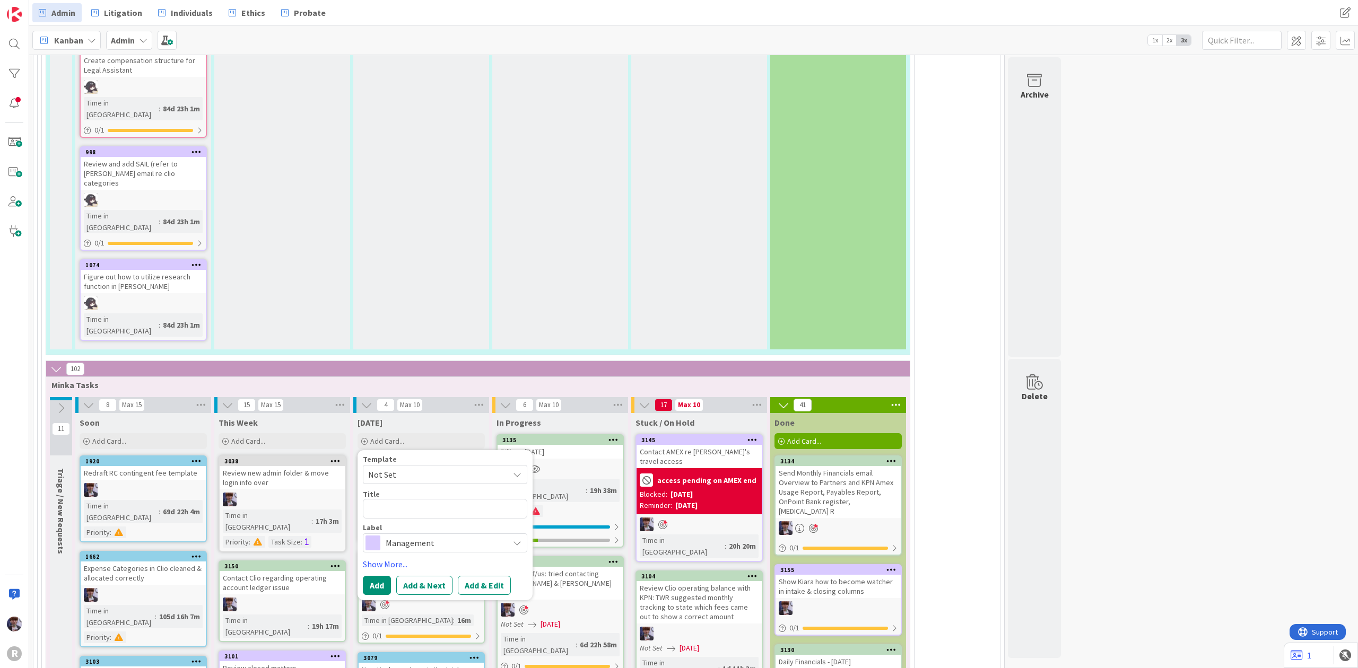
type textarea "x"
type textarea "u"
type textarea "x"
type textarea "ul"
type textarea "x"
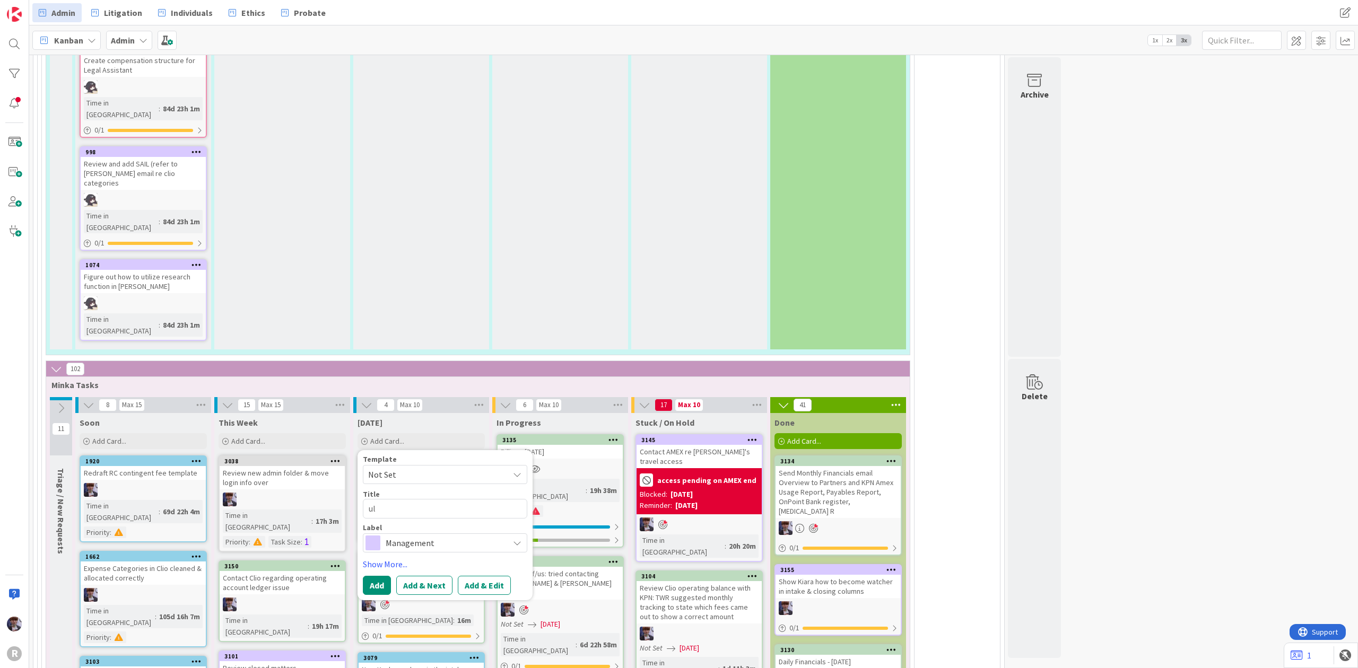
type textarea "ull"
type textarea "x"
type textarea "ul"
type textarea "x"
type textarea "u"
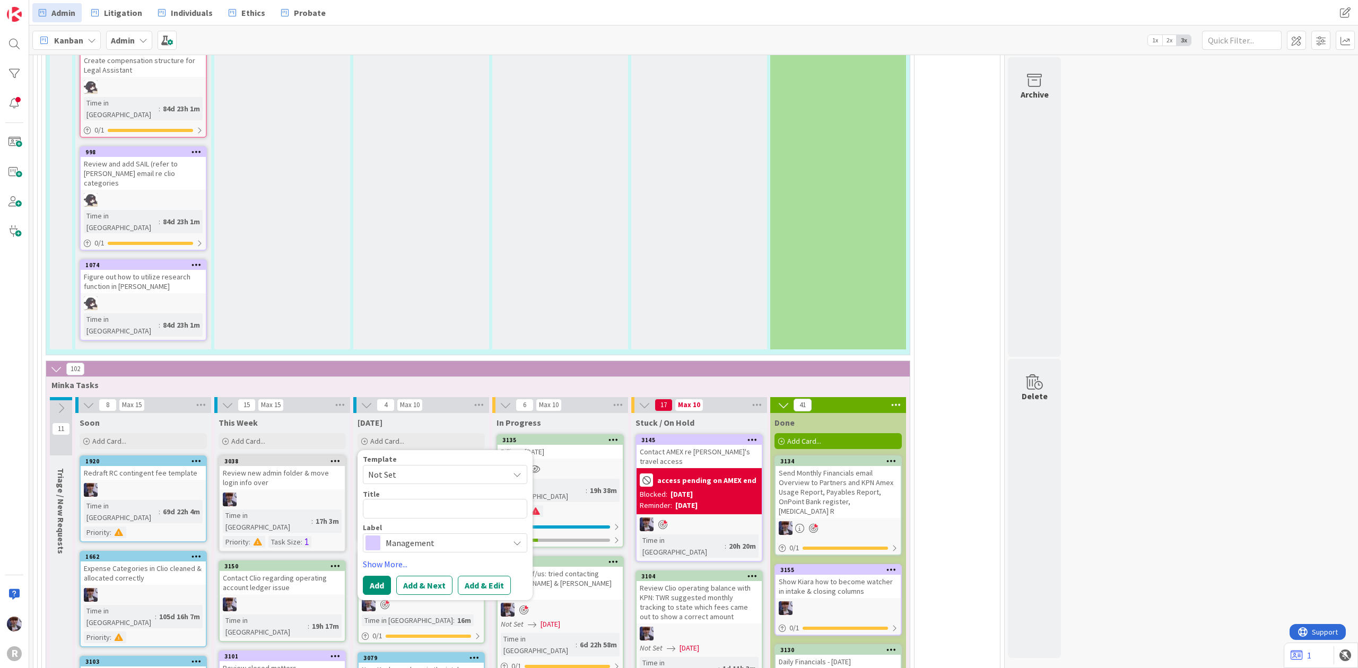
type textarea "x"
type textarea "P"
type textarea "x"
type textarea "Pu"
type textarea "x"
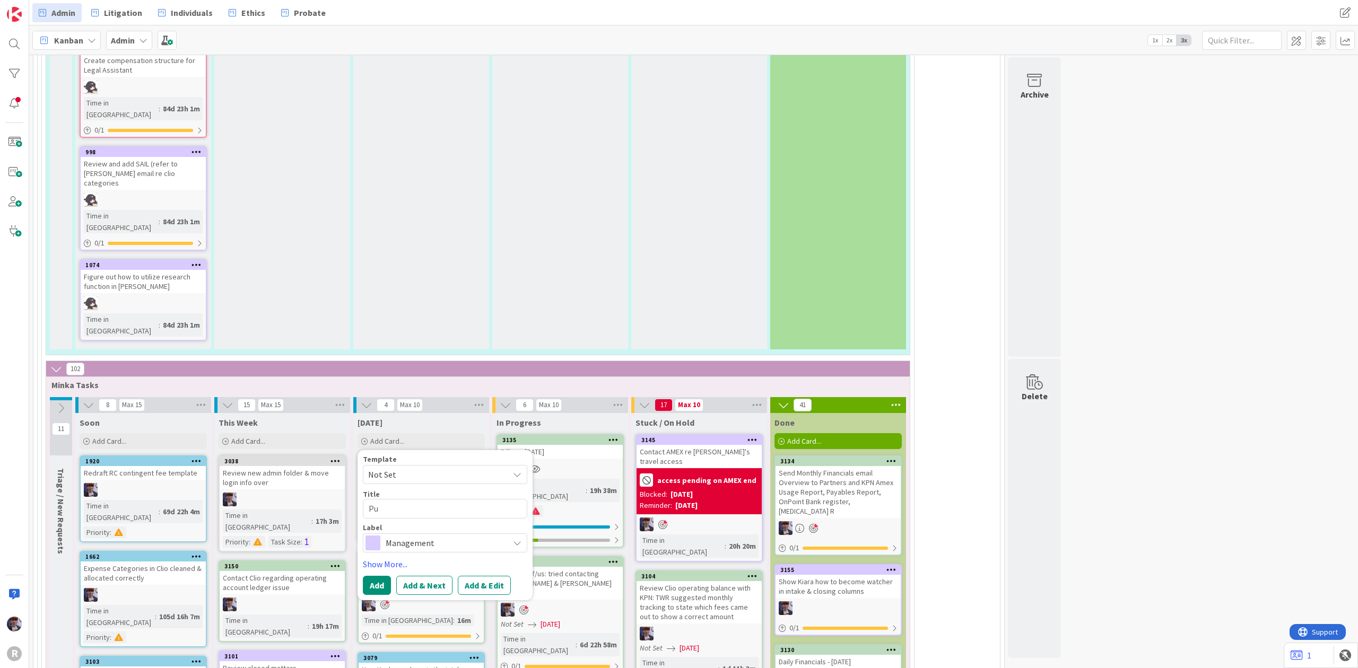
type textarea "Pul"
type textarea "x"
type textarea "Pull"
type textarea "x"
type textarea "Pull"
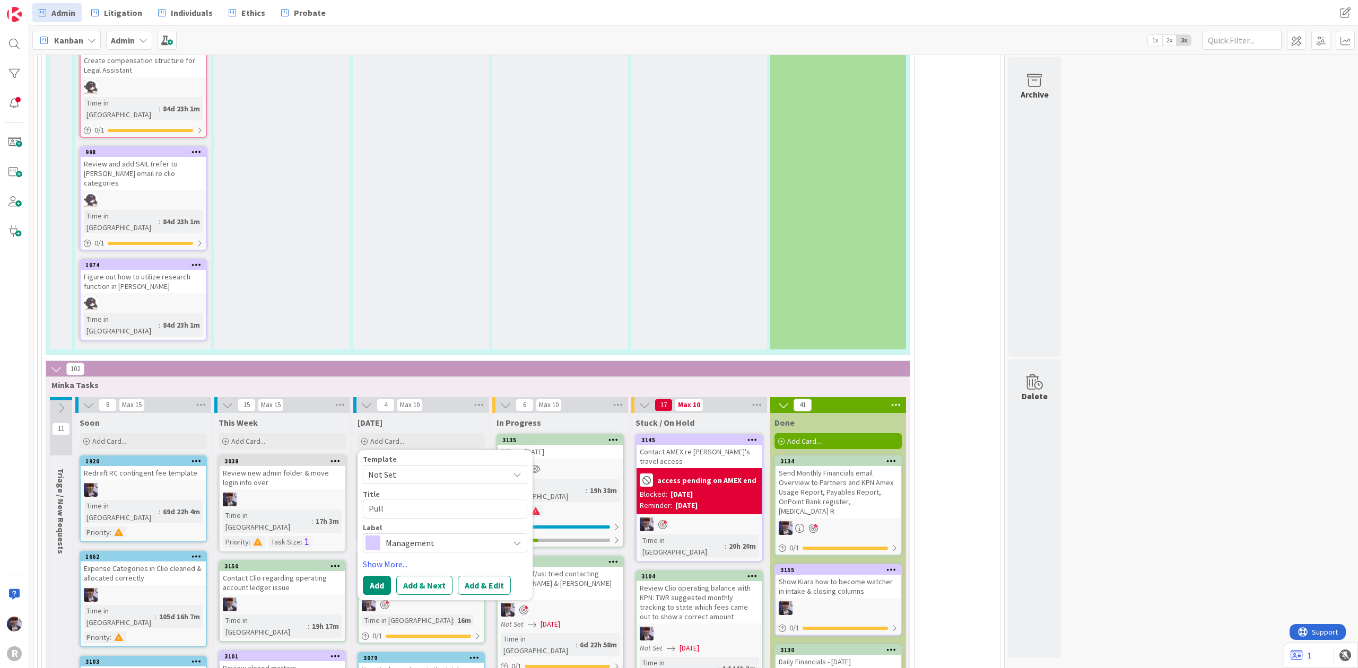
type textarea "x"
type textarea "Pull F"
type textarea "x"
type textarea "Pull FT"
type textarea "x"
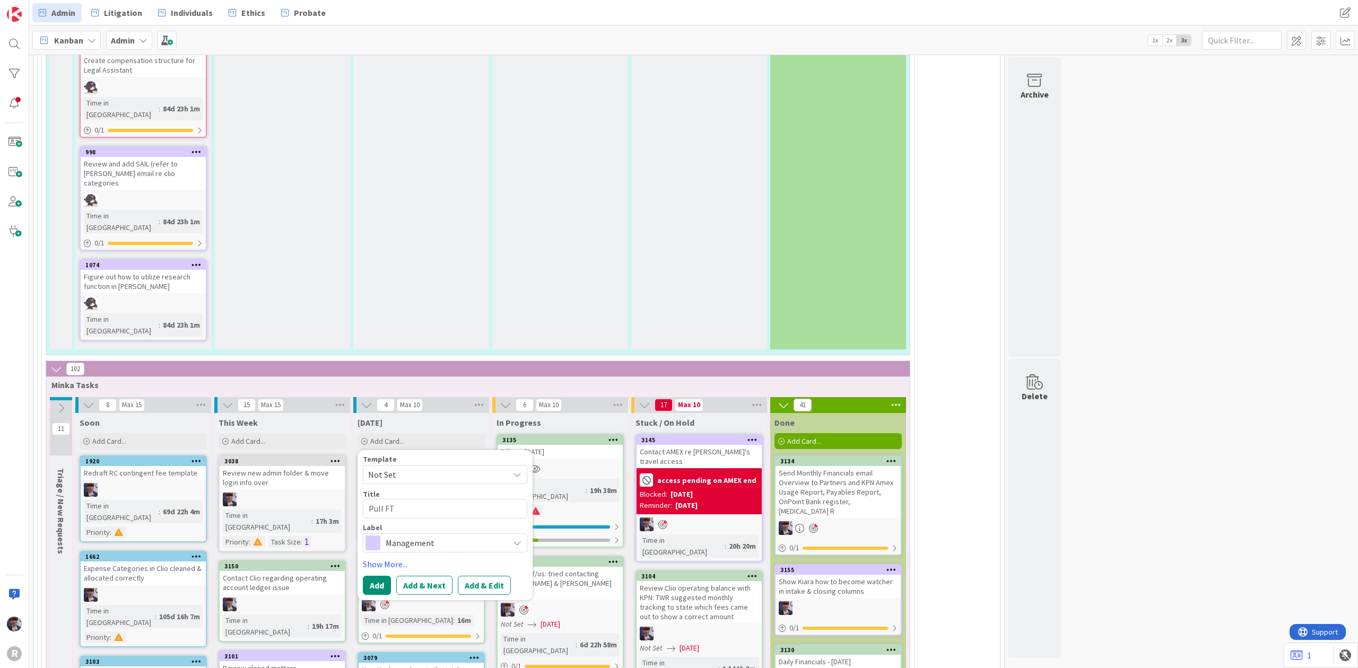
type textarea "Pull FTR"
type textarea "x"
type textarea "Pull FTRs"
type textarea "x"
type textarea "Pull FTRs"
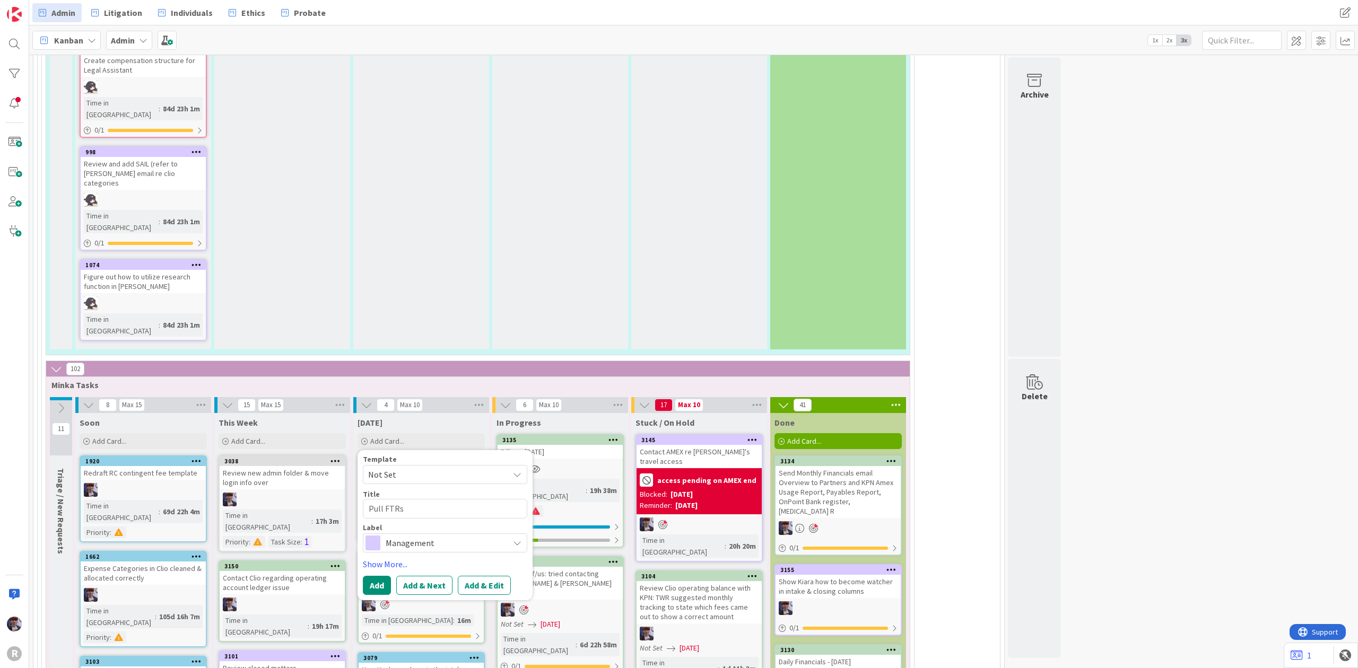
type textarea "x"
type textarea "Pull FTRs f"
type textarea "x"
type textarea "Pull FTRs fo"
type textarea "x"
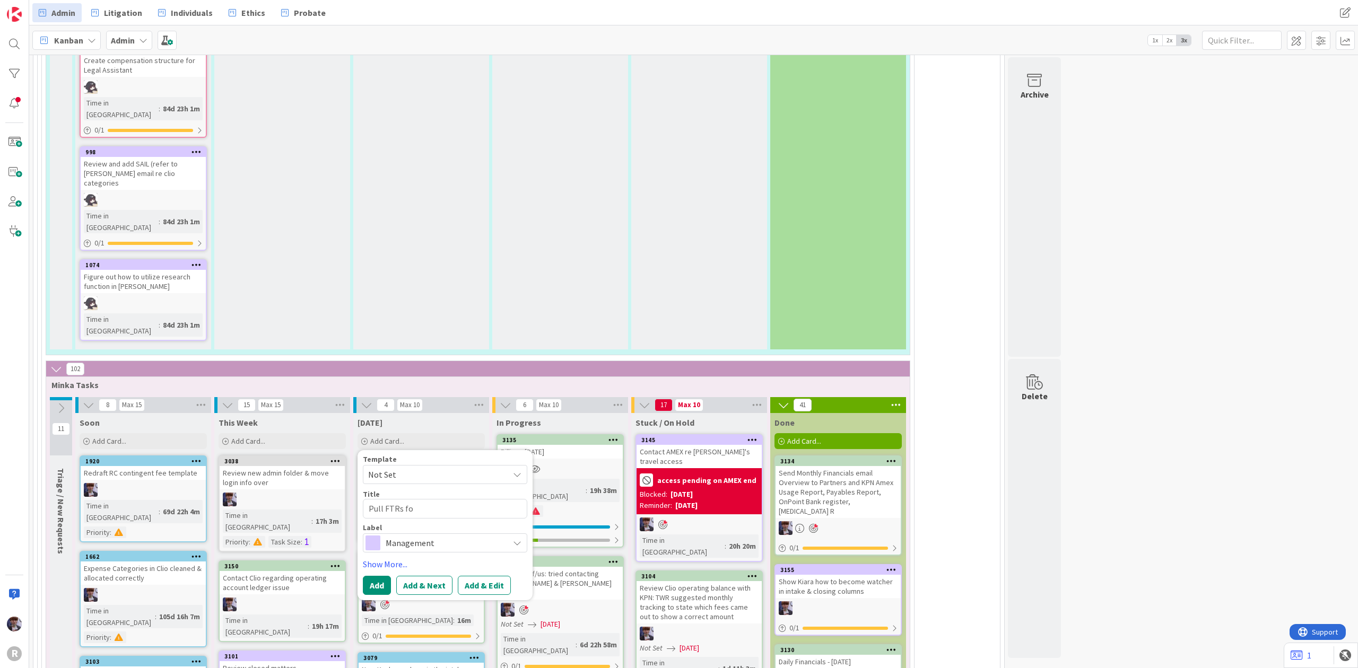
type textarea "Pull FTRs for"
type textarea "x"
type textarea "Pull FTRs for"
drag, startPoint x: 383, startPoint y: 189, endPoint x: 318, endPoint y: 191, distance: 64.8
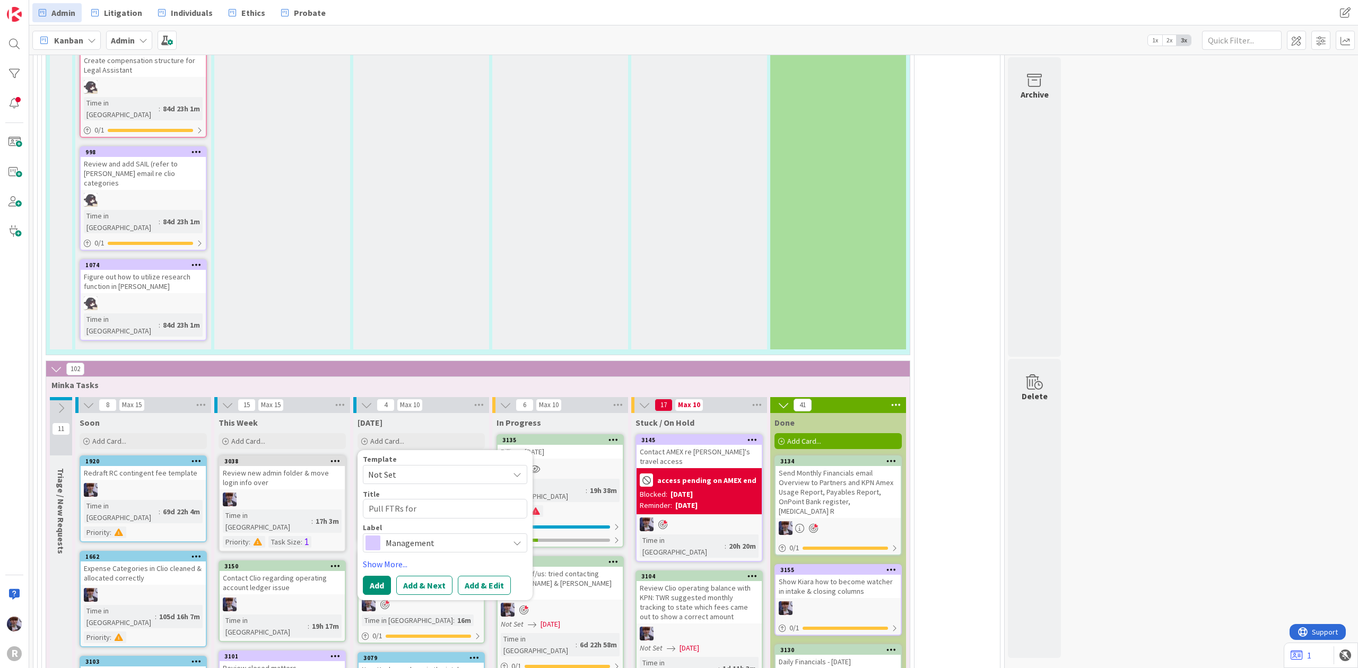
type textarea "x"
type textarea "O FTRs for"
type textarea "x"
type textarea "Or FTRs for"
type textarea "x"
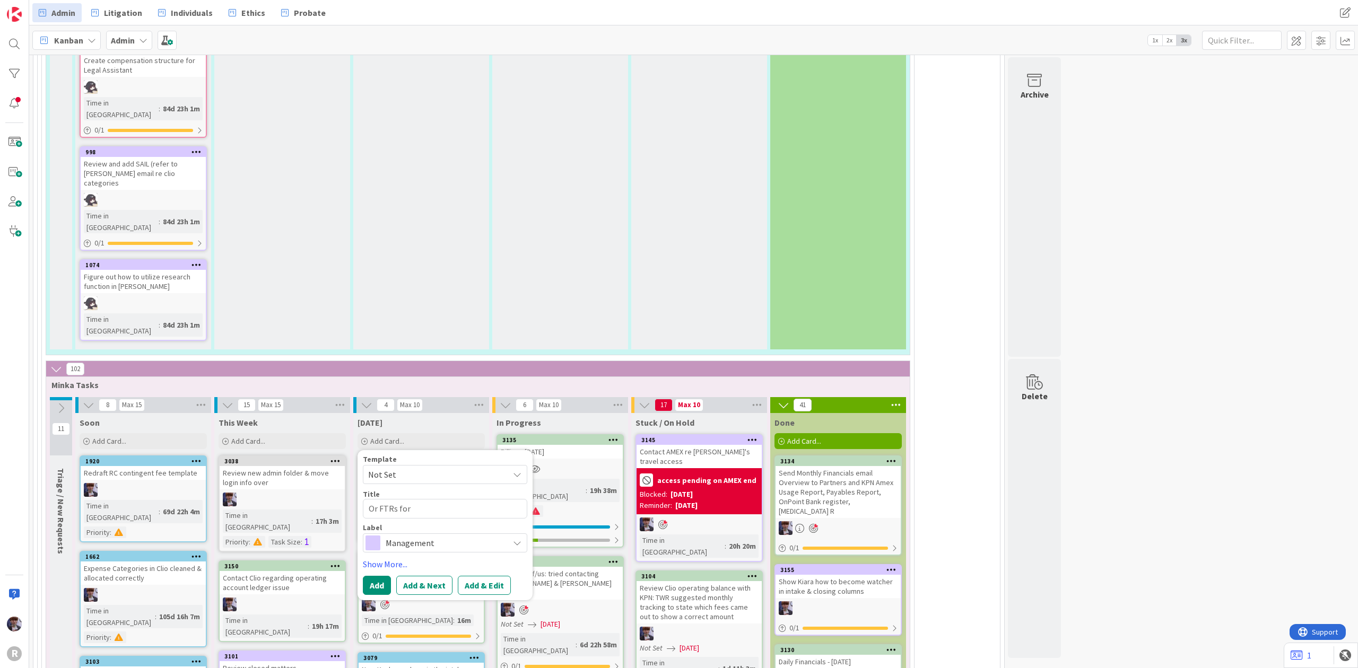
type textarea "Ord FTRs for"
type textarea "x"
type textarea "Orde FTRs for"
type textarea "x"
type textarea "Order FTRs for"
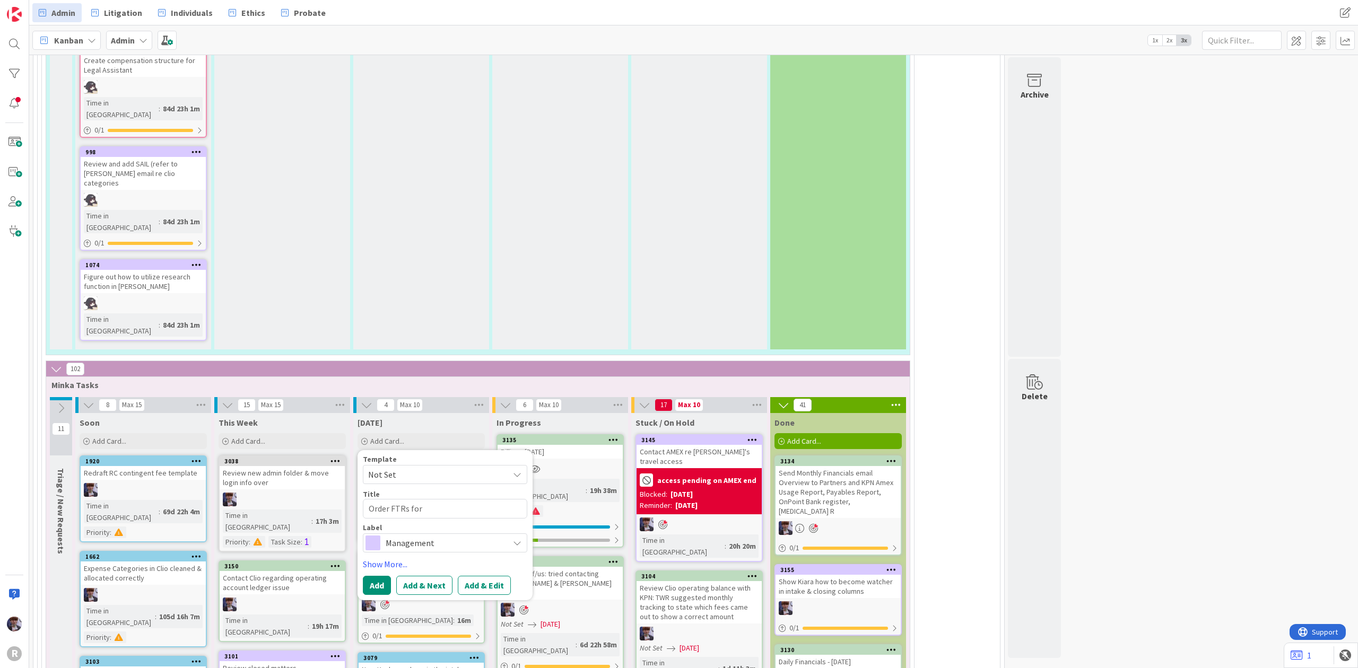
type textarea "x"
type textarea "Orde FTRs for"
type textarea "x"
type textarea "Ord FTRs for"
type textarea "x"
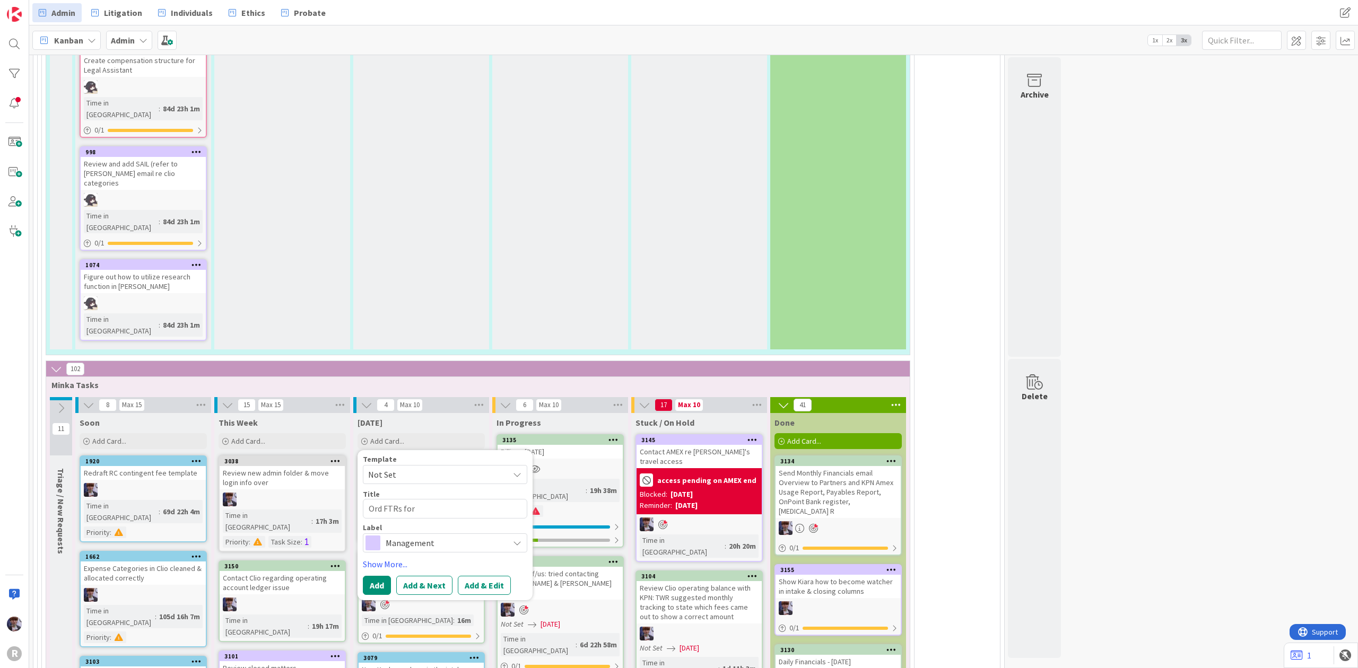
type textarea "Or FTRs for"
type textarea "x"
type textarea "O FTRs for"
type textarea "x"
type textarea "FTRs for"
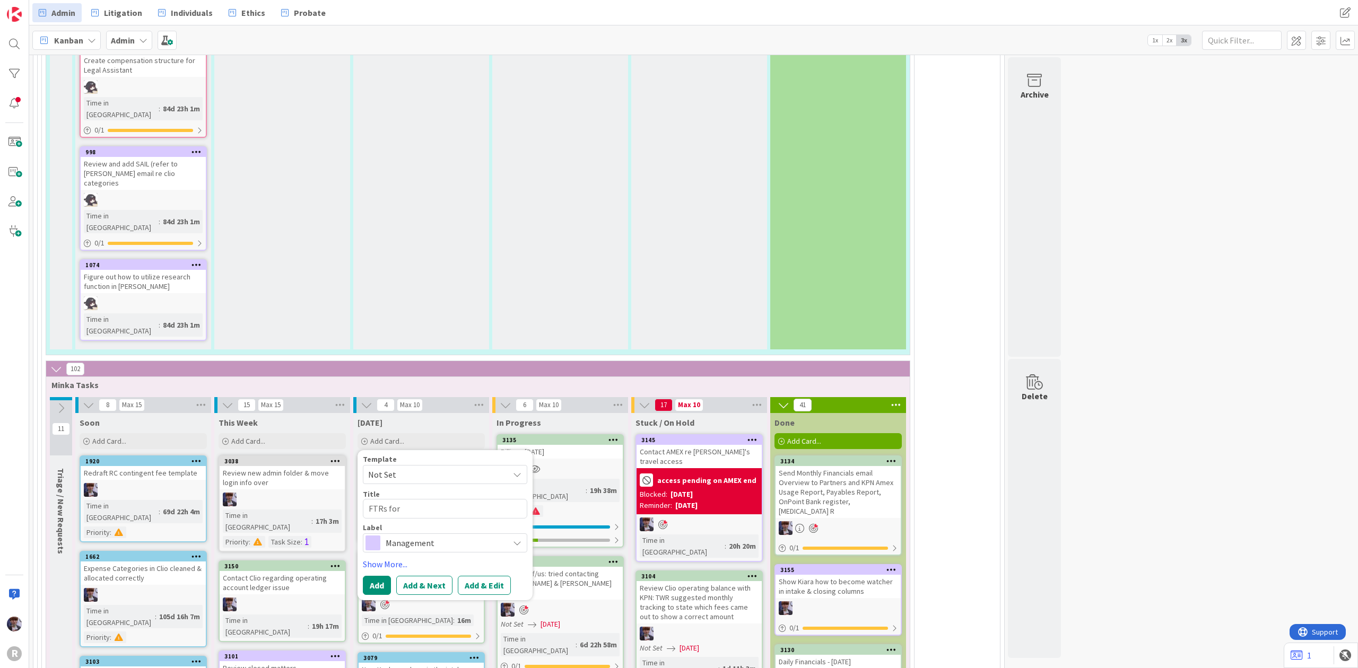
type textarea "x"
type textarea "FTRs for"
click at [412, 499] on textarea "FTRs for" at bounding box center [445, 509] width 164 height 20
type textarea "x"
type textarea "FTRs for a"
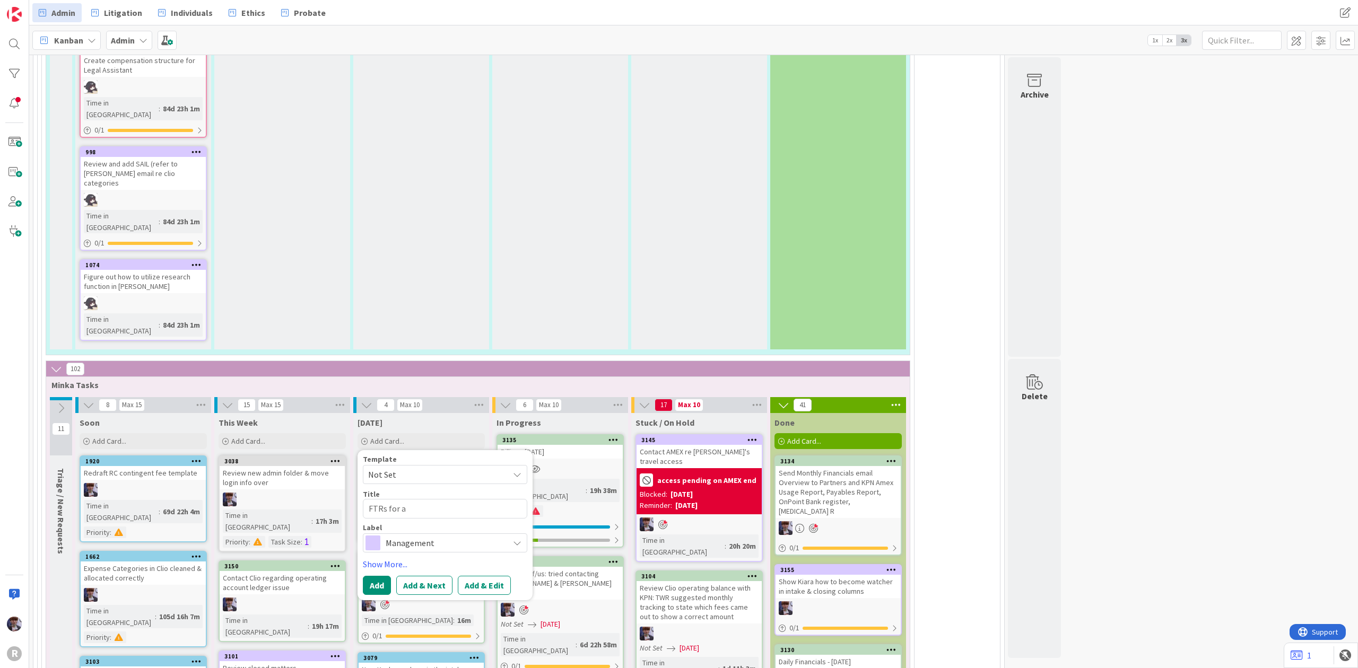
type textarea "x"
type textarea "FTRs for at"
type textarea "x"
type textarea "FTRs for att"
type textarea "x"
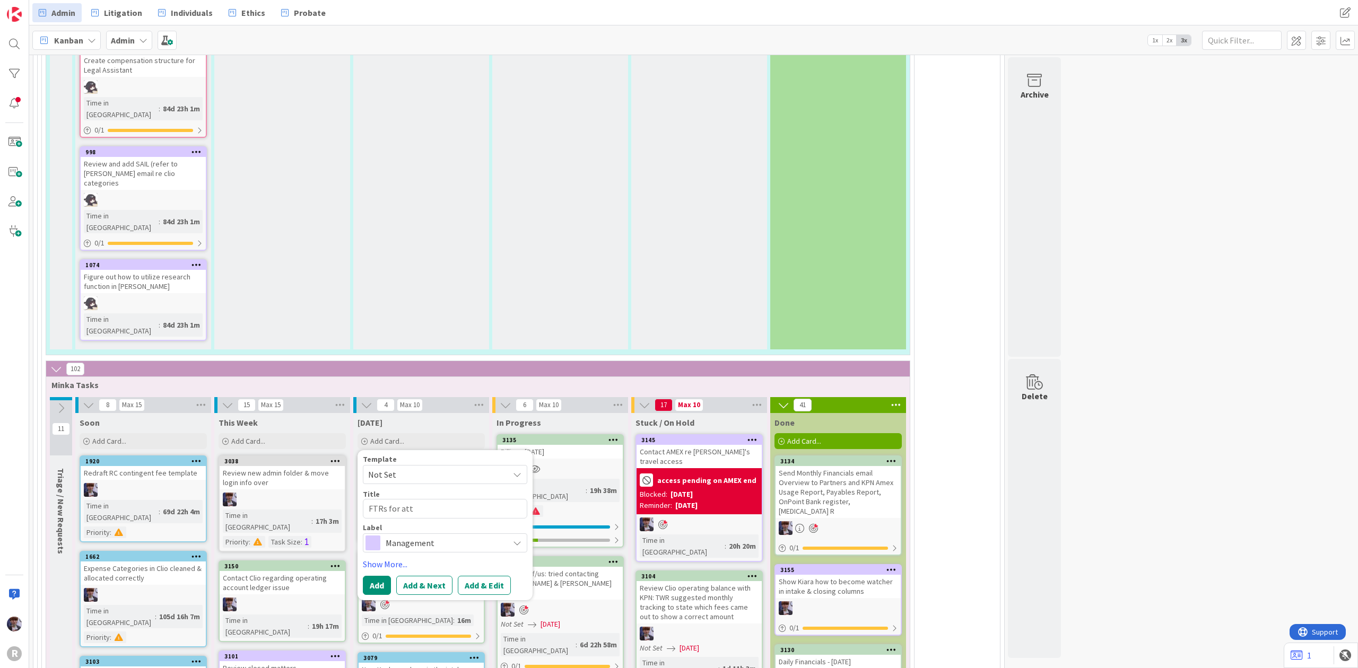
type textarea "FTRs for atto"
type textarea "x"
type textarea "FTRs for attor"
type textarea "x"
type textarea "FTRs for attorn"
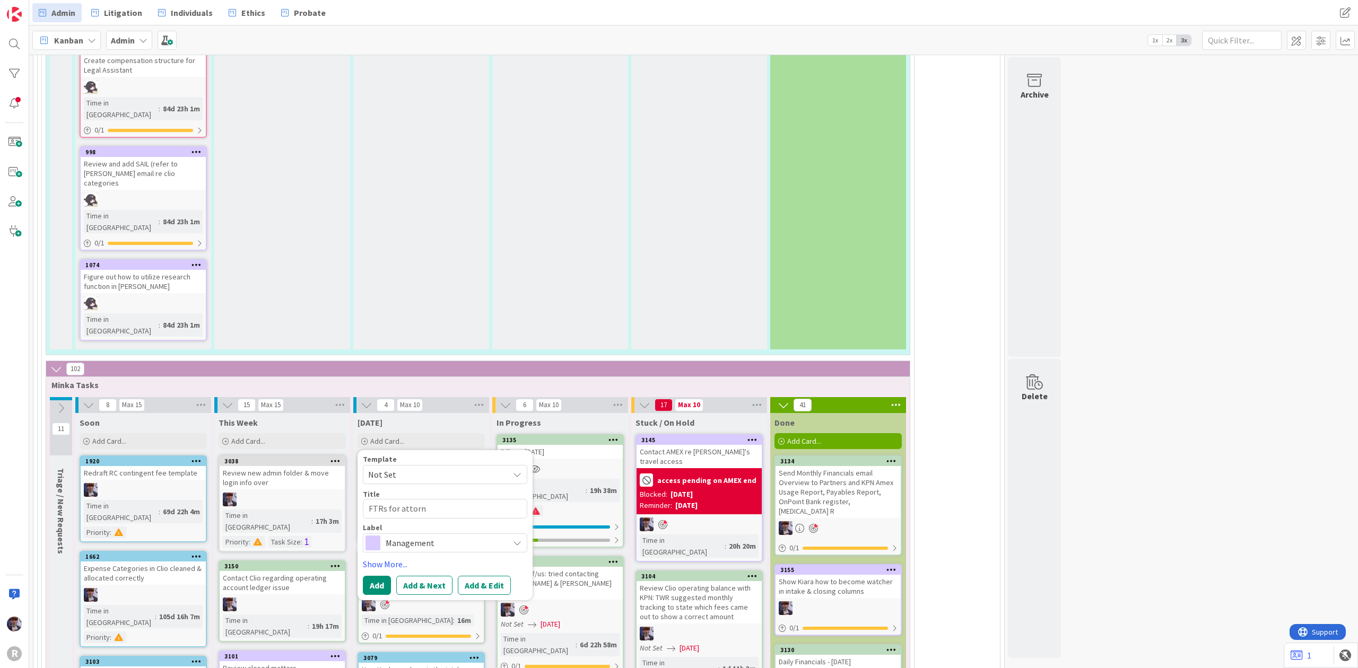
type textarea "x"
type textarea "FTRs for attorne"
type textarea "x"
type textarea "FTRs for attorney"
type textarea "x"
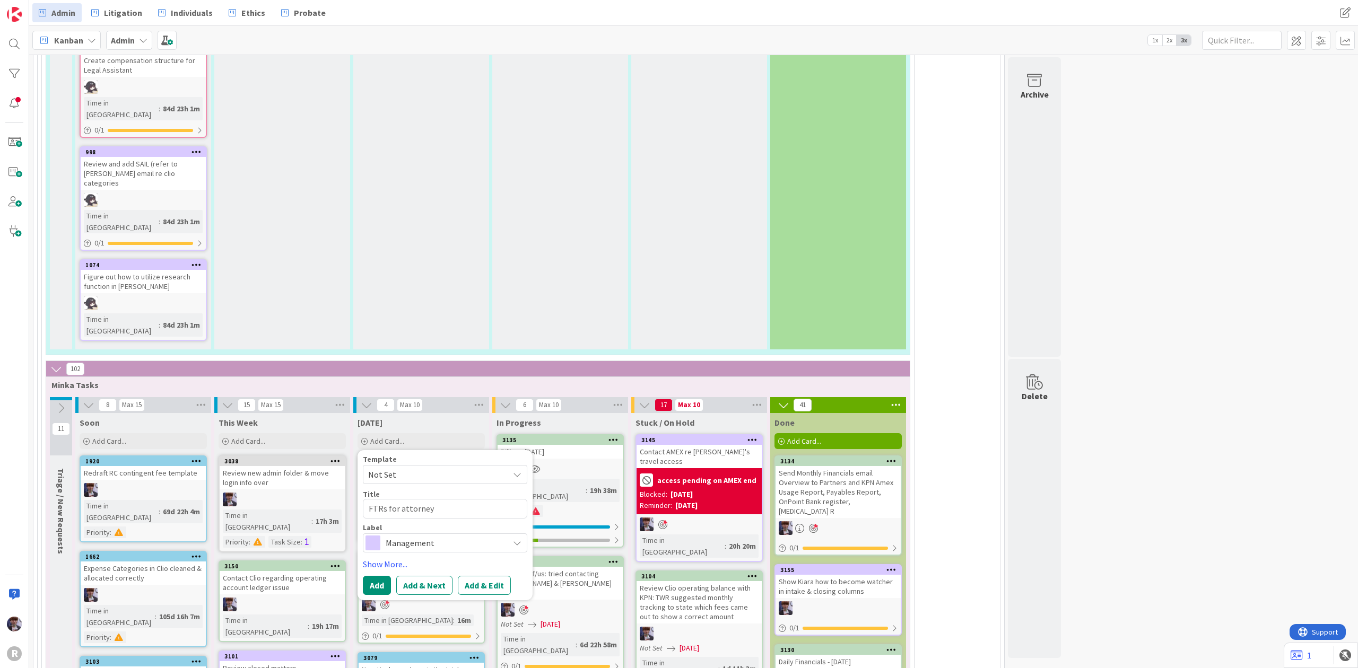
type textarea "FTRs for attorney"
type textarea "x"
type textarea "FTRs for attorney a"
type textarea "x"
type textarea "FTRs for attorney ap"
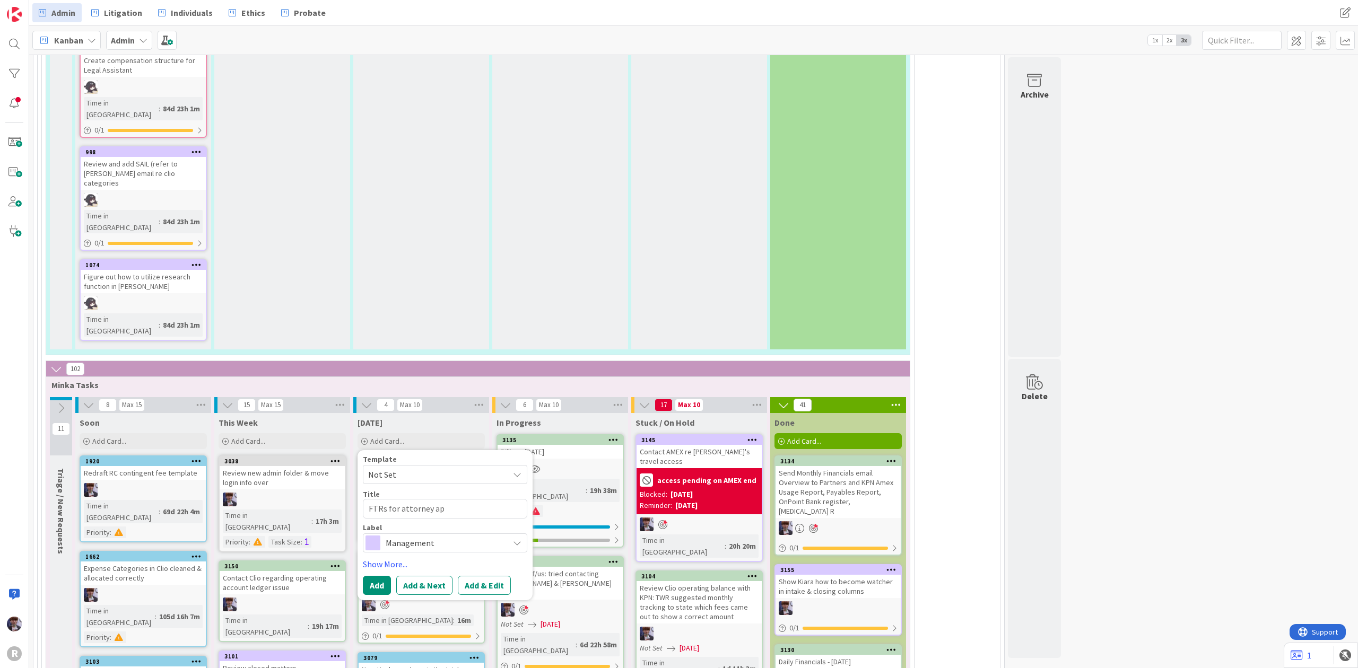
type textarea "x"
type textarea "FTRs for attorney app"
type textarea "x"
type textarea "FTRs for attorney appl"
type textarea "x"
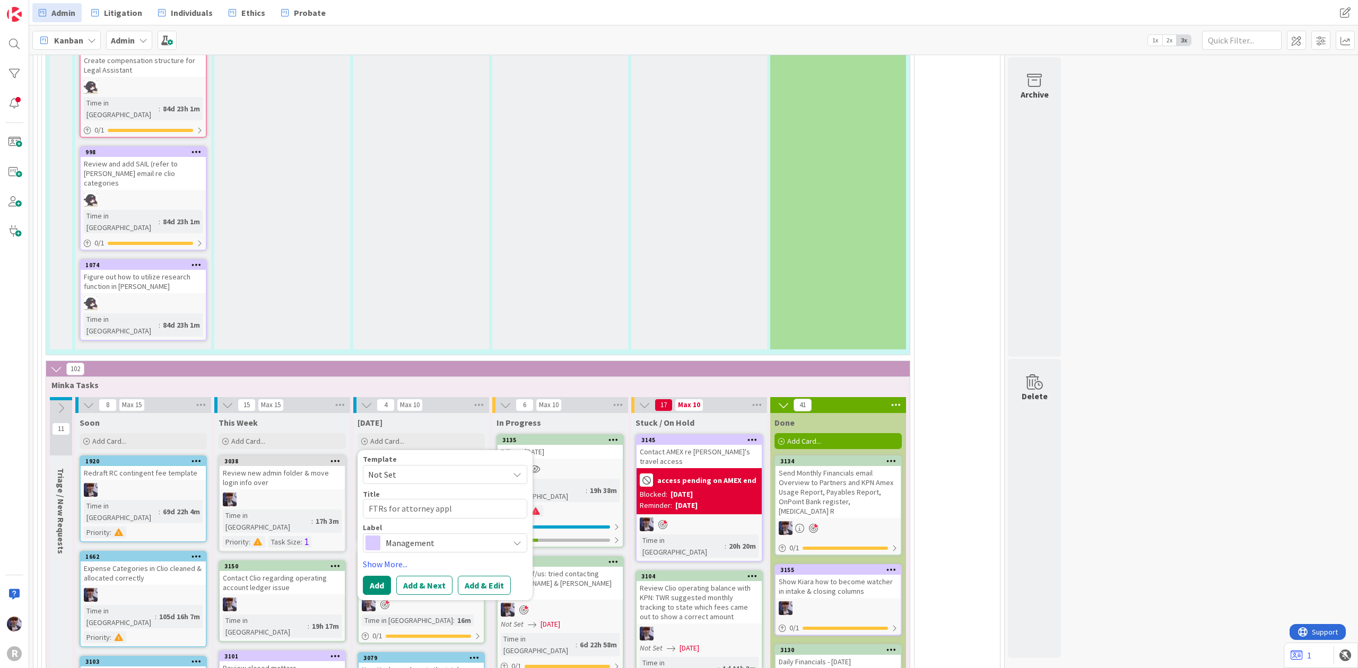
type textarea "FTRs for attorney appli"
type textarea "x"
type textarea "FTRs for attorney applic"
type textarea "x"
type textarea "FTRs for attorney applica"
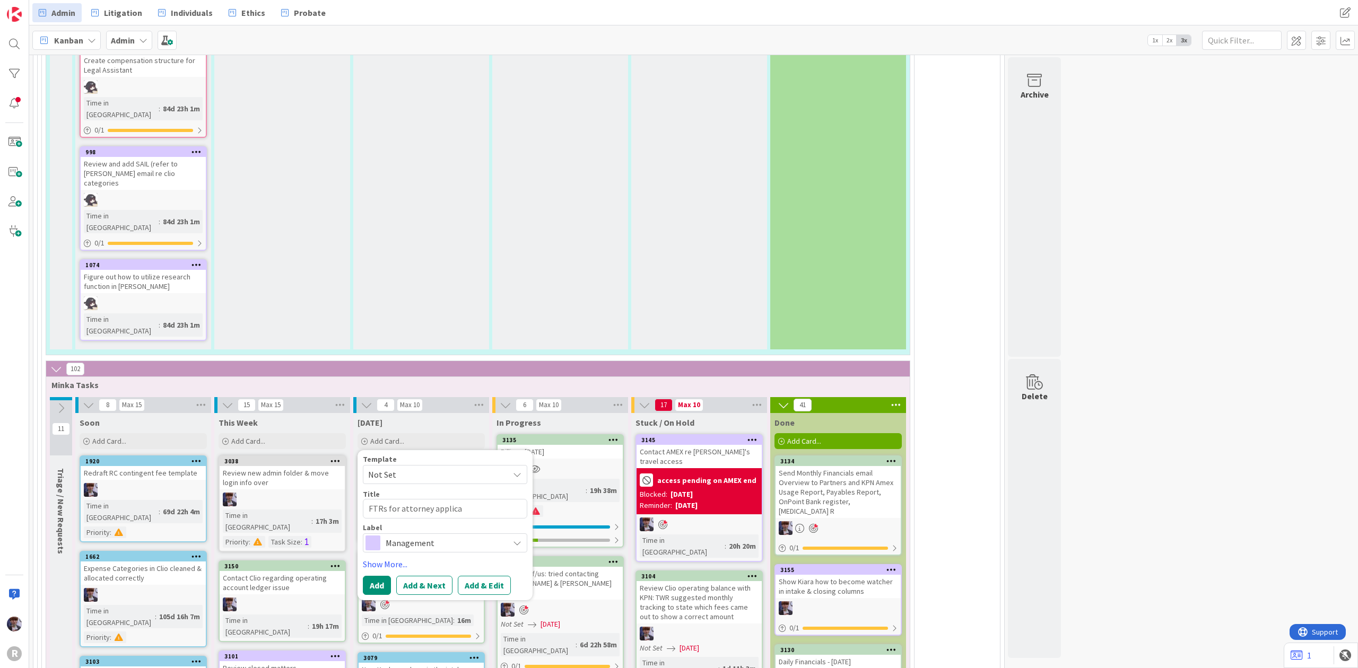
type textarea "x"
type textarea "FTRs for attorney applican"
type textarea "x"
type textarea "FTRs for attorney applicant"
type textarea "x"
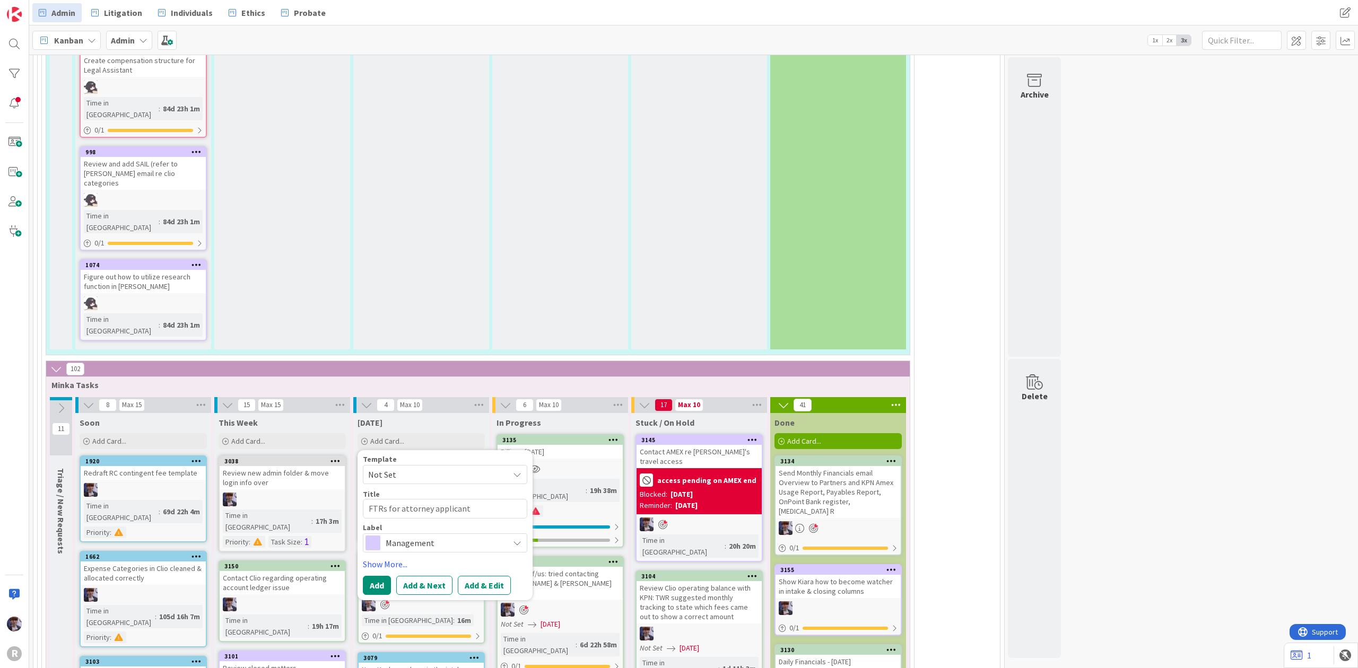
type textarea "FTRs for attorney applicants"
type textarea "x"
type textarea "FTRs for attorney applicants'"
type textarea "x"
type textarea "FTRs for attorney applicants'"
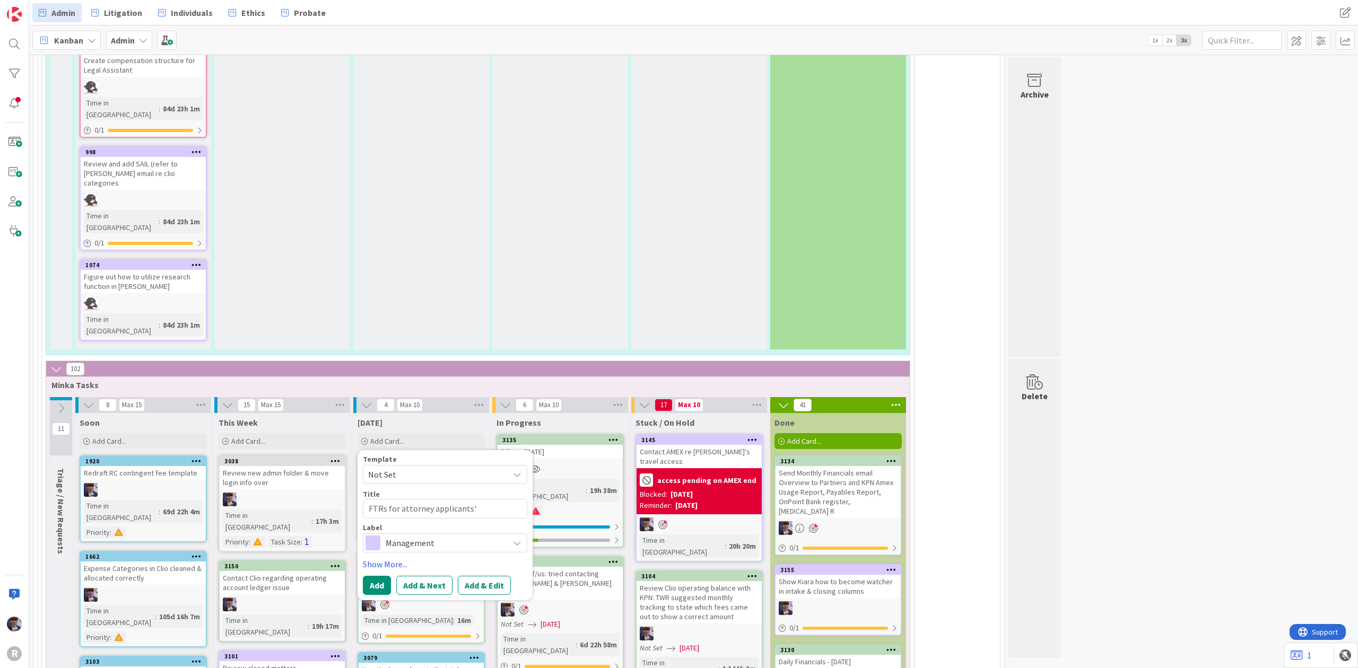
type textarea "x"
type textarea "FTRs for attorney applicants' a"
type textarea "x"
type textarea "FTRs for attorney applicants' ar"
type textarea "x"
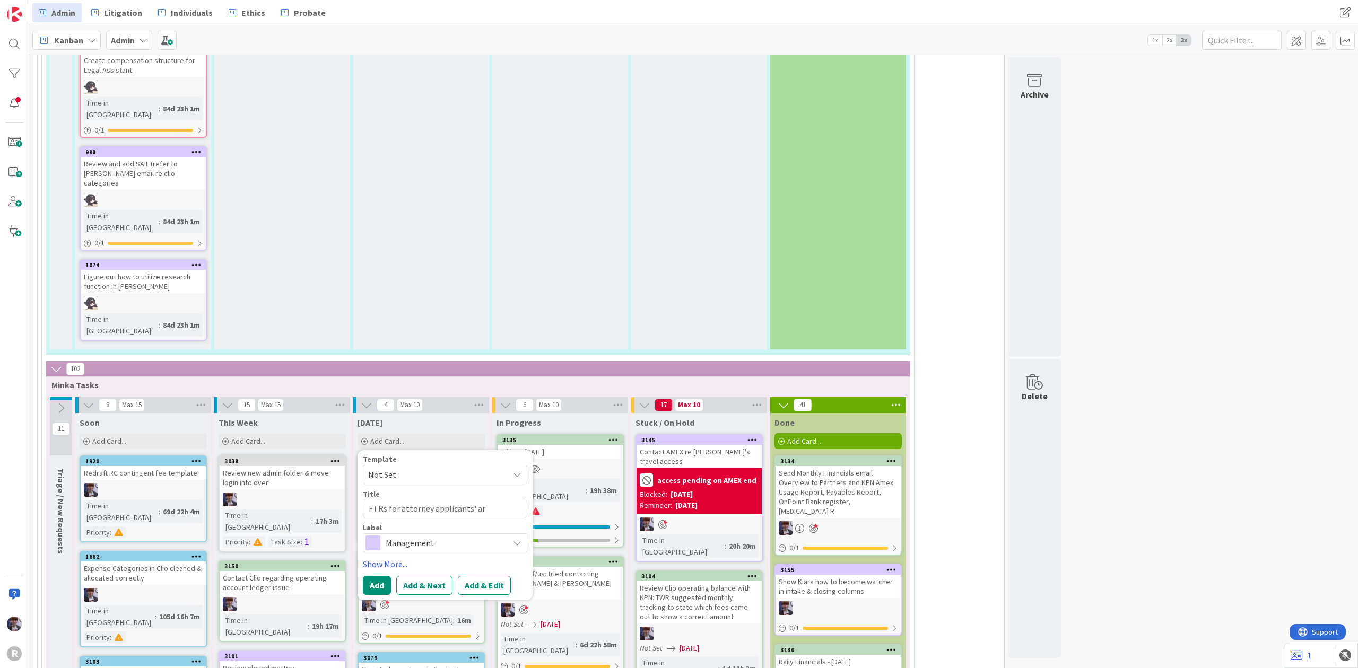
type textarea "FTRs for attorney applicants' arg"
type textarea "x"
type textarea "FTRs for attorney applicants' argu"
type textarea "x"
type textarea "FTRs for attorney applicants' argum"
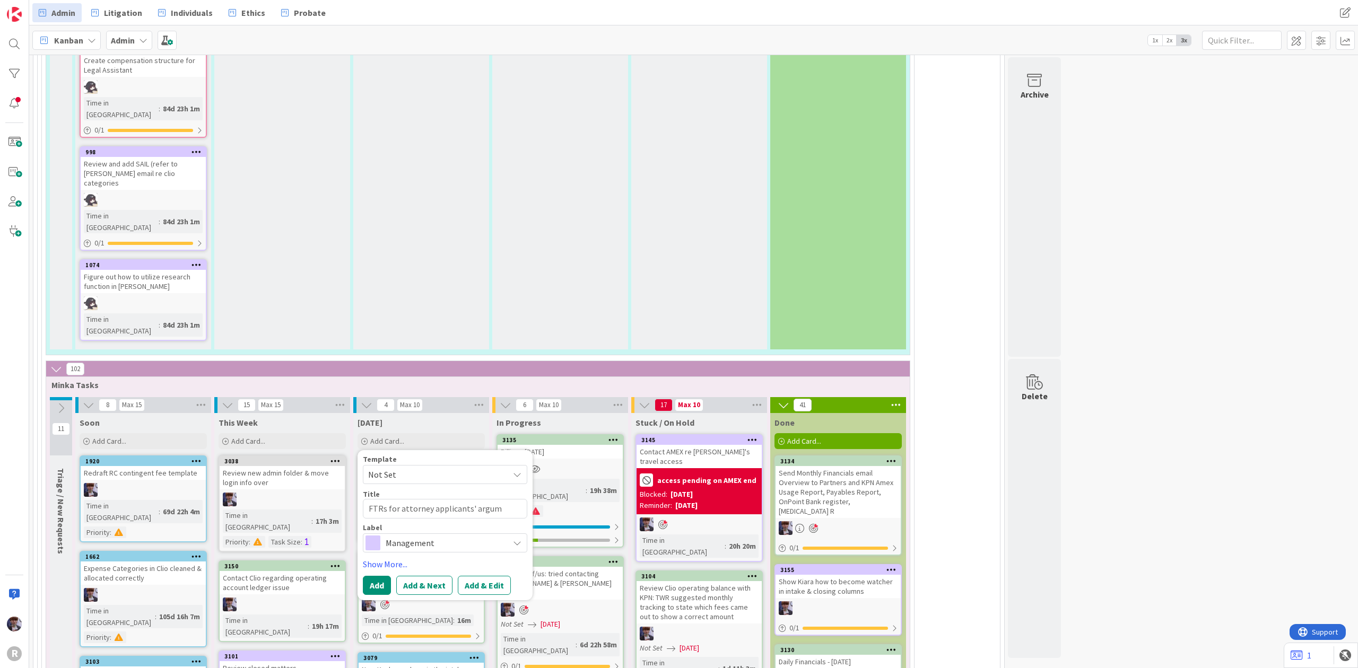
type textarea "x"
type textarea "FTRs for attorney applicants' argume"
type textarea "x"
type textarea "FTRs for attorney applicants' argumen"
type textarea "x"
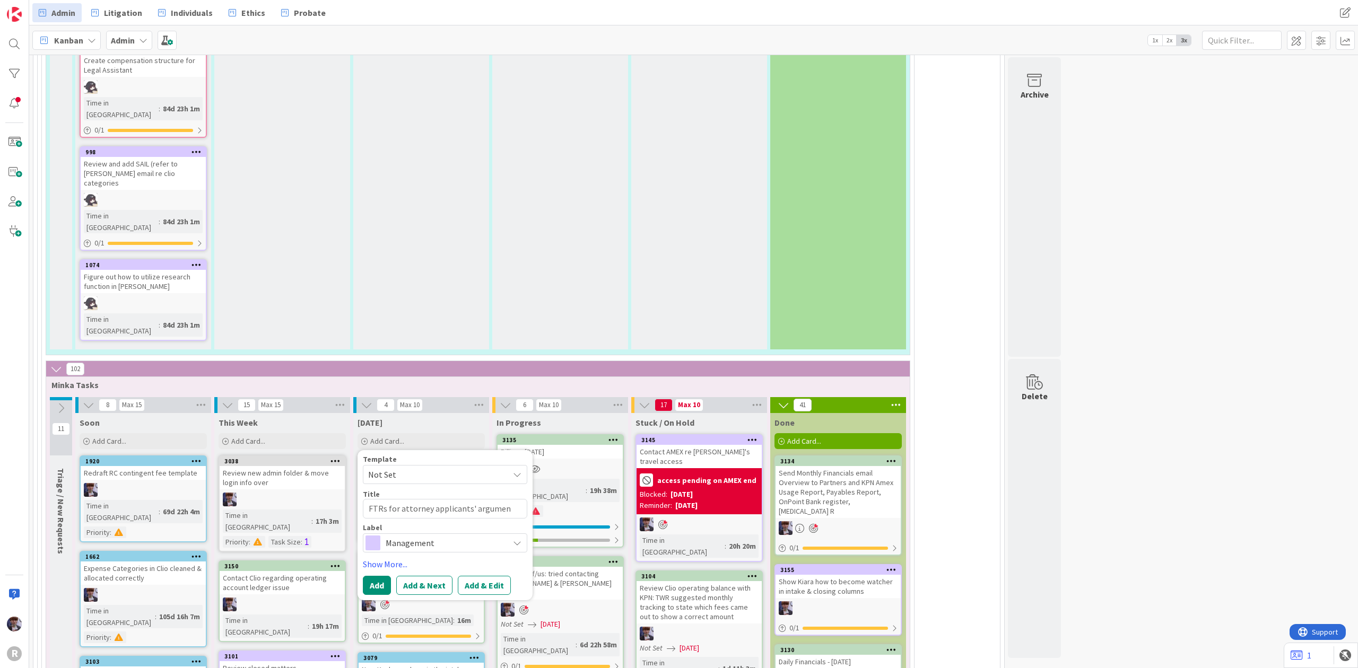
type textarea "FTRs for attorney applicants' argument"
type textarea "x"
type textarea "FTRs for attorney applicants' arguments"
type textarea "x"
type textarea "FTRs for attorney applicants' arguments"
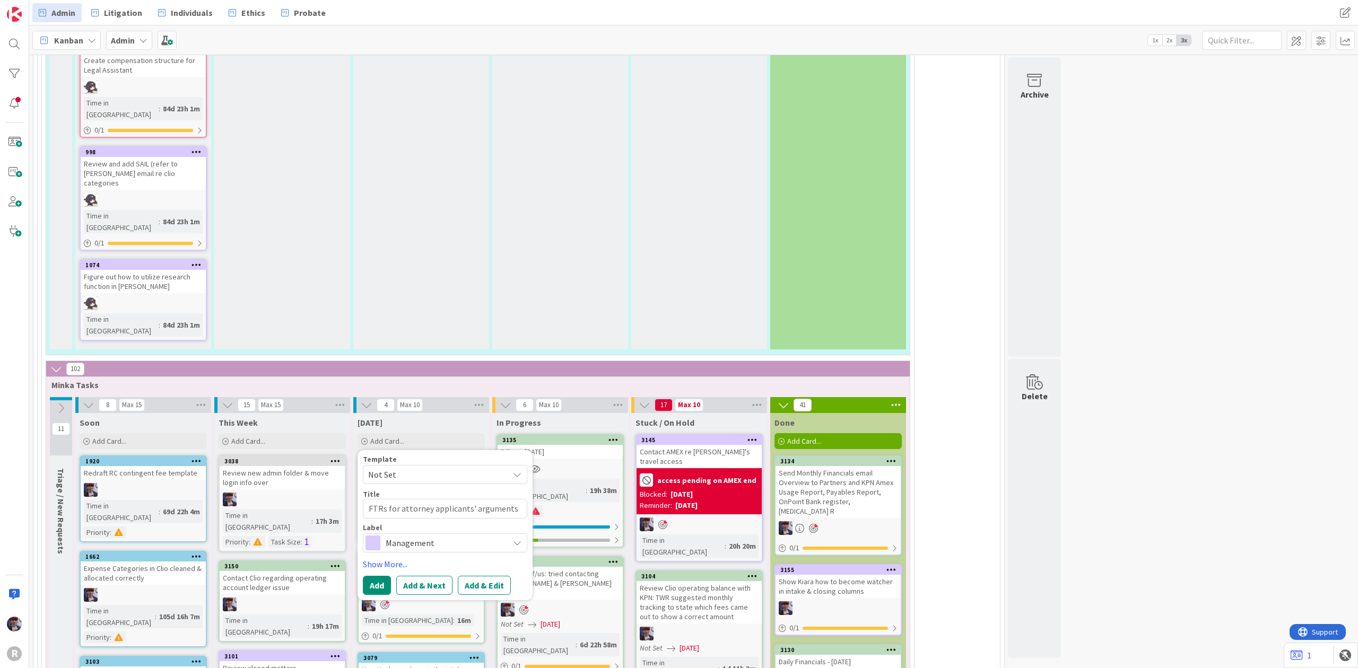
type textarea "x"
type textarea "FTRs for attorney applicants' arguments ("
type textarea "x"
type textarea "FTRs for attorney applicants' arguments (g)"
type textarea "x"
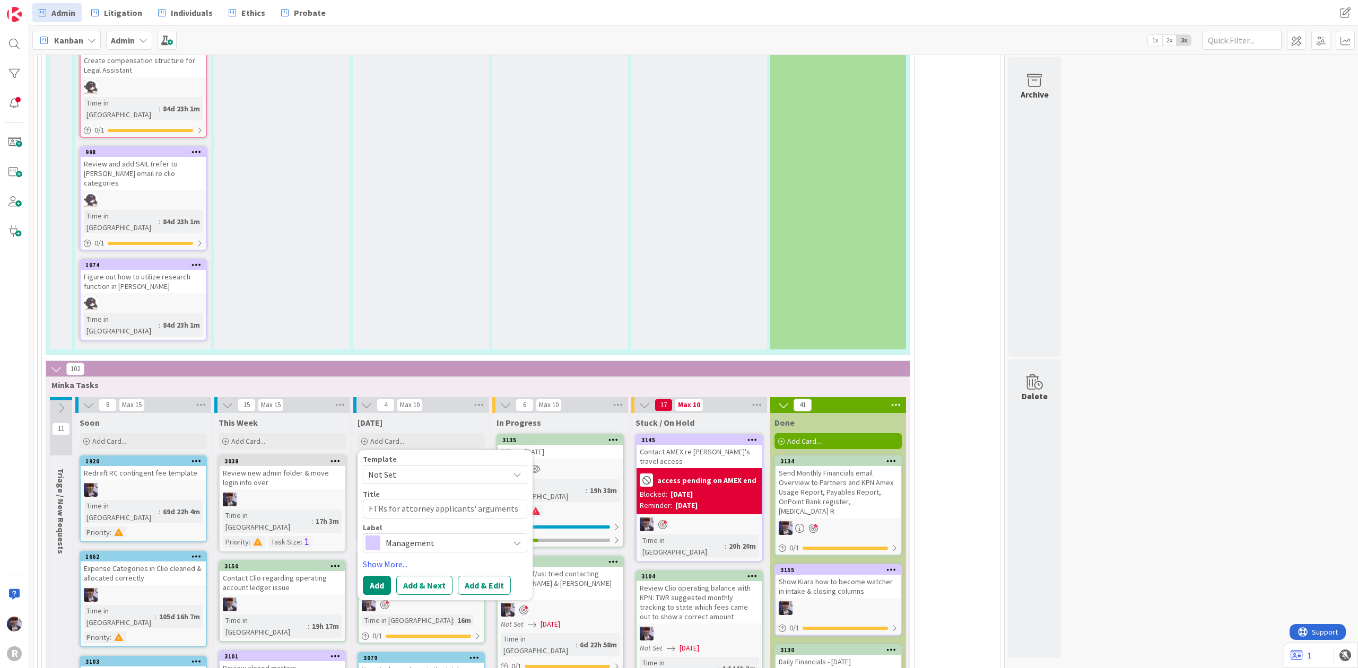
type textarea "FTRs for attorney applicants' arguments (ge)"
type textarea "x"
type textarea "FTRs for attorney applicants' arguments (gea)"
type textarea "x"
type textarea "FTRs for attorney applicants' arguments (gear)"
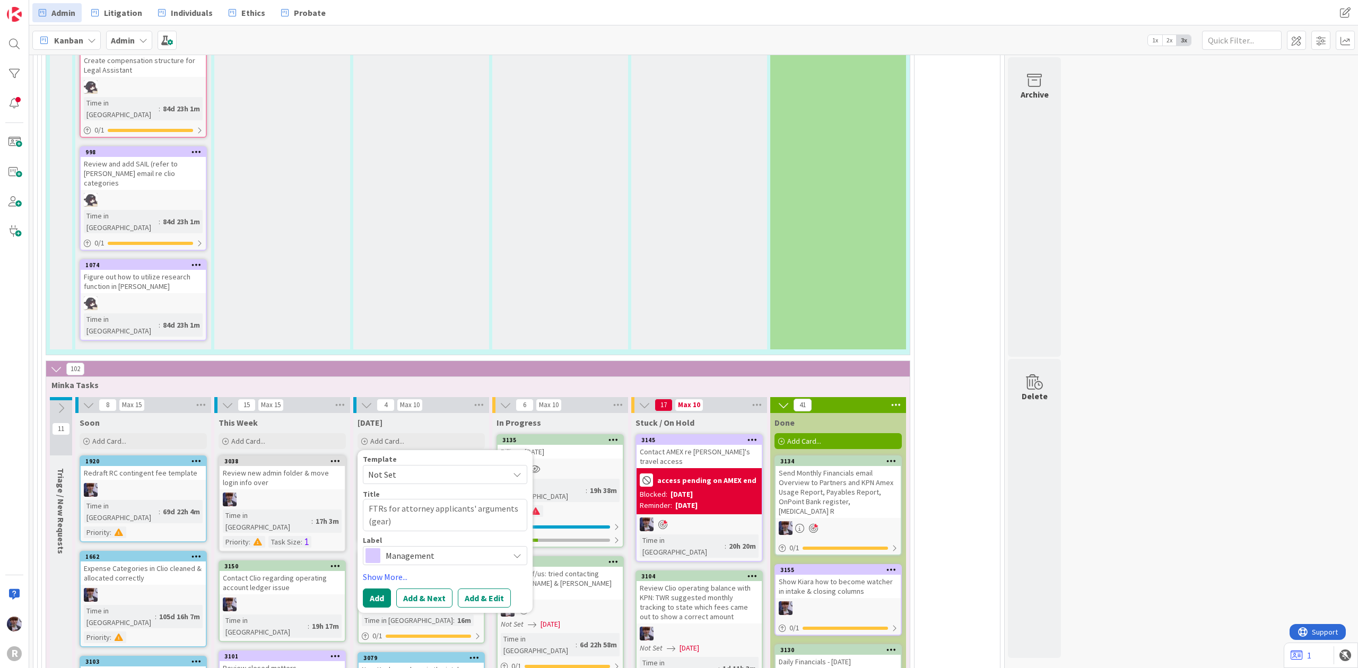
type textarea "x"
type textarea "FTRs for attorney applicants' arguments (geari)"
type textarea "x"
type textarea "FTRs for attorney applicants' arguments ([PERSON_NAME])"
type textarea "x"
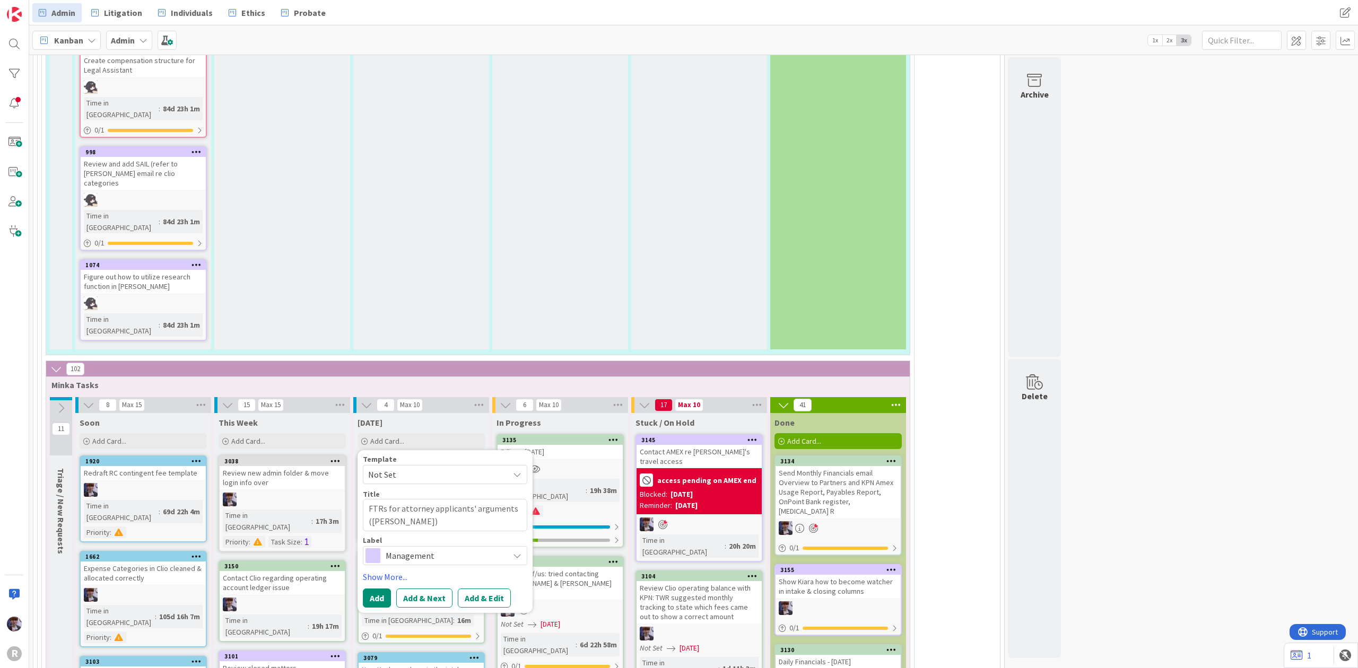
type textarea "FTRs for attorney applicants' arguments (gearing)"
type textarea "x"
type textarea "FTRs for attorney applicants' arguments (gearing/)"
type textarea "x"
type textarea "FTRs for attorney applicants' arguments (gearing/t)"
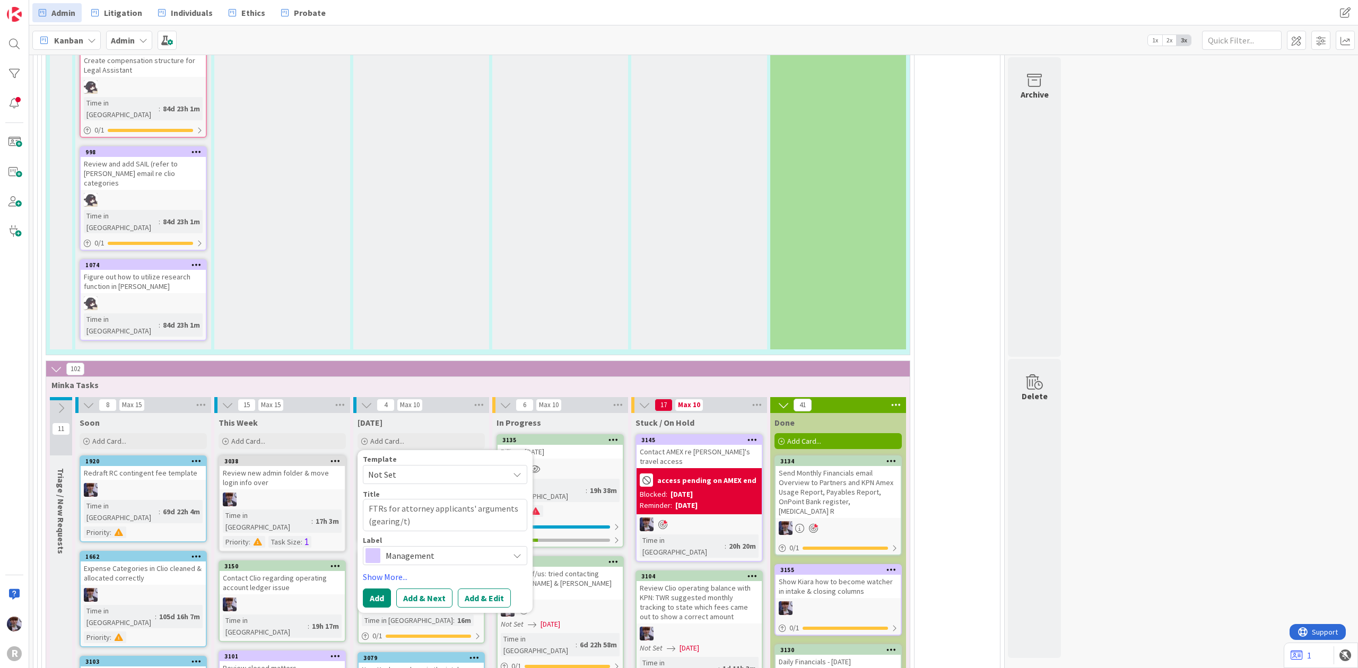
type textarea "x"
type textarea "FTRs for attorney applicants' arguments (gearing/tr)"
type textarea "x"
type textarea "FTRs for attorney applicants' arguments (gearing/tri)"
type textarea "x"
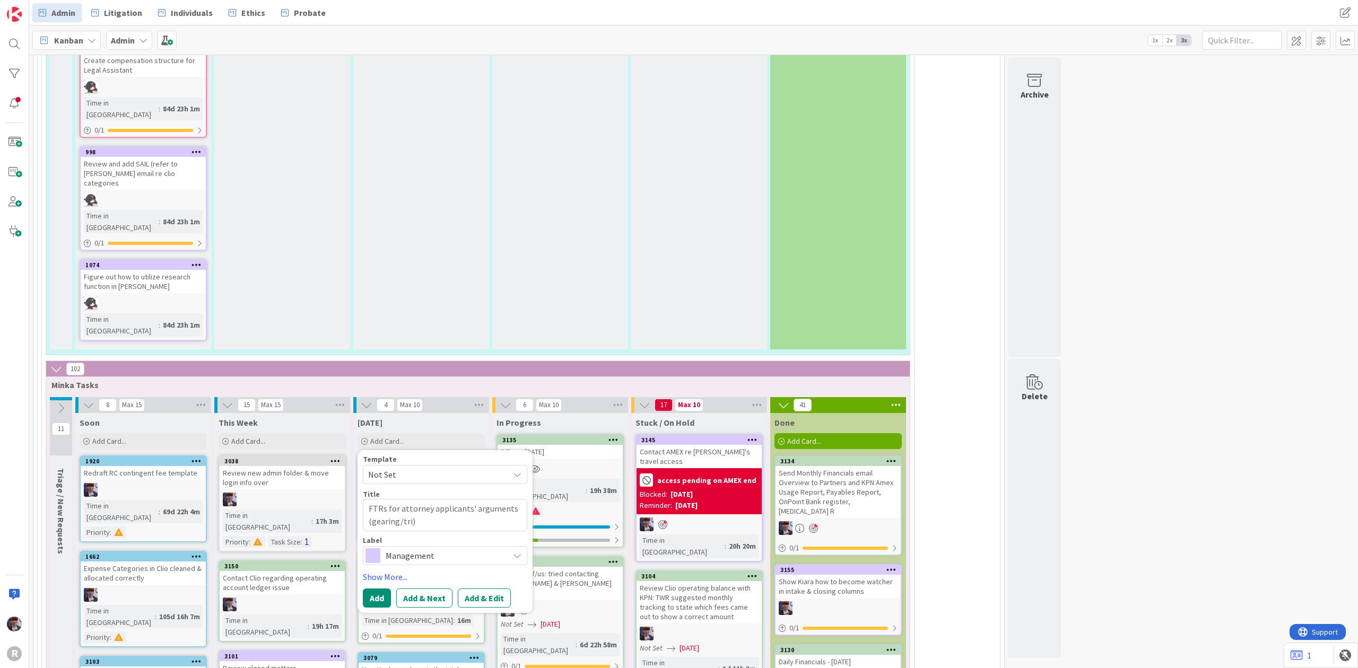
type textarea "FTRs for attorney applicants' arguments (gearing/[PERSON_NAME])"
type textarea "x"
type textarea "FTRs for attorney applicants' arguments (gearing/trial)"
type textarea "x"
type textarea "FTRs for attorney applicants' arguments (gearing/trial)"
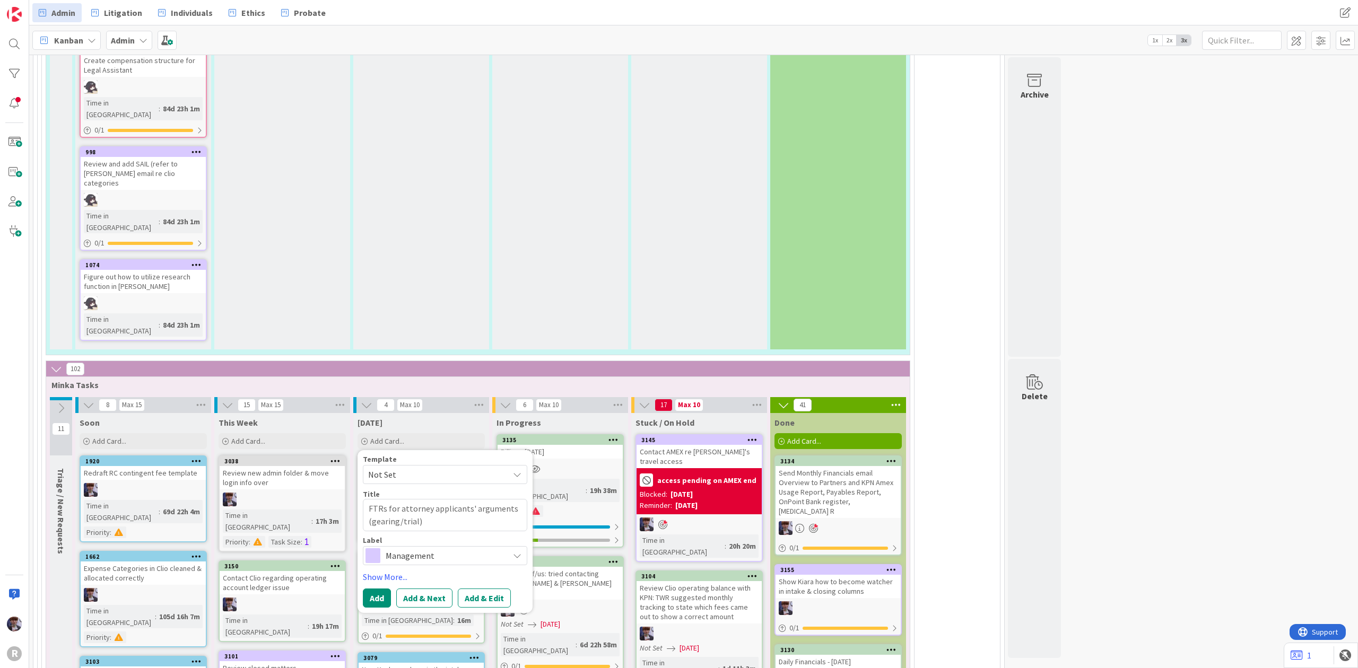
type textarea "x"
type textarea "FTRs for attorney applicants' arguments (gearing/trial) u"
type textarea "x"
type textarea "FTRs for attorney applicants' arguments (gearing/trial) us"
type textarea "x"
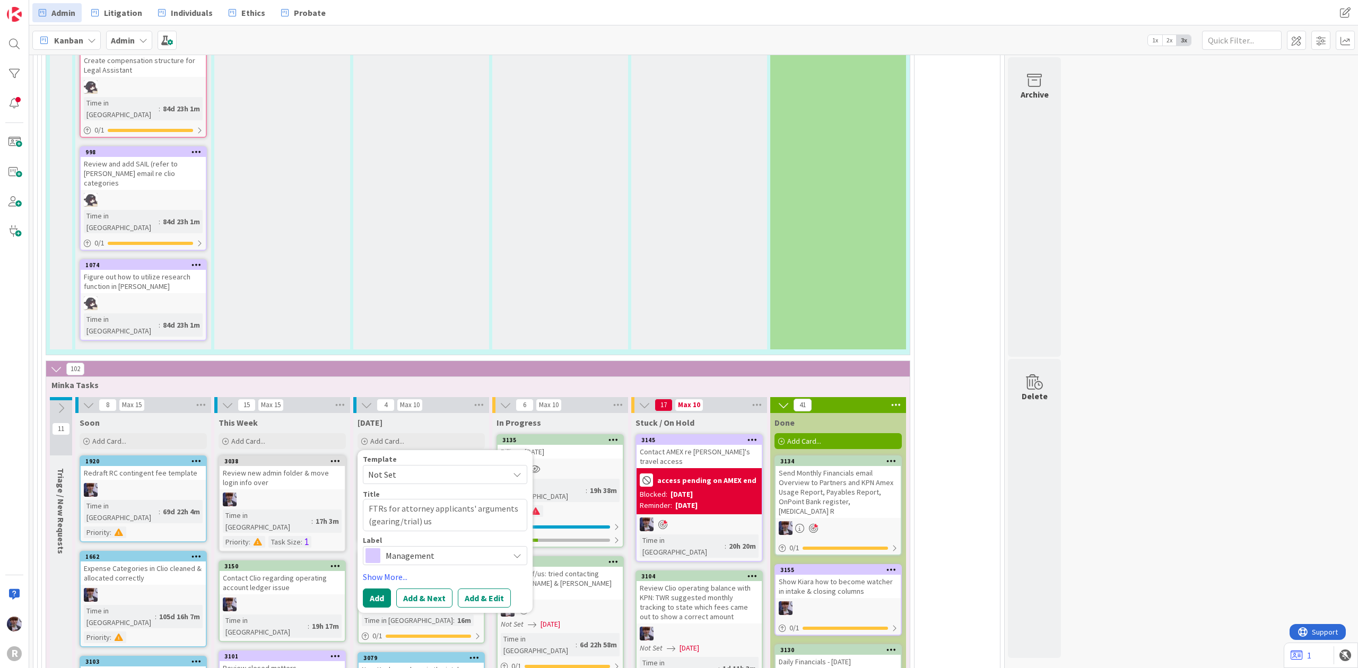
type textarea "FTRs for attorney applicants' arguments (gearing/trial) usi"
type textarea "x"
type textarea "FTRs for attorney applicants' arguments (gearing/trial) usin"
type textarea "x"
type textarea "FTRs for attorney applicants' arguments (gearing/trial) using"
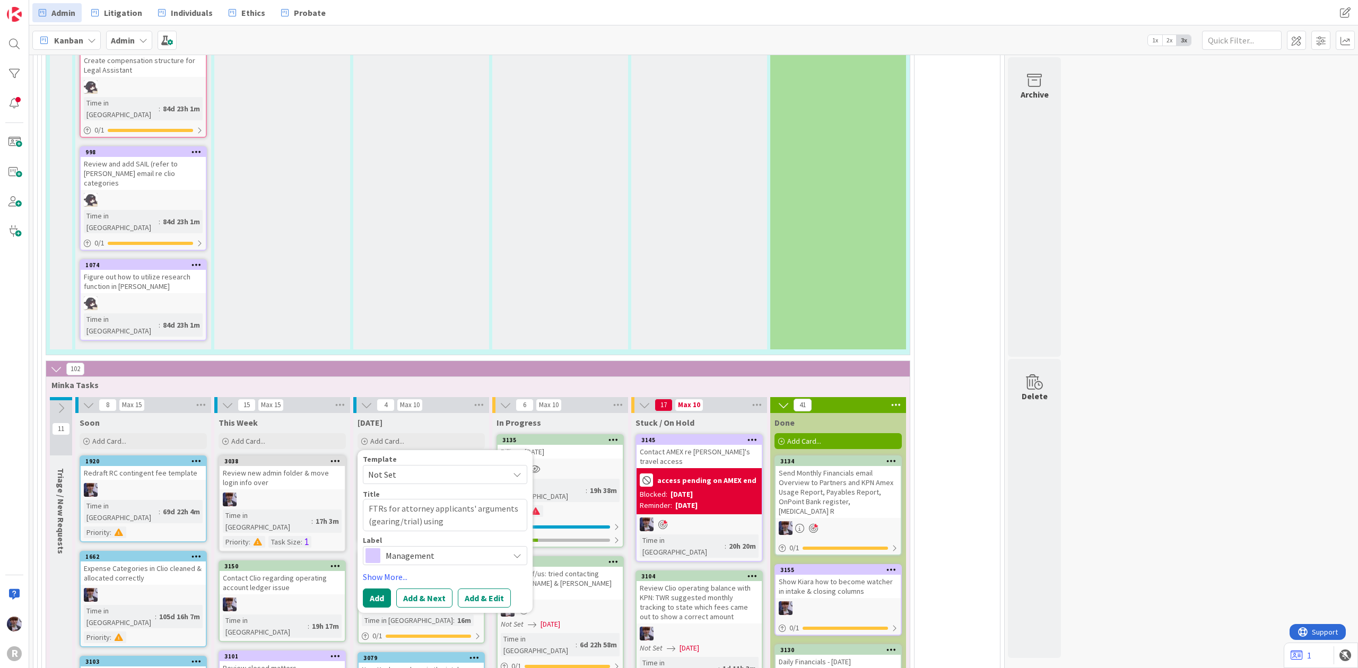
type textarea "x"
type textarea "FTRs for attorney applicants' arguments (gearing/trial) using"
type textarea "x"
type textarea "FTRs for attorney applicants' arguments (gearing/trial) using th"
type textarea "x"
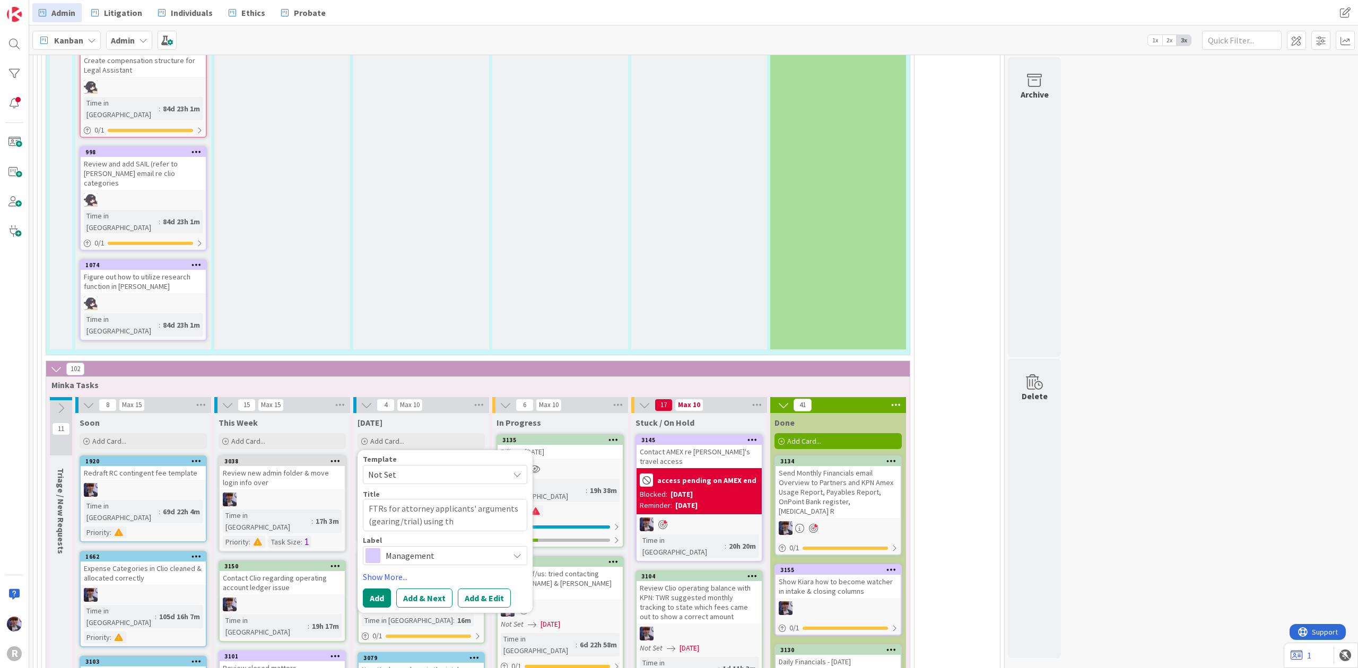
type textarea "FTRs for attorney applicants' arguments (gearing/trial) using the"
type textarea "x"
type textarea "FTRs for attorney applicants' arguments (gearing/trial) using thei"
type textarea "x"
type textarea "FTRs for attorney applicants' arguments (gearing/trial) using their"
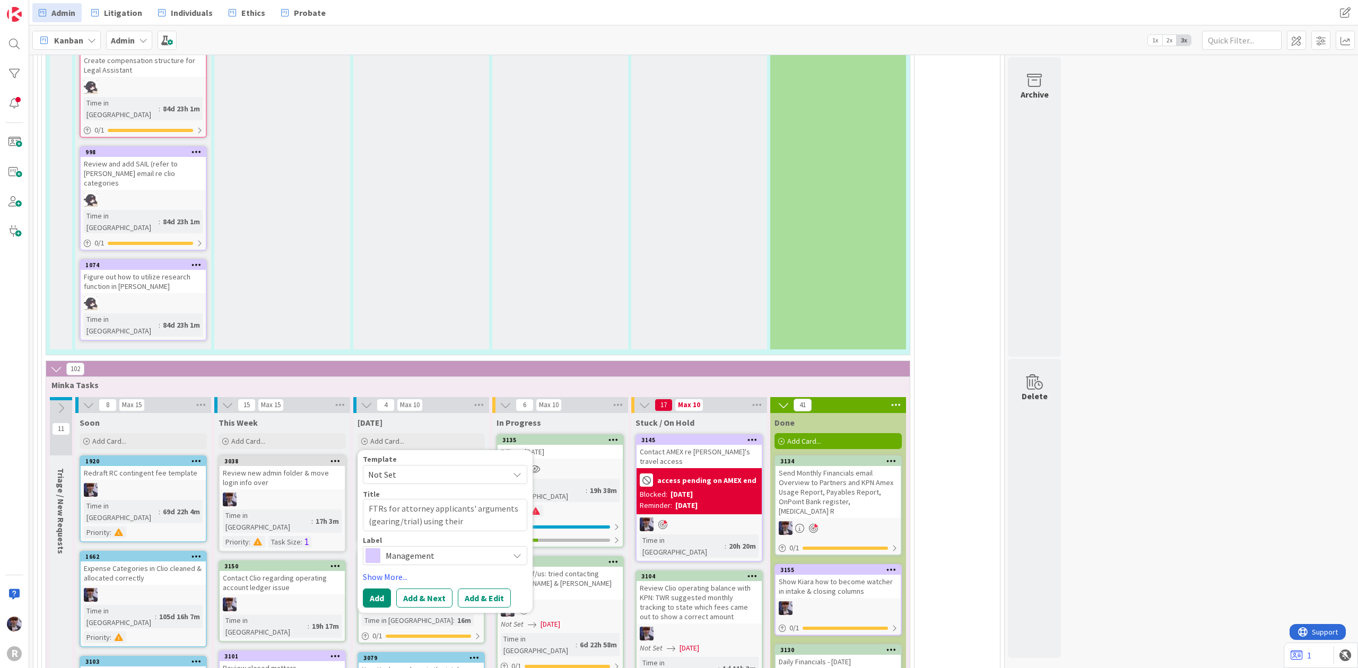
type textarea "x"
type textarea "FTRs for attorney applicants' arguments (gearing/trial) using their"
type textarea "x"
type textarea "FTRs for attorney applicants' arguments (gearing/trial) using their b"
type textarea "x"
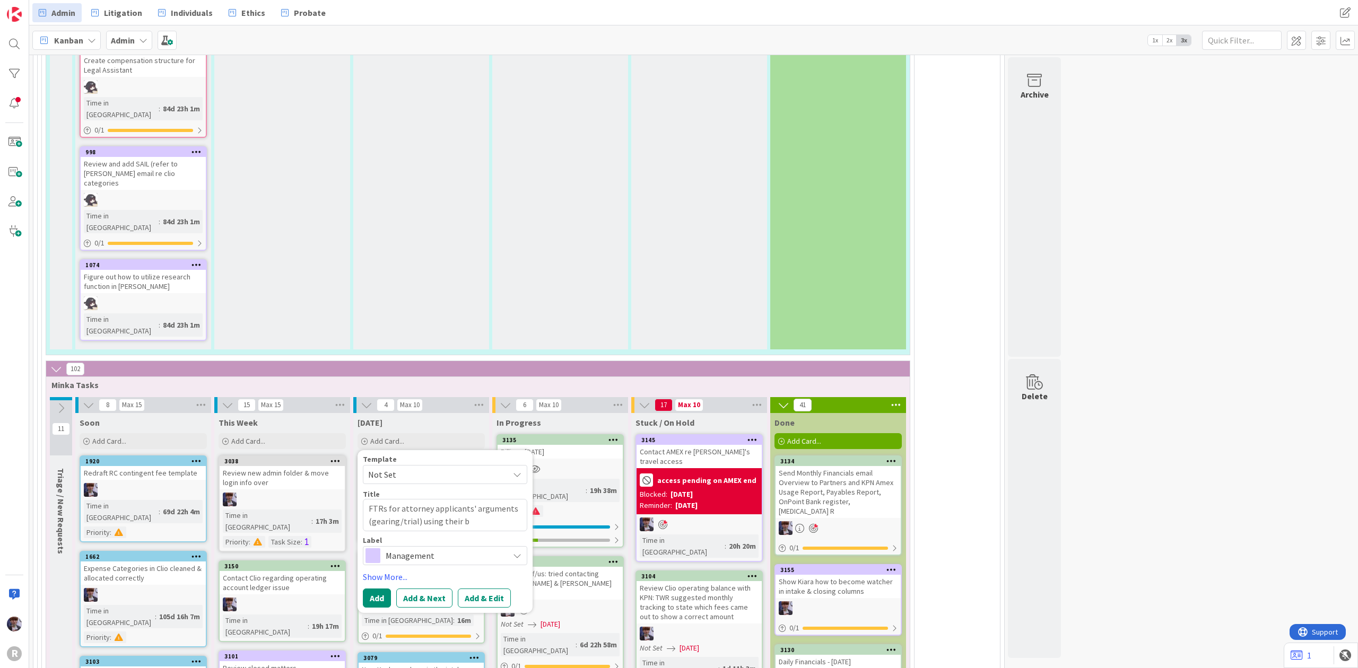
type textarea "FTRs for attorney applicants' arguments (gearing/trial) using their ba"
type textarea "x"
type textarea "FTRs for attorney applicants' arguments (gearing/trial) using their bar"
type textarea "x"
type textarea "FTRs for attorney applicants' arguments (gearing/trial) using their bar"
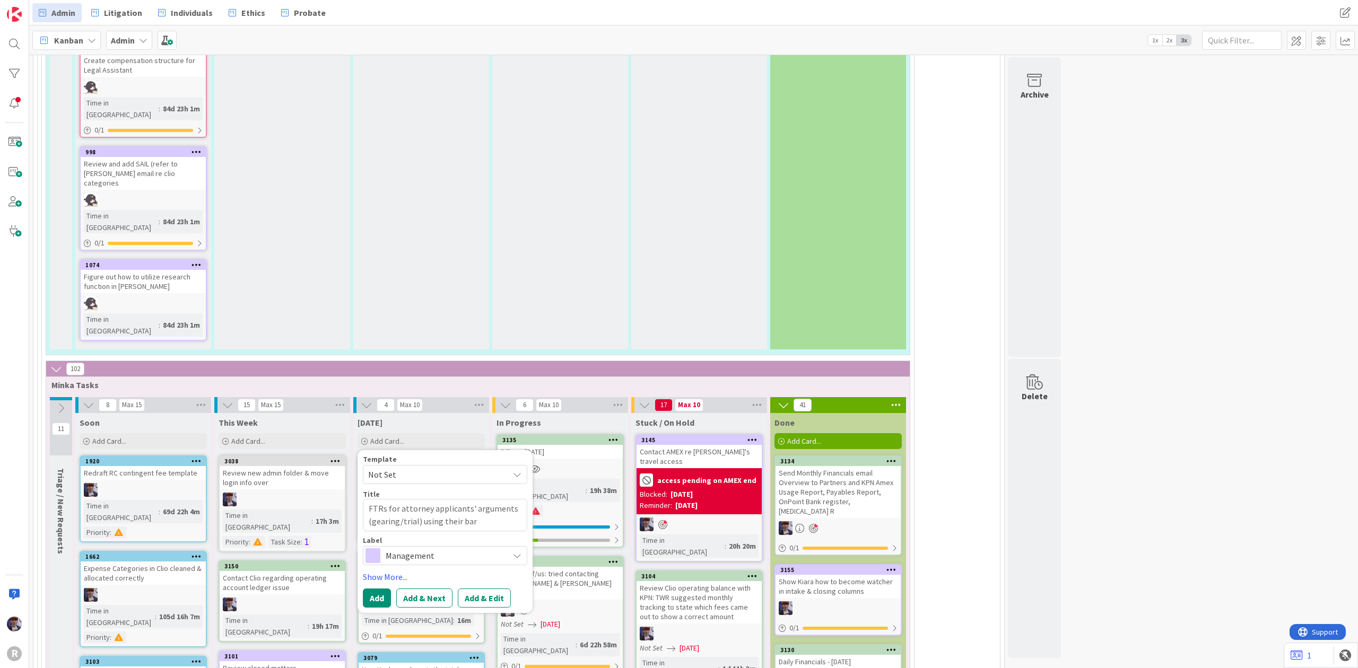
type textarea "x"
type textarea "FTRs for attorney applicants' arguments (gearing/trial) using their bar N"
type textarea "x"
type textarea "FTRs for attorney applicants' arguments (gearing/trial) using their bar Nu"
type textarea "x"
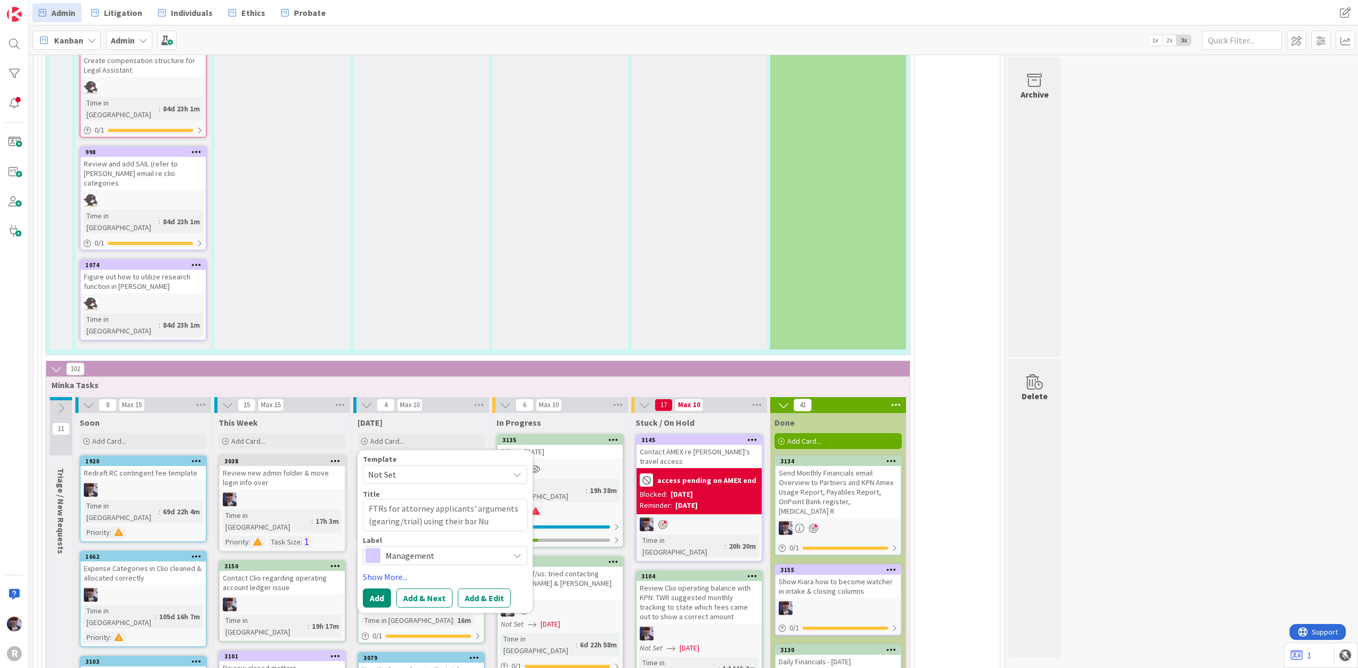
type textarea "FTRs for attorney applicants' arguments (gearing/trial) using their bar Num"
type textarea "x"
type textarea "FTRs for attorney applicants' arguments (gearing/trial) using their bar Numb"
type textarea "x"
type textarea "FTRs for attorney applicants' arguments (gearing/trial) using their bar Numbe"
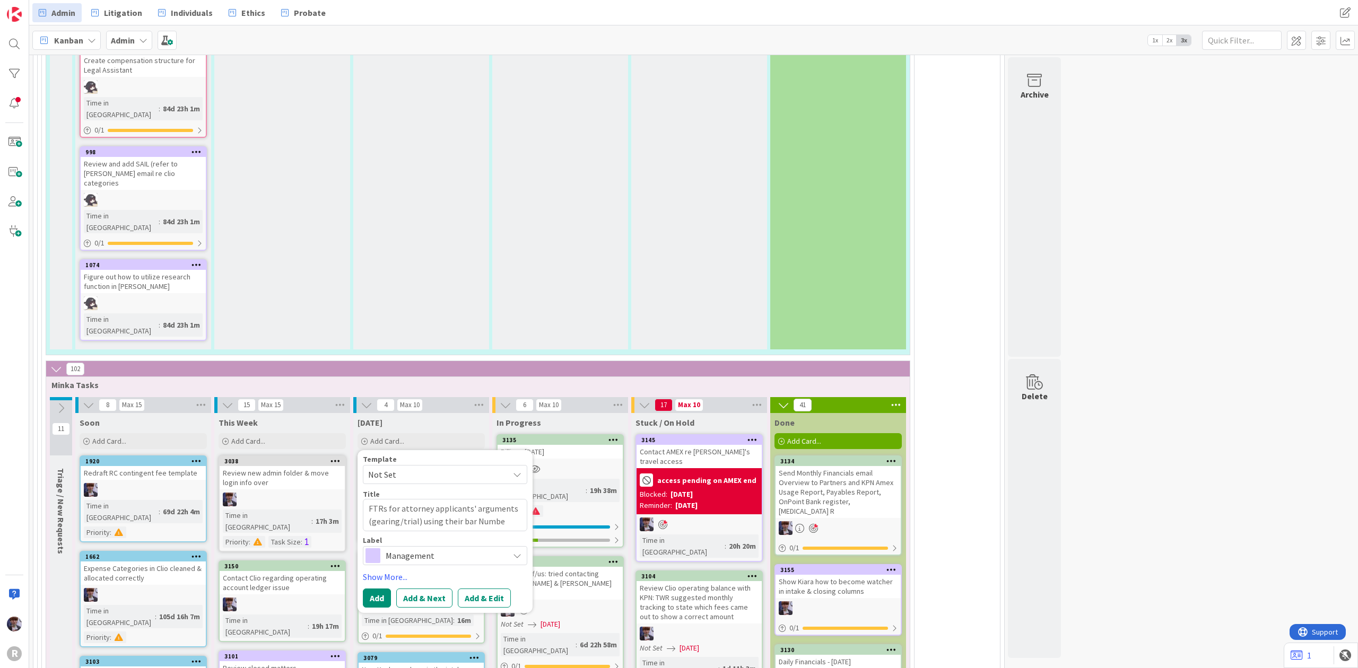
type textarea "x"
type textarea "FTRs for attorney applicants' arguments (gearing/trial) using their bar Number"
type textarea "x"
type textarea "FTRs for attorney applicants' arguments (gearing/trial) using their bar Numbers"
type textarea "x"
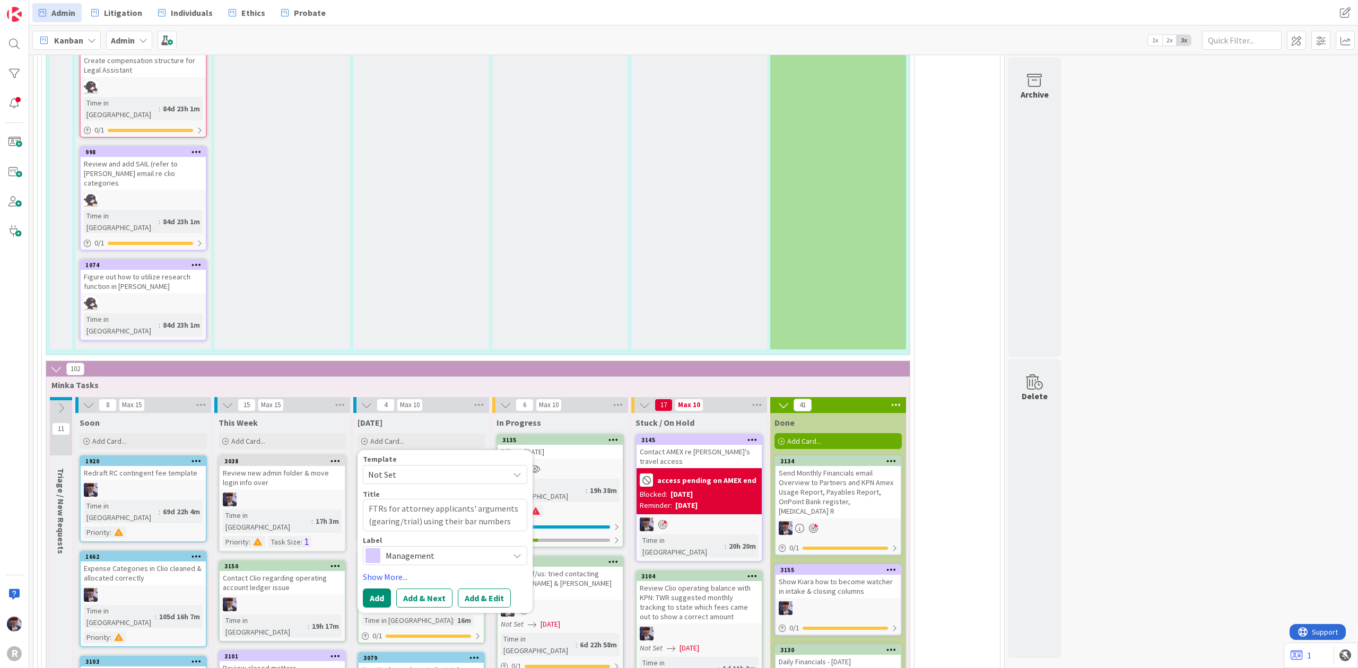
click at [432, 549] on span "Management" at bounding box center [445, 556] width 118 height 15
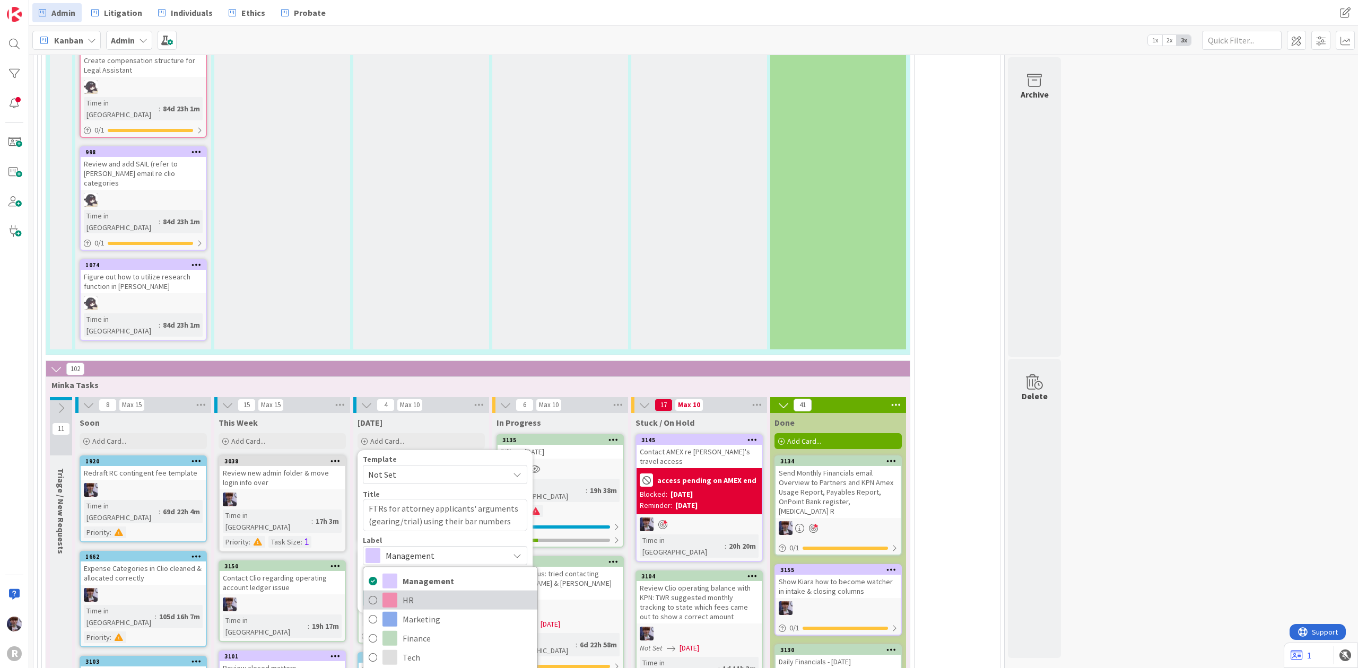
click at [432, 592] on span "HR" at bounding box center [467, 600] width 129 height 16
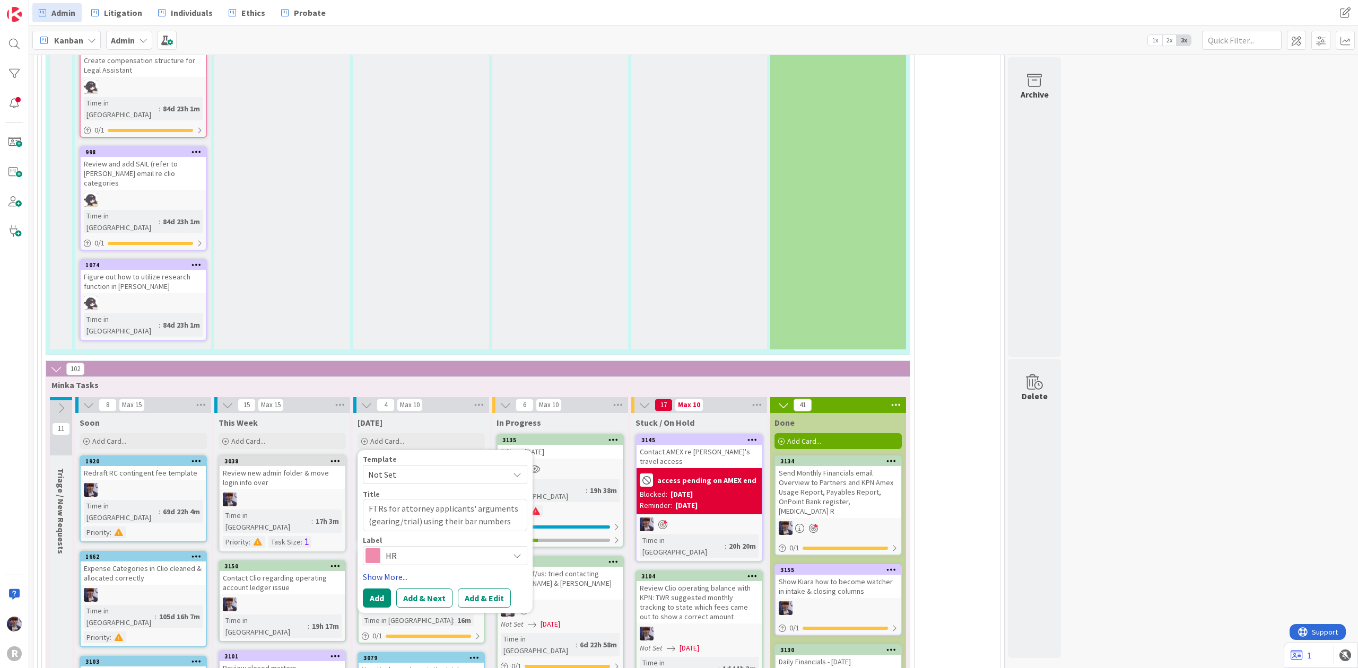
click at [394, 571] on link "Show More..." at bounding box center [445, 577] width 164 height 13
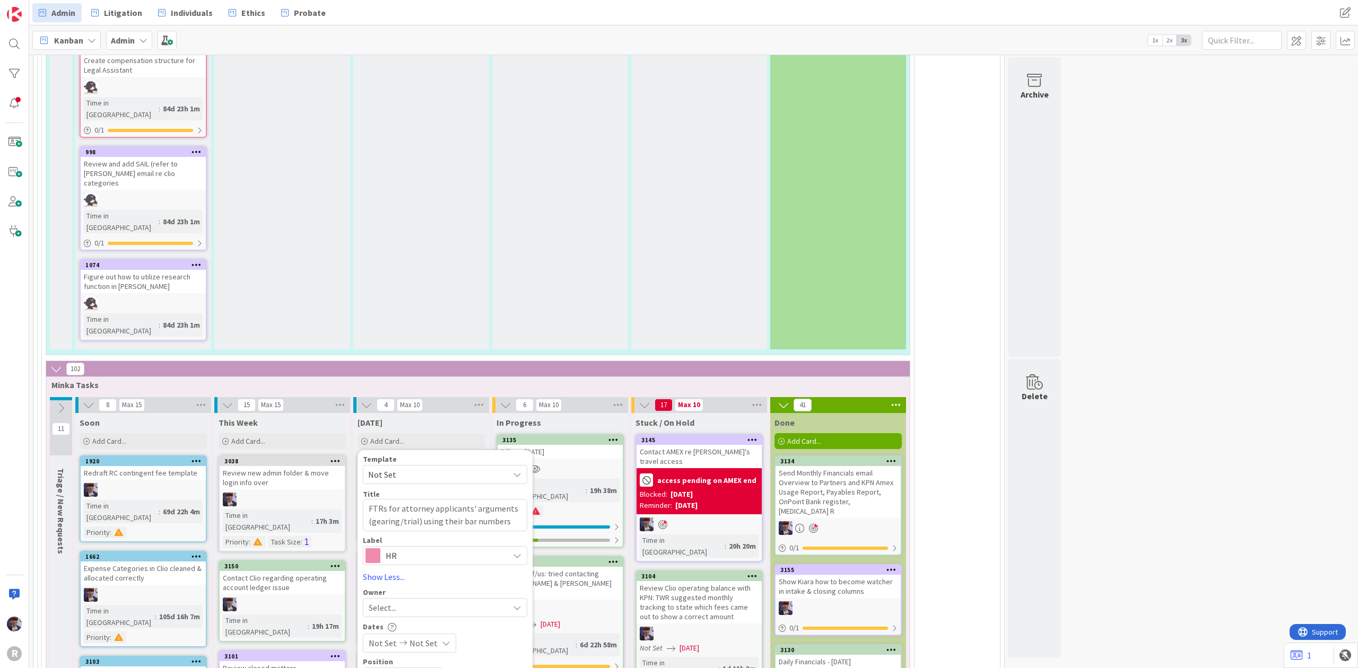
click at [395, 602] on span "Select..." at bounding box center [383, 608] width 28 height 13
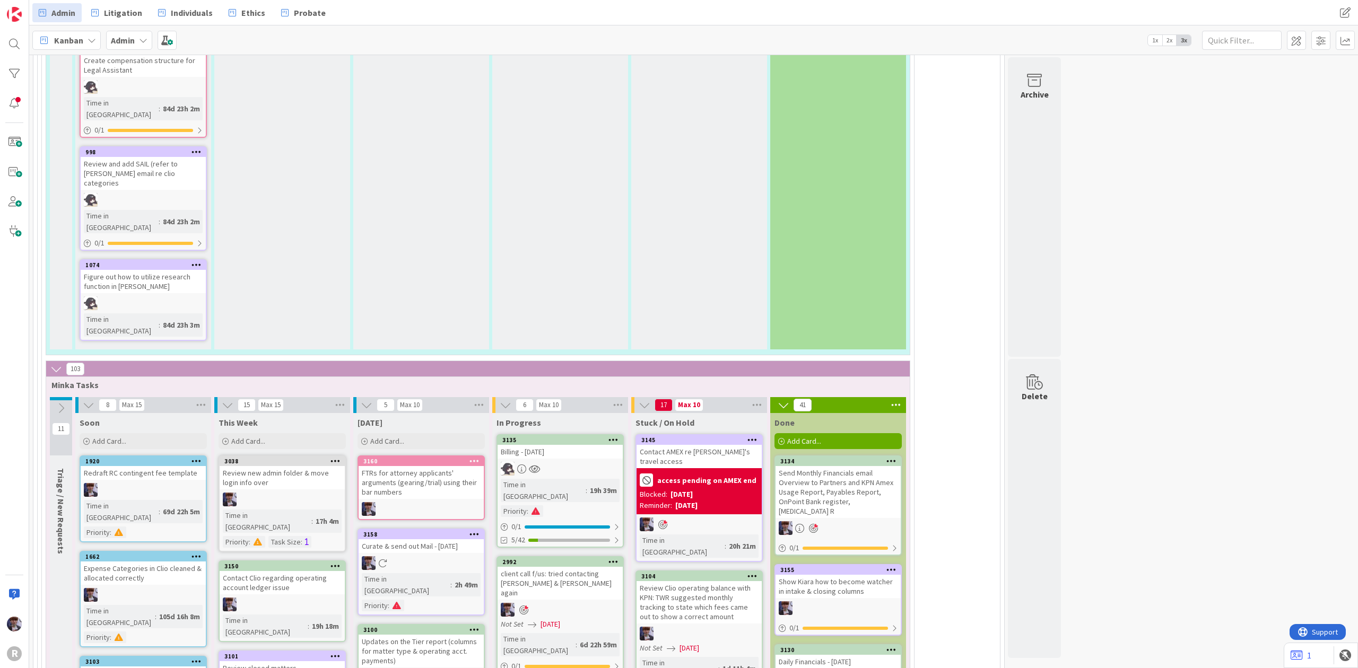
click at [483, 458] on div at bounding box center [474, 461] width 19 height 7
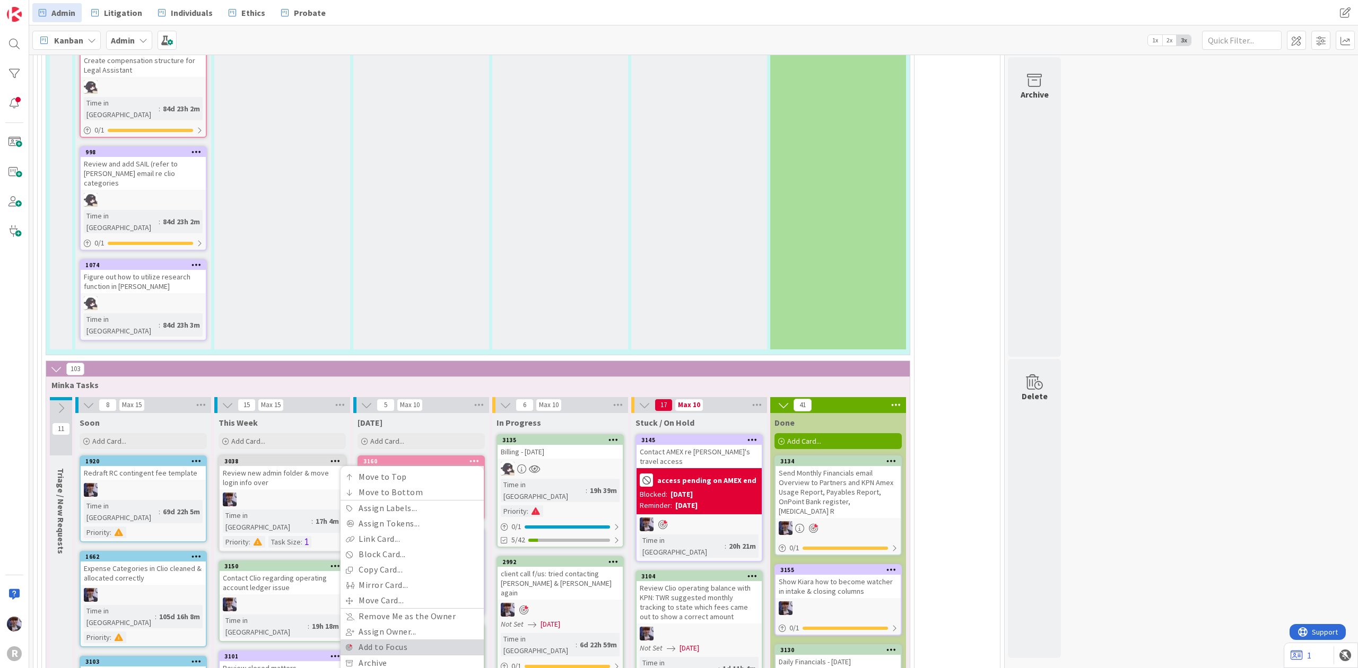
click at [400, 640] on link "Add to Focus" at bounding box center [412, 647] width 143 height 15
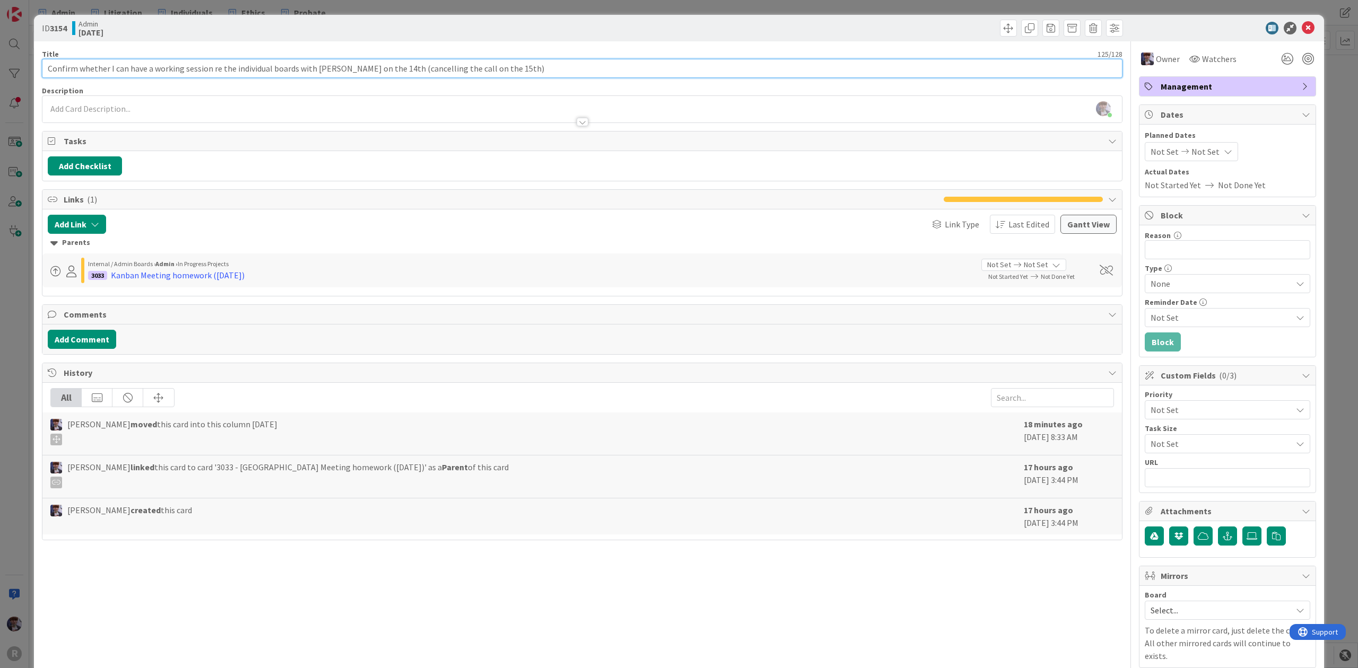
drag, startPoint x: 150, startPoint y: 69, endPoint x: 34, endPoint y: 59, distance: 116.0
click at [34, 59] on div "ID 3154 Admin [DATE] Title 125 / 128 Confirm whether I can have a working sessi…" at bounding box center [679, 360] width 1290 height 690
click at [1302, 54] on div at bounding box center [1308, 59] width 12 height 12
click at [1329, 104] on div "ID 3154 Admin [DATE] Title 104 / 128 Confirm working session re the individual …" at bounding box center [679, 334] width 1358 height 668
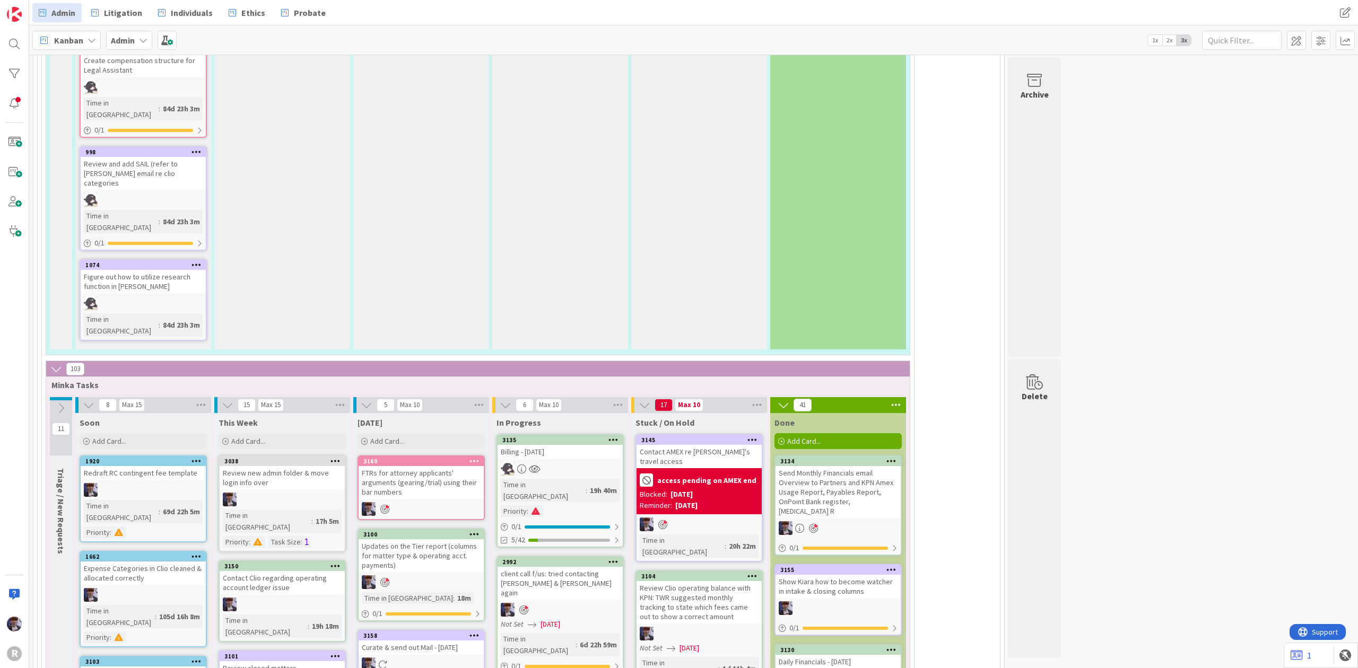
click at [83, 35] on div "Kanban" at bounding box center [66, 40] width 68 height 19
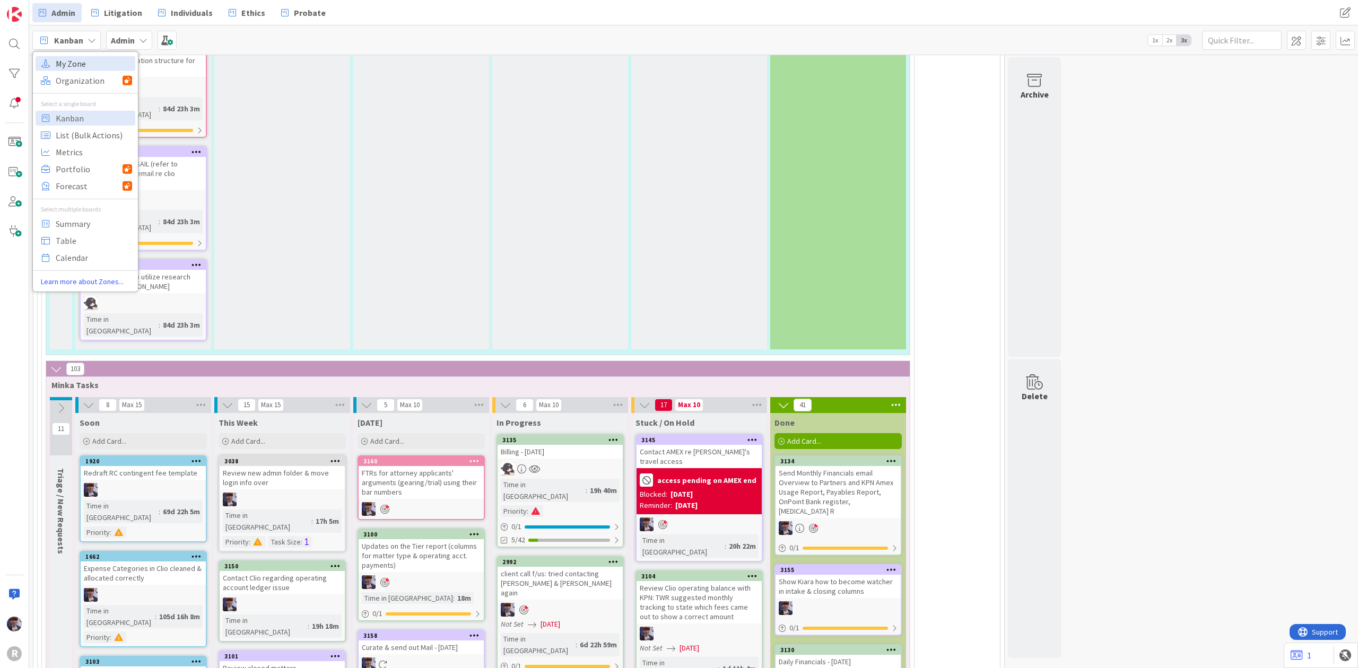
click at [83, 59] on span "My Zone" at bounding box center [94, 63] width 76 height 16
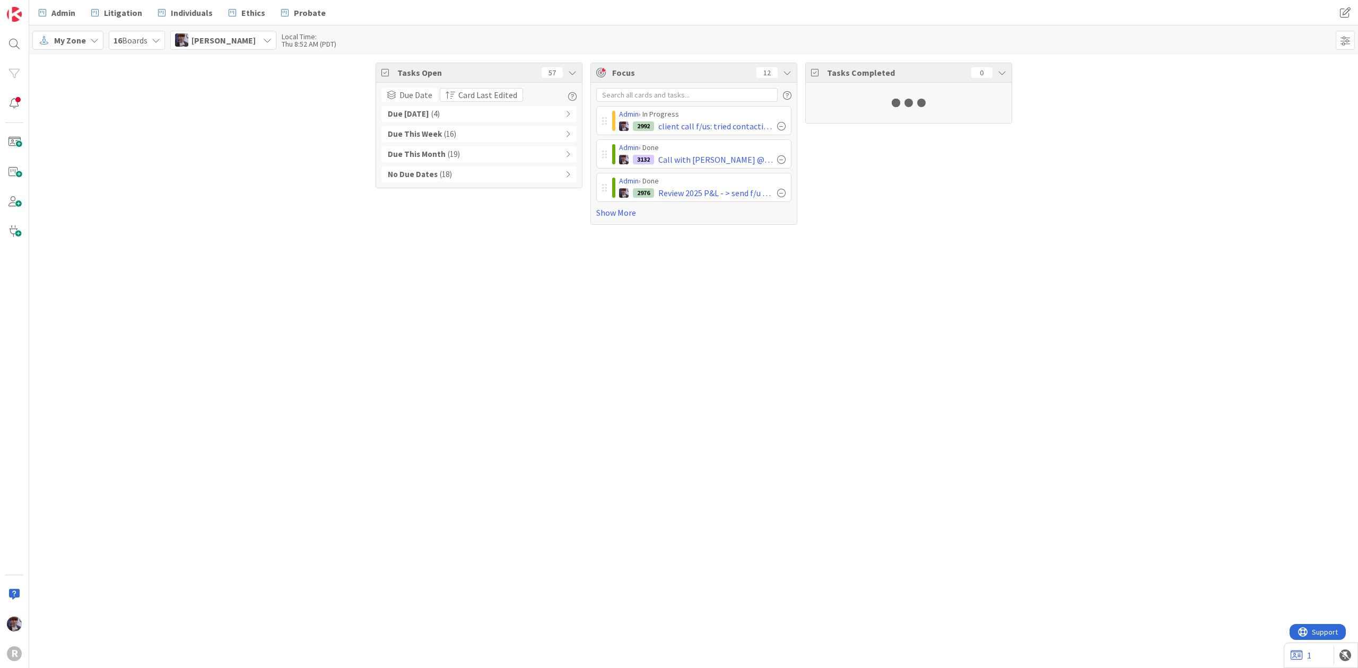
click at [151, 41] on div "16 Boards" at bounding box center [137, 40] width 56 height 19
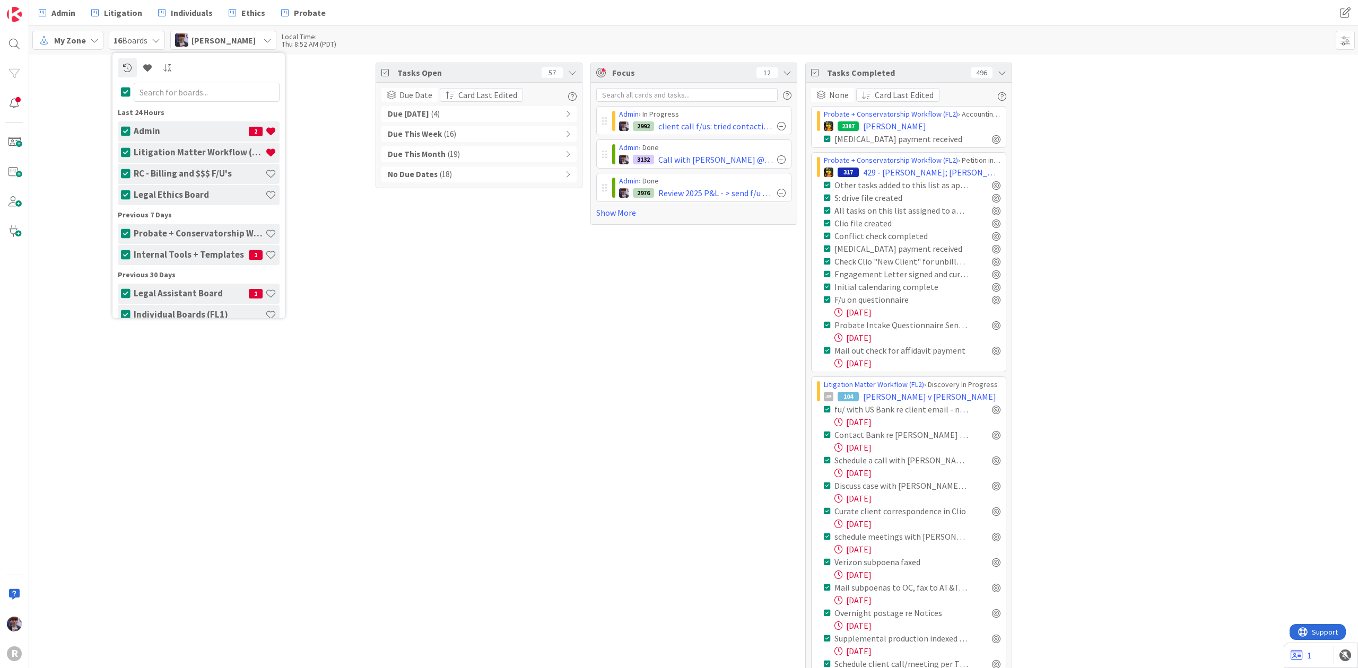
click at [197, 38] on span "[PERSON_NAME]" at bounding box center [224, 40] width 64 height 13
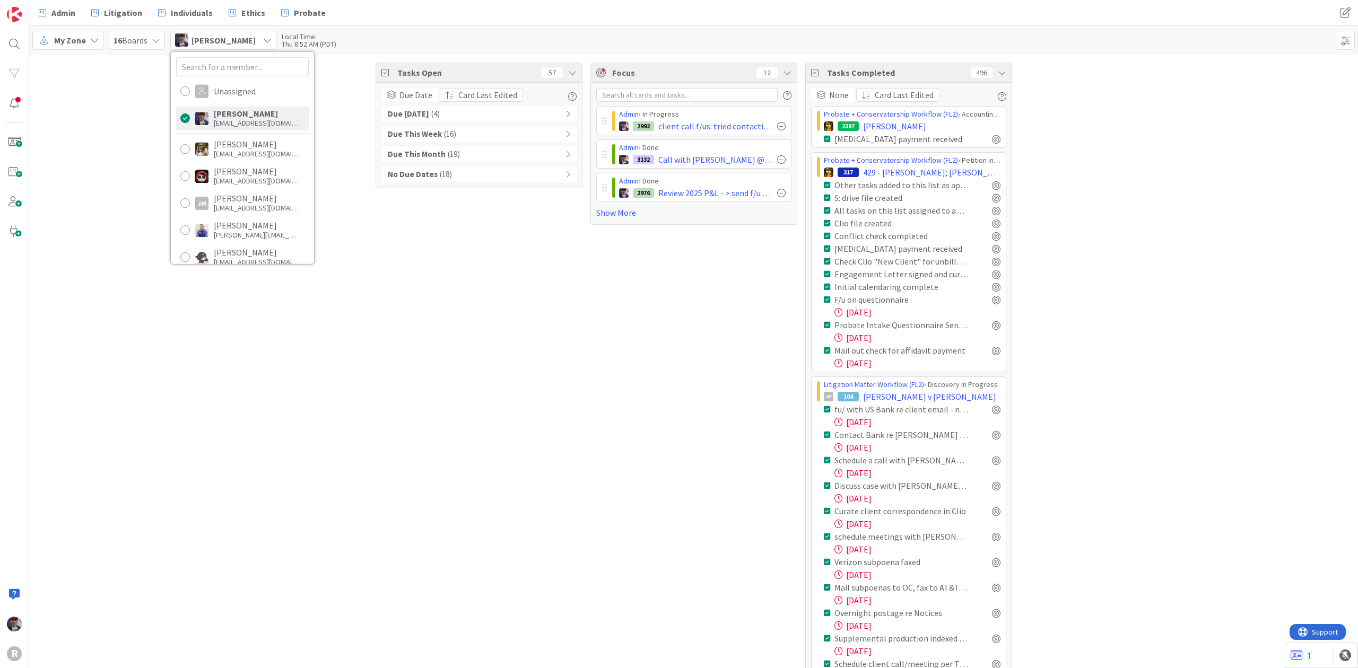
click at [197, 38] on span "[PERSON_NAME]" at bounding box center [224, 40] width 64 height 13
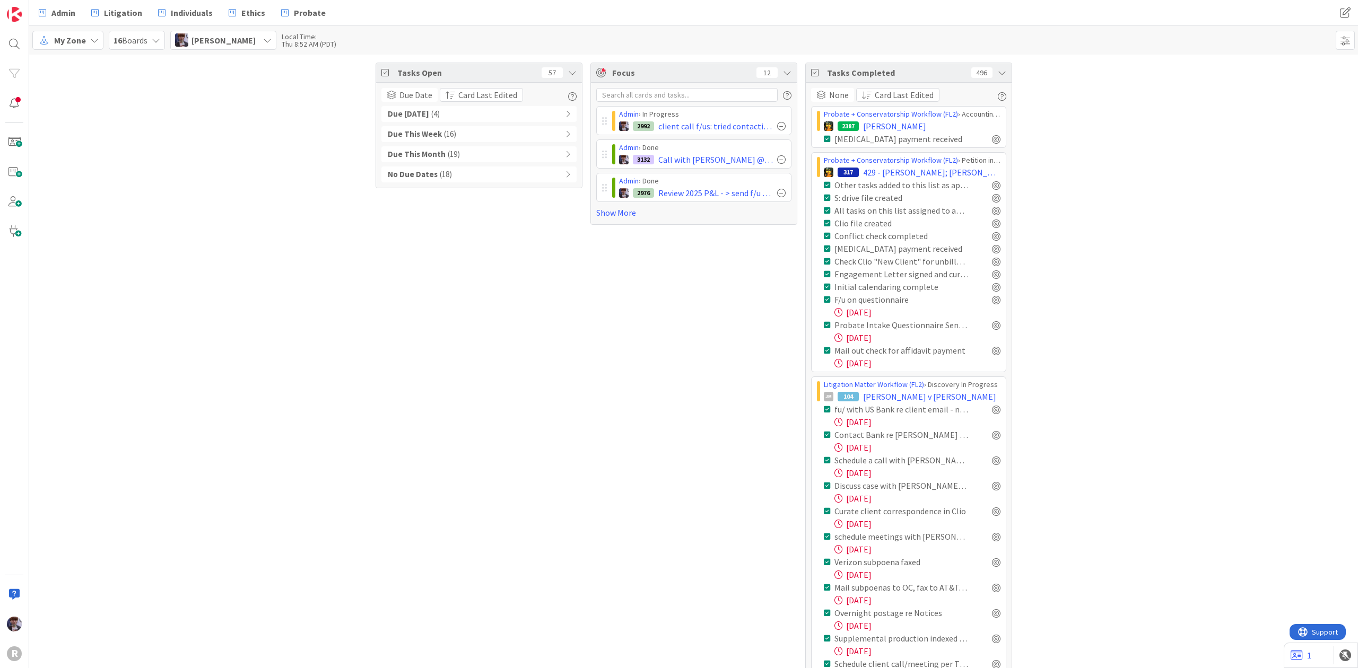
click at [531, 113] on div "Due [DATE] ( 4 )" at bounding box center [478, 114] width 195 height 16
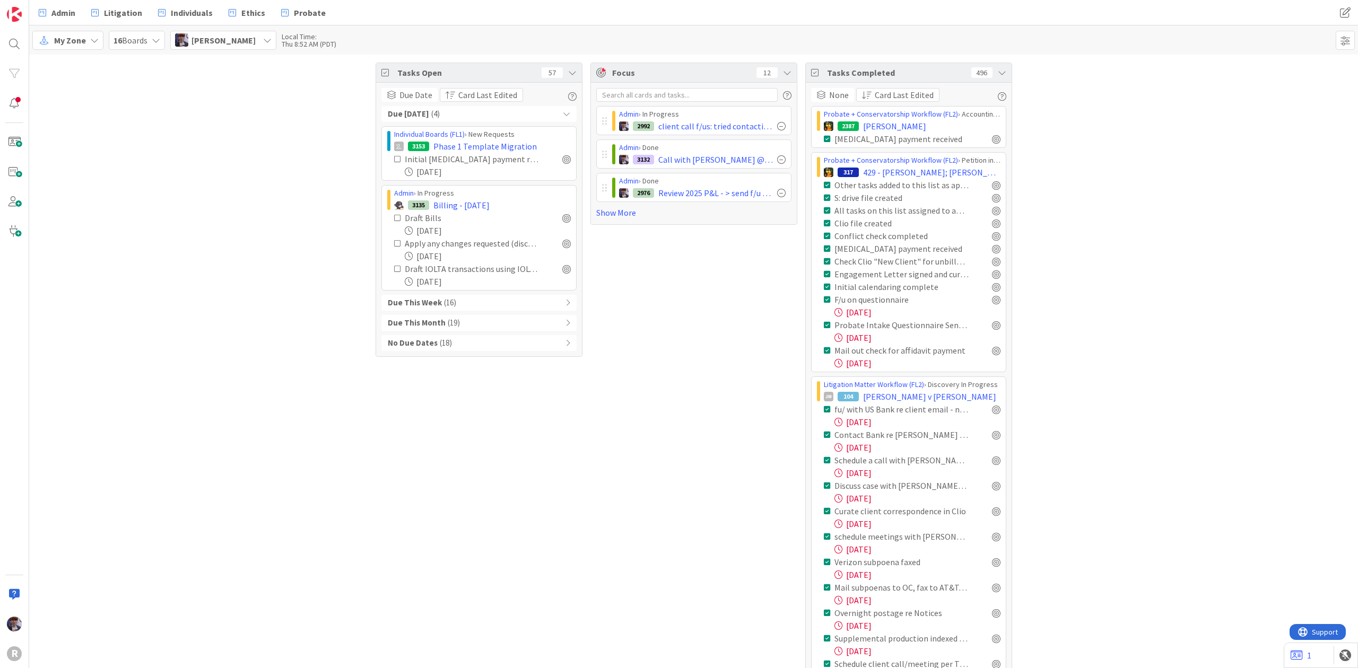
click at [531, 113] on div "Due [DATE] ( 4 )" at bounding box center [478, 114] width 195 height 16
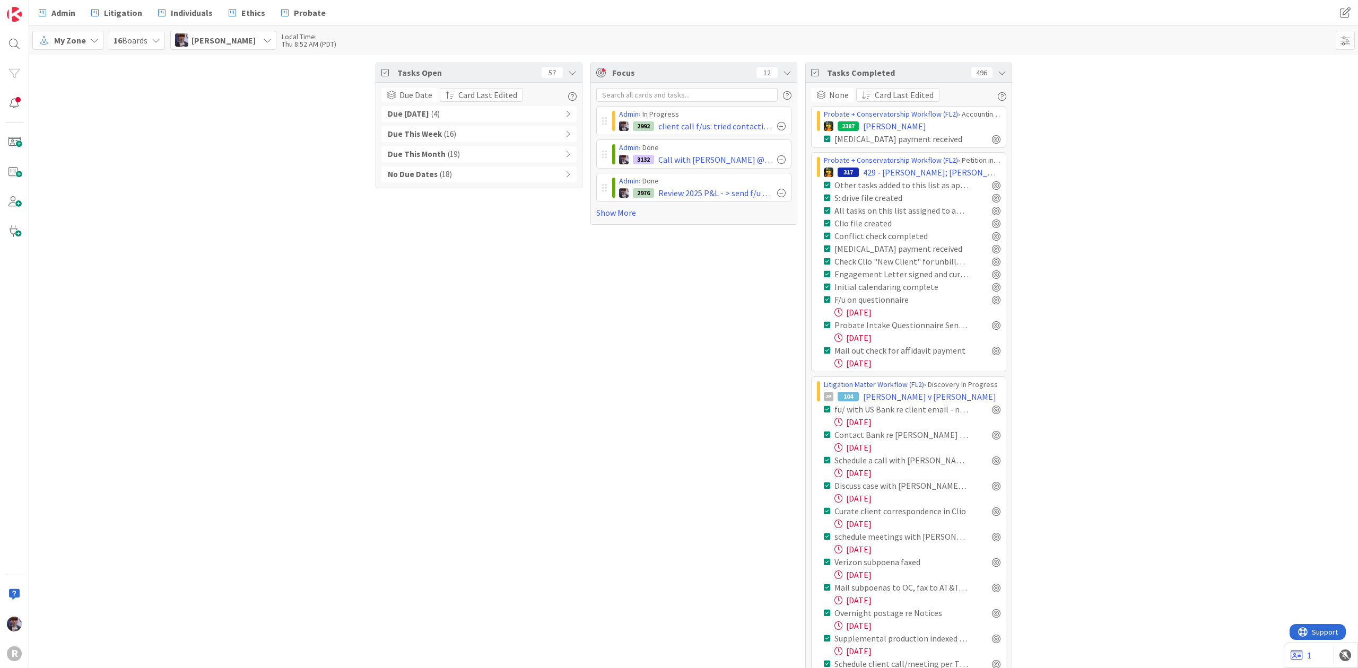
click at [998, 71] on icon at bounding box center [1002, 72] width 8 height 8
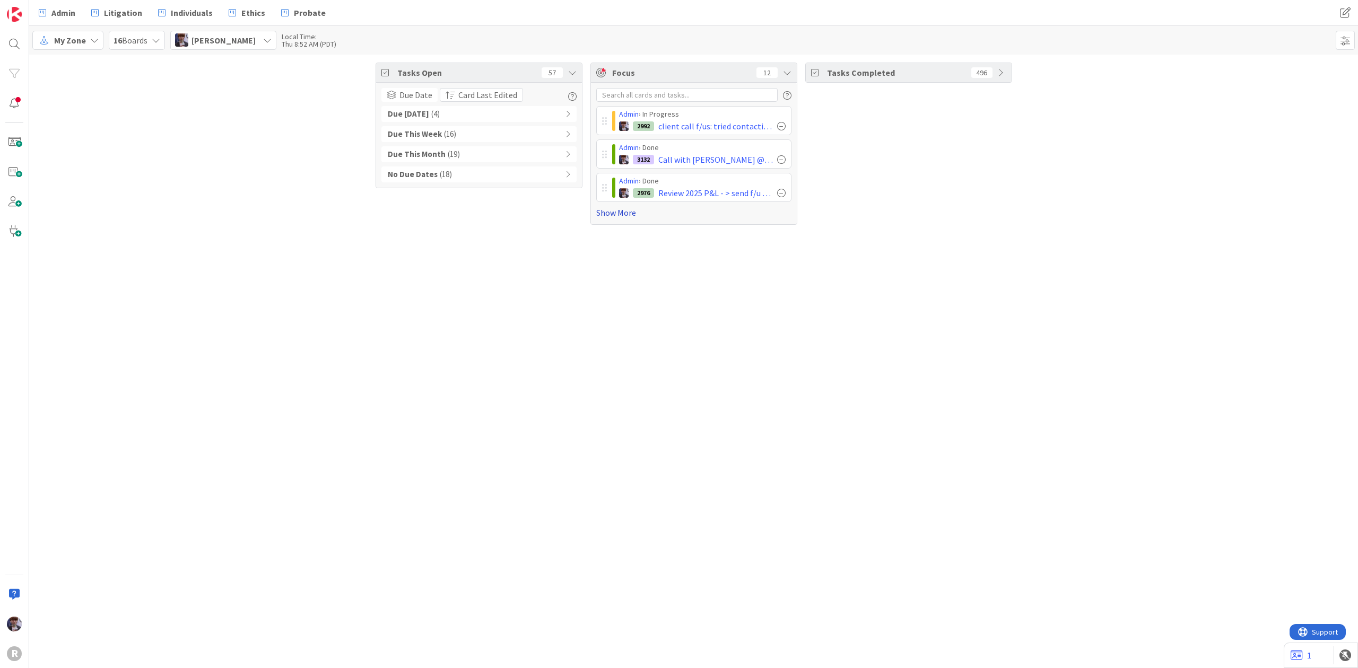
click at [639, 212] on link "Show More" at bounding box center [693, 212] width 195 height 13
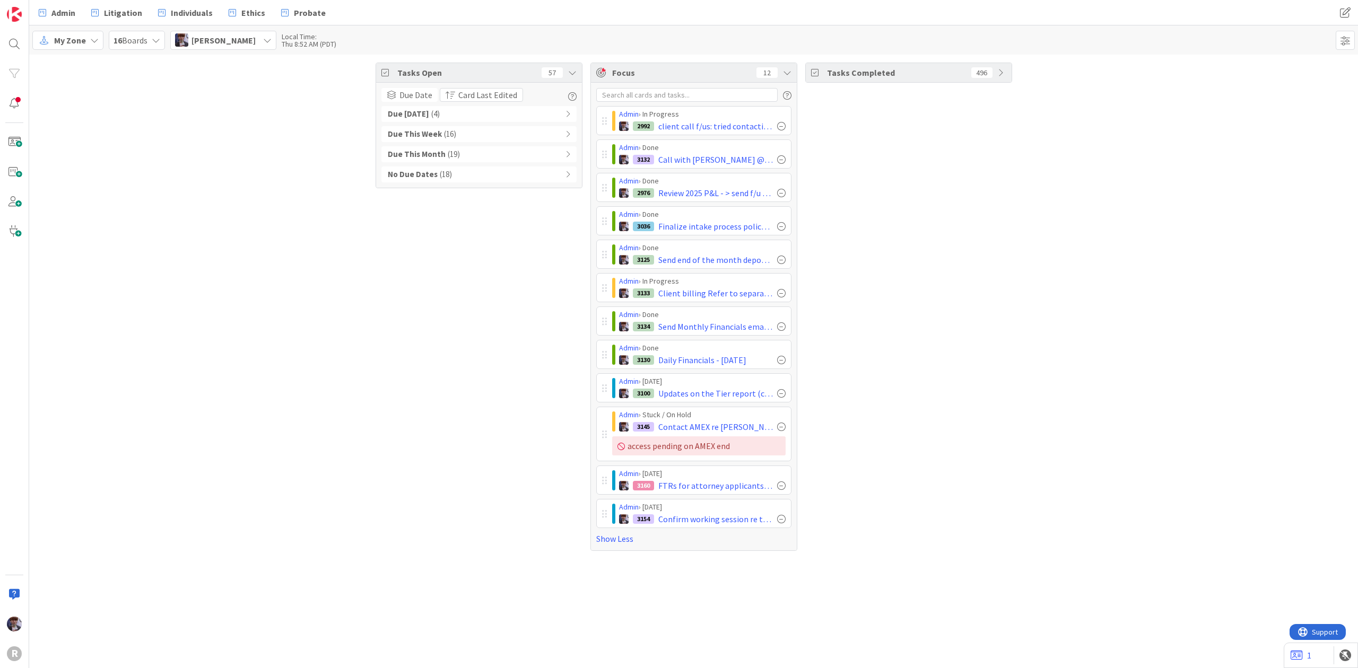
click at [500, 255] on div "Tasks Open 57 Due Date Card Last Edited Due [DATE] ( 4 ) Due This Week ( 16 ) D…" at bounding box center [479, 307] width 207 height 489
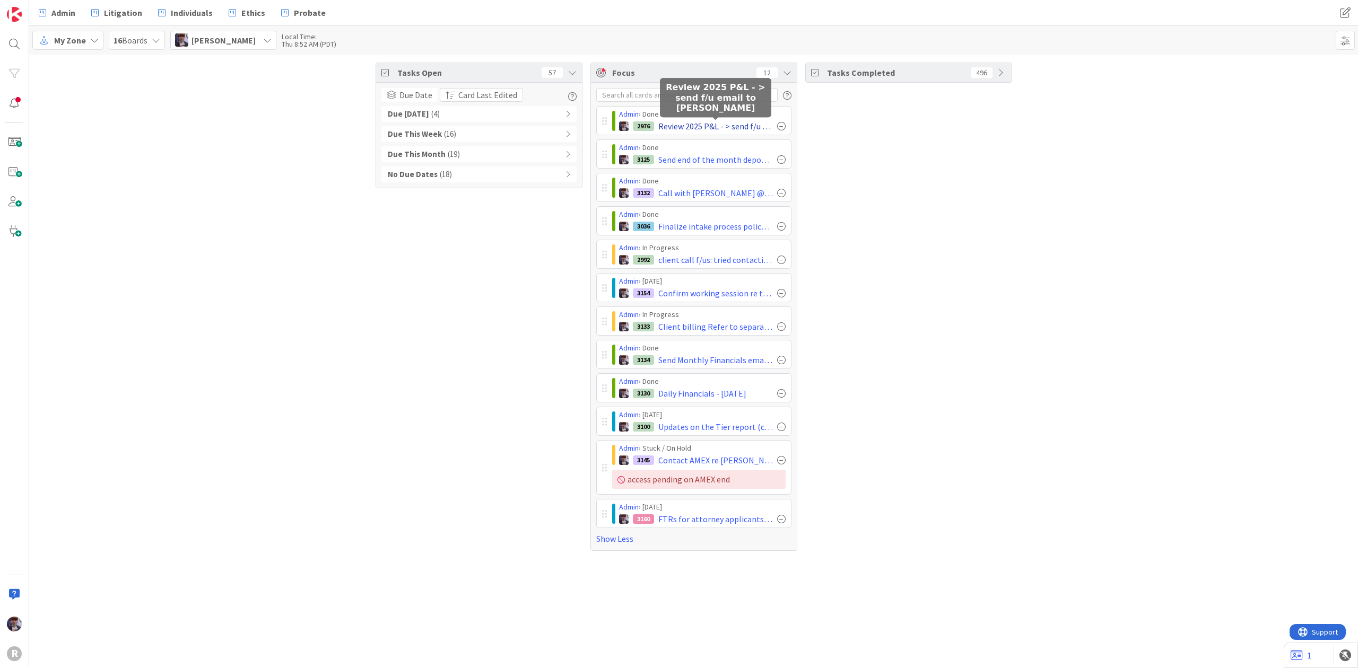
click at [677, 130] on span "Review 2025 P&L - > send f/u email to [PERSON_NAME]" at bounding box center [715, 126] width 115 height 13
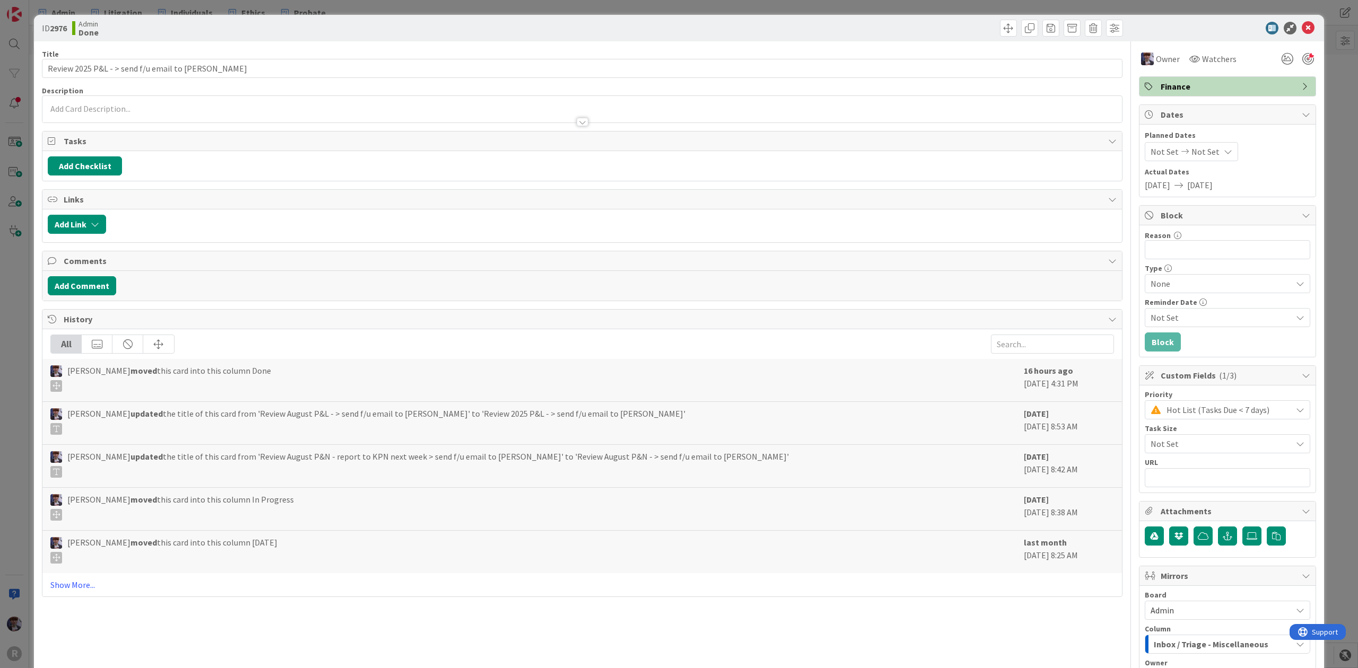
click at [1228, 265] on div "Reason 0 / 256 Type None Reminder Date Not Set Block" at bounding box center [1227, 291] width 176 height 132
click at [1227, 256] on input "Reason" at bounding box center [1228, 249] width 166 height 19
click at [1162, 336] on button "Block" at bounding box center [1163, 342] width 36 height 19
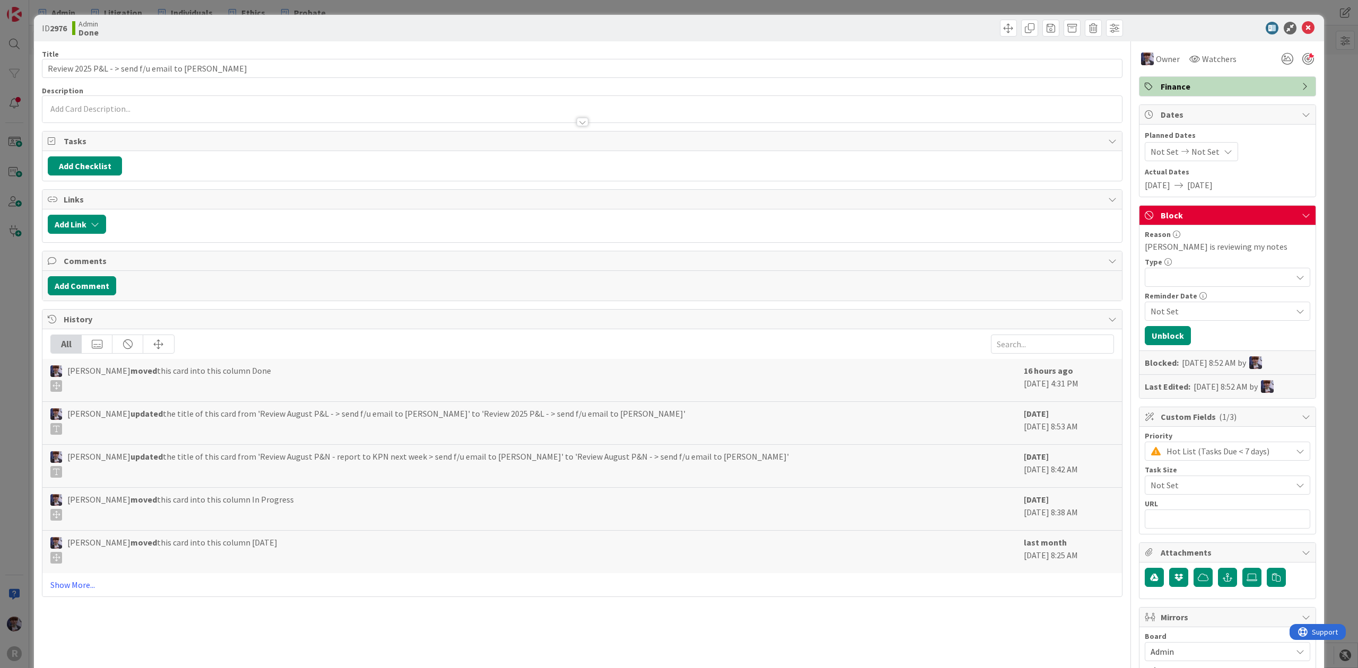
click at [1319, 152] on div "ID 2976 Admin Done Title 48 / 128 Review 2025 P&L - > send f/u email to [PERSON…" at bounding box center [679, 334] width 1358 height 668
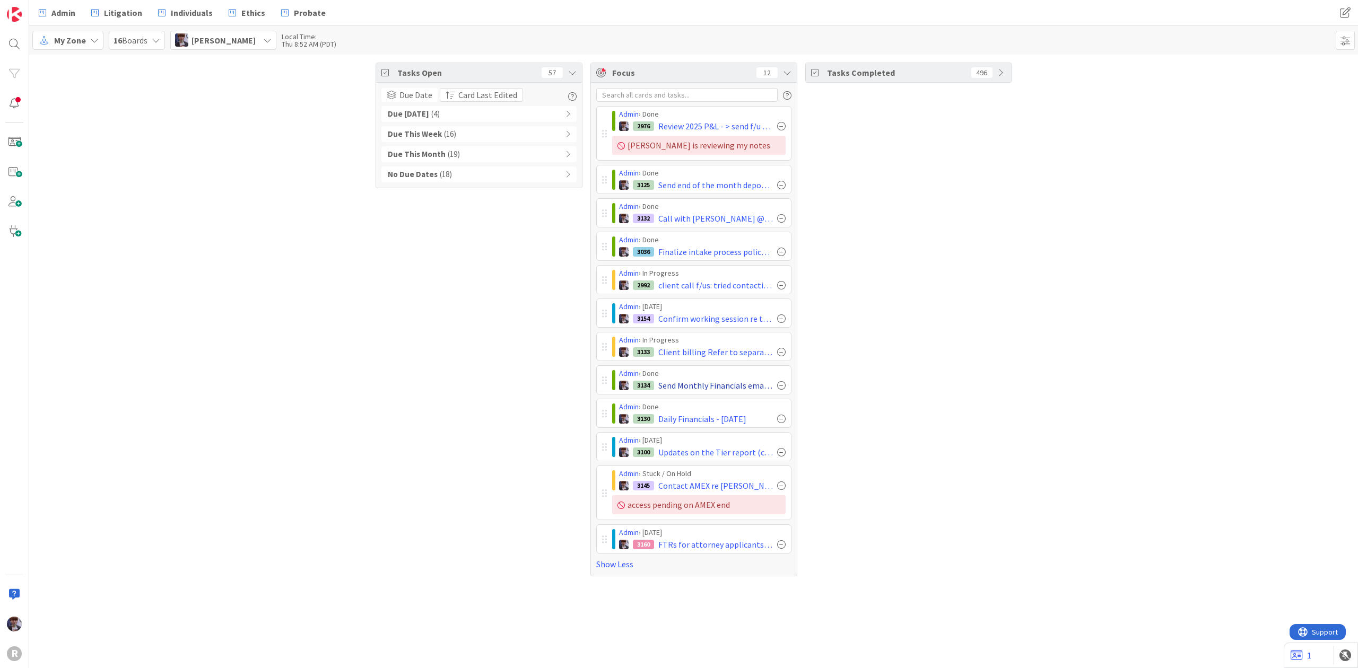
click at [781, 387] on div at bounding box center [781, 385] width 8 height 8
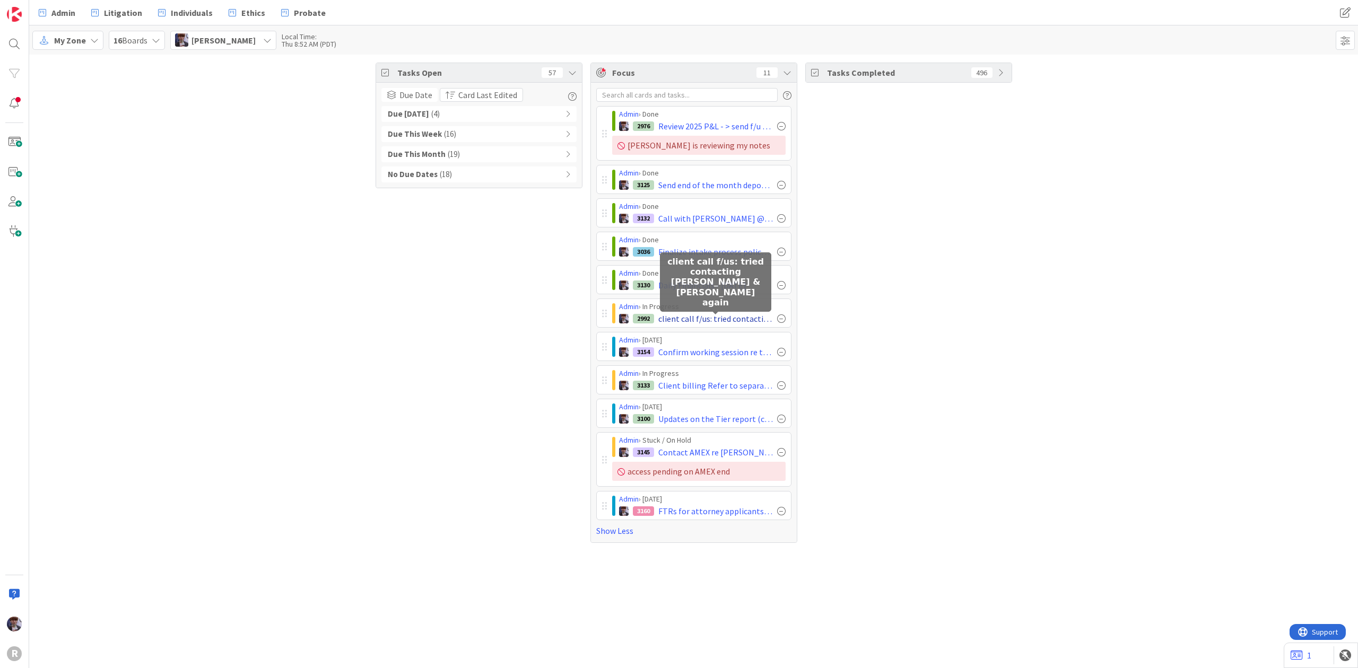
click at [667, 317] on span "client call f/us: tried contacting [PERSON_NAME] & [PERSON_NAME] again" at bounding box center [715, 318] width 115 height 13
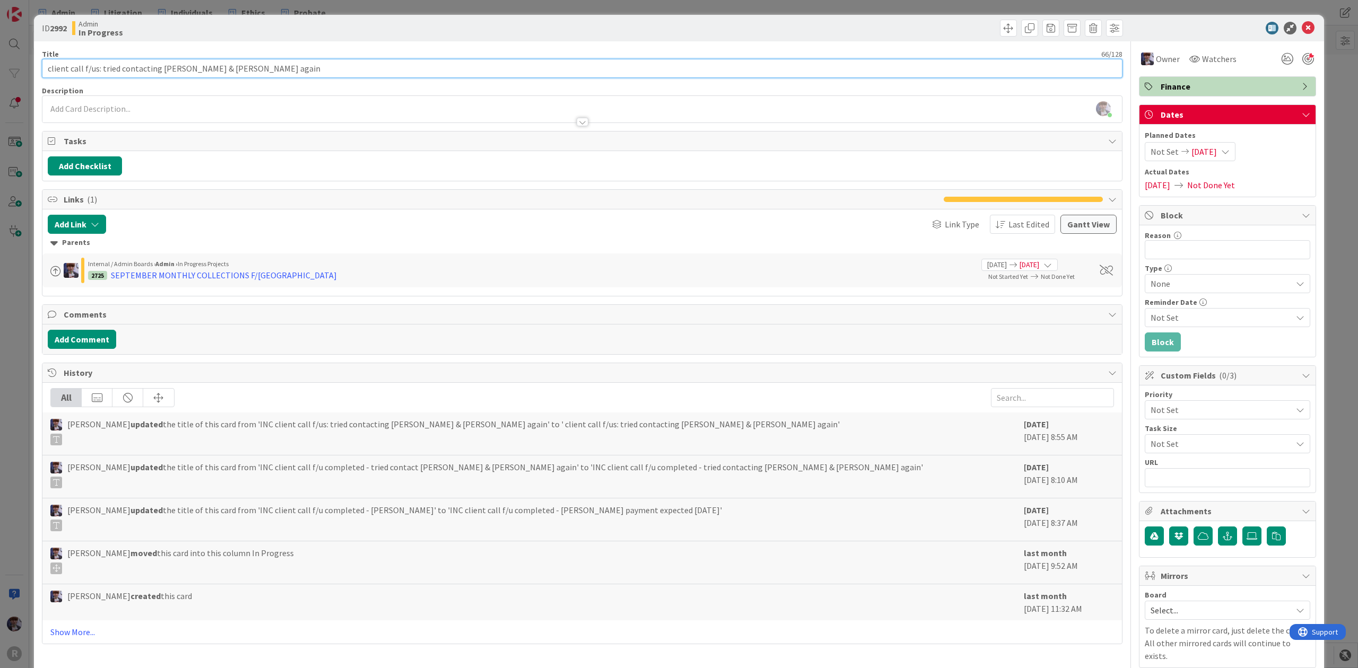
click at [158, 69] on input "client call f/us: tried contacting [PERSON_NAME] & [PERSON_NAME] again" at bounding box center [582, 68] width 1081 height 19
click at [83, 65] on input "client call f/us: tried contacting [PERSON_NAME] & [PERSON_NAME] again" at bounding box center [582, 68] width 1081 height 19
click at [27, 308] on div "ID 2992 Admin In Progress Title 81 / 128 client call - [PERSON_NAME] paid f/us:…" at bounding box center [679, 334] width 1358 height 668
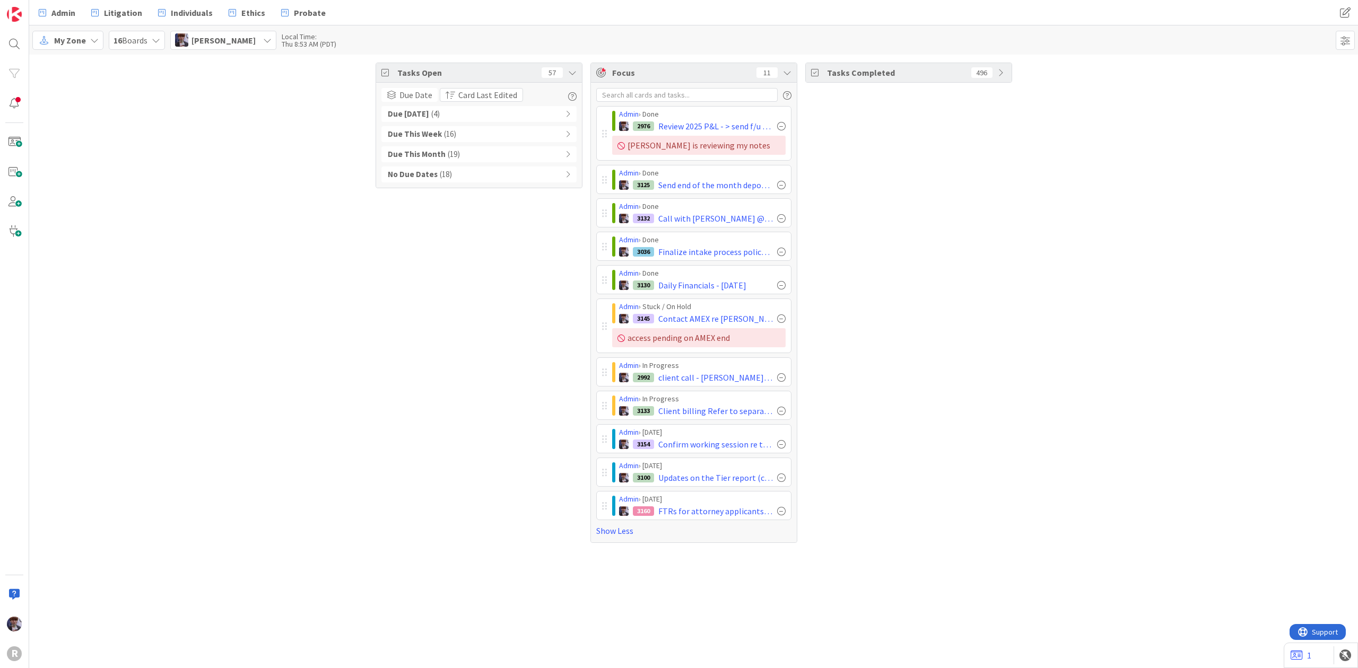
click at [457, 178] on div "No Due Dates ( 18 )" at bounding box center [478, 175] width 195 height 16
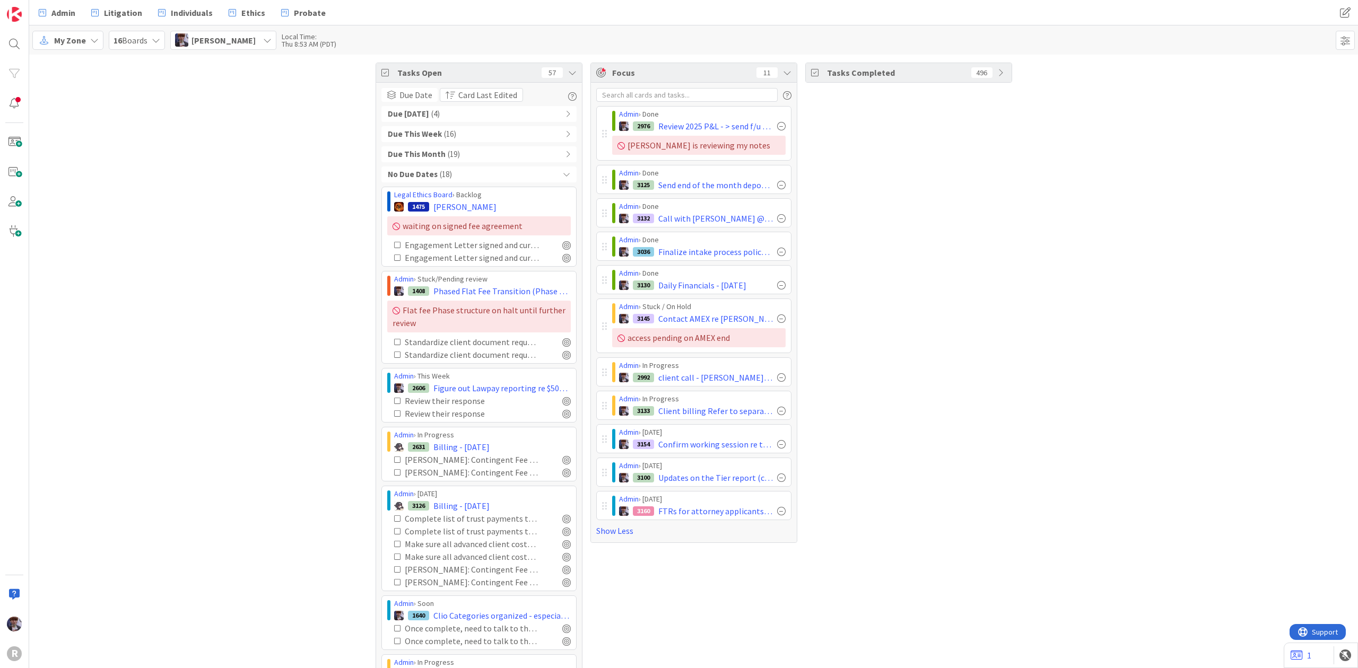
click at [475, 177] on div "No Due Dates ( 18 )" at bounding box center [478, 175] width 195 height 16
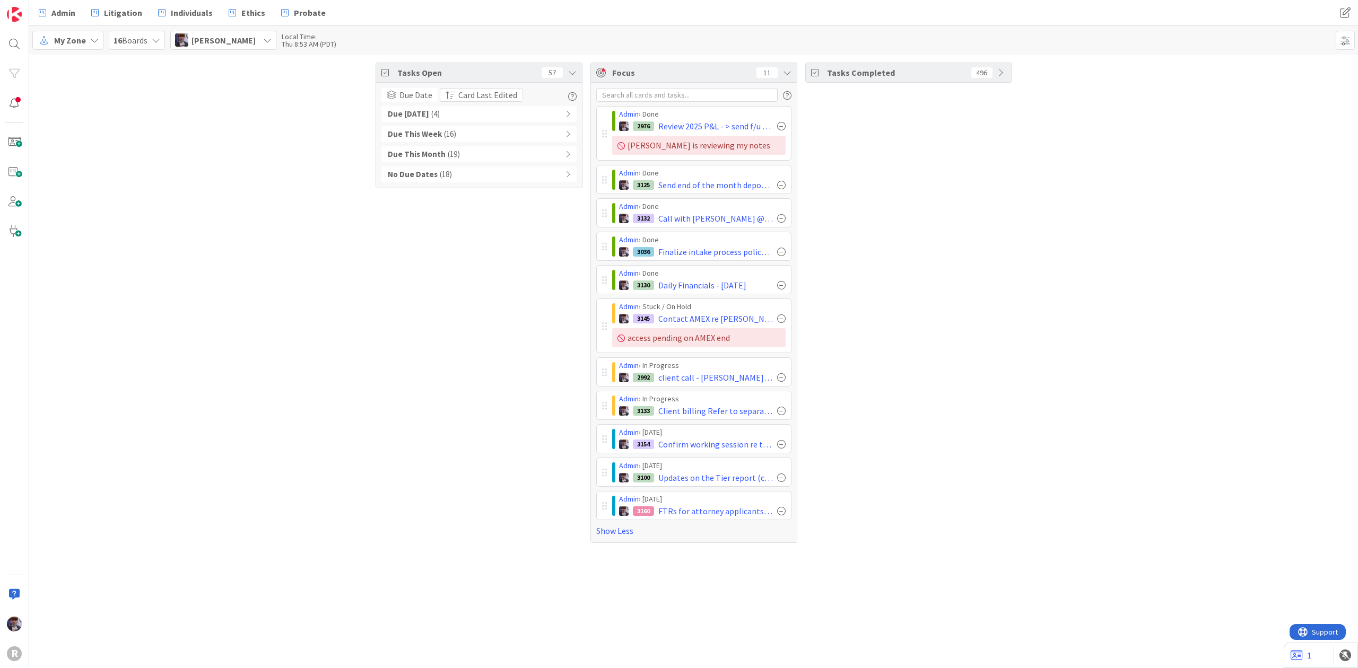
click at [467, 117] on div "Due [DATE] ( 4 )" at bounding box center [478, 114] width 195 height 16
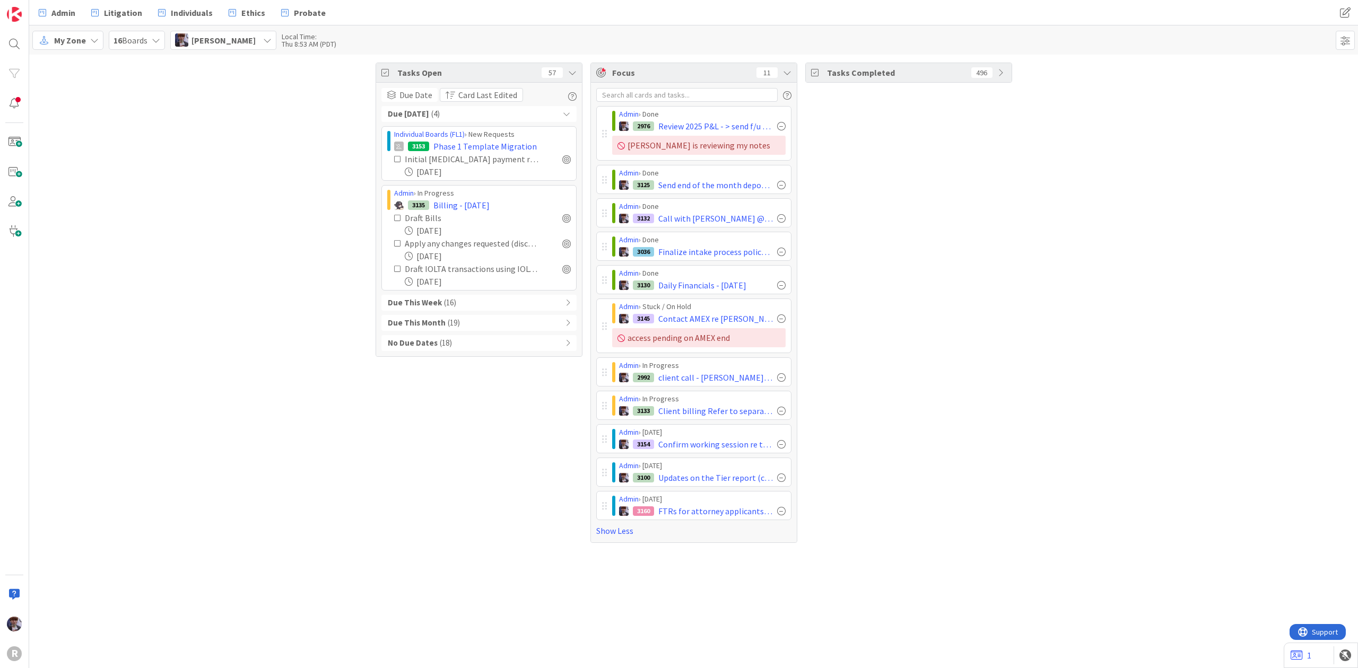
click at [471, 115] on div "Due [DATE] ( 4 )" at bounding box center [478, 114] width 195 height 16
